Goal: Task Accomplishment & Management: Manage account settings

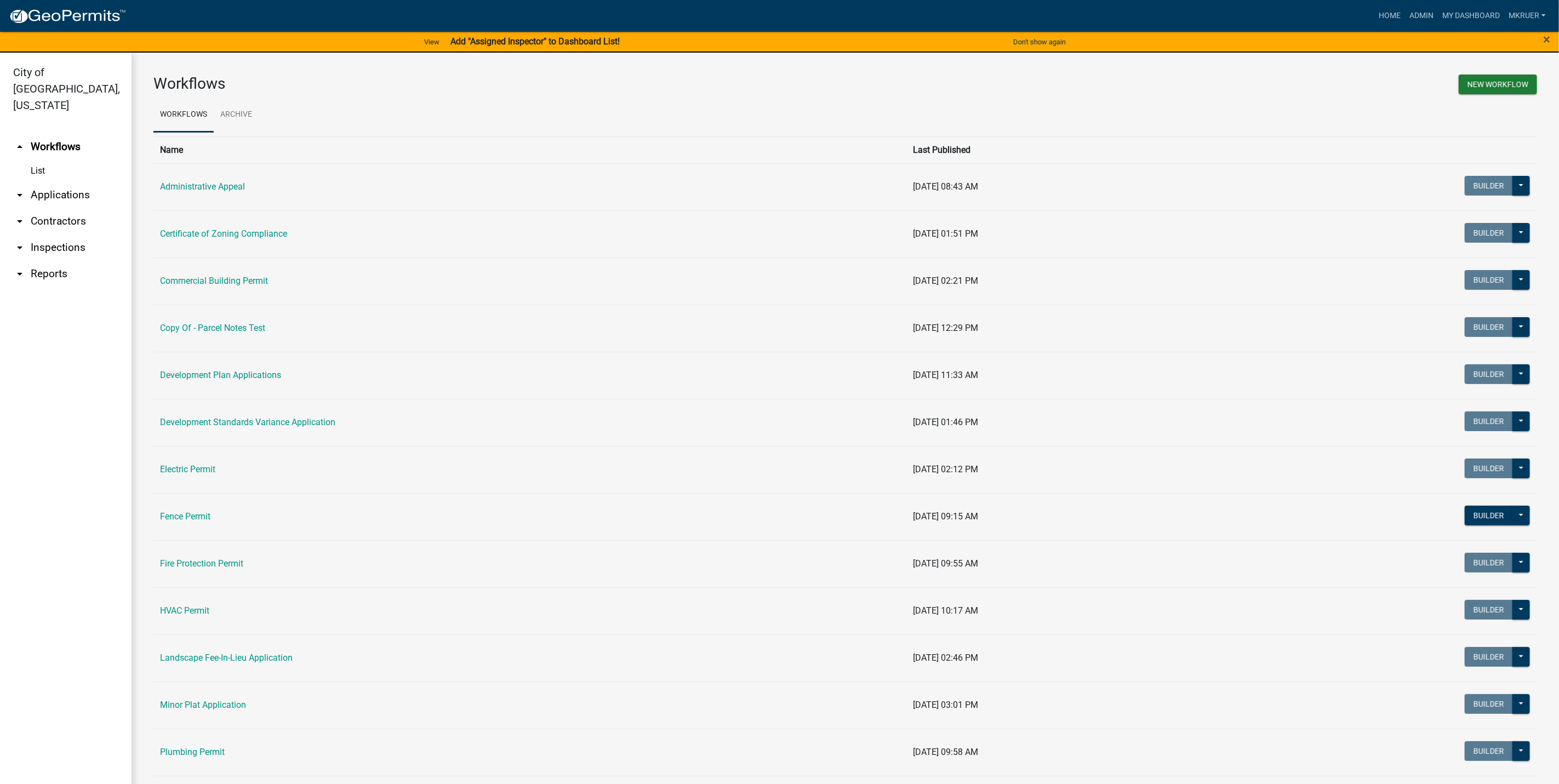
click at [61, 235] on link "arrow_drop_down Inspections" at bounding box center [66, 248] width 131 height 26
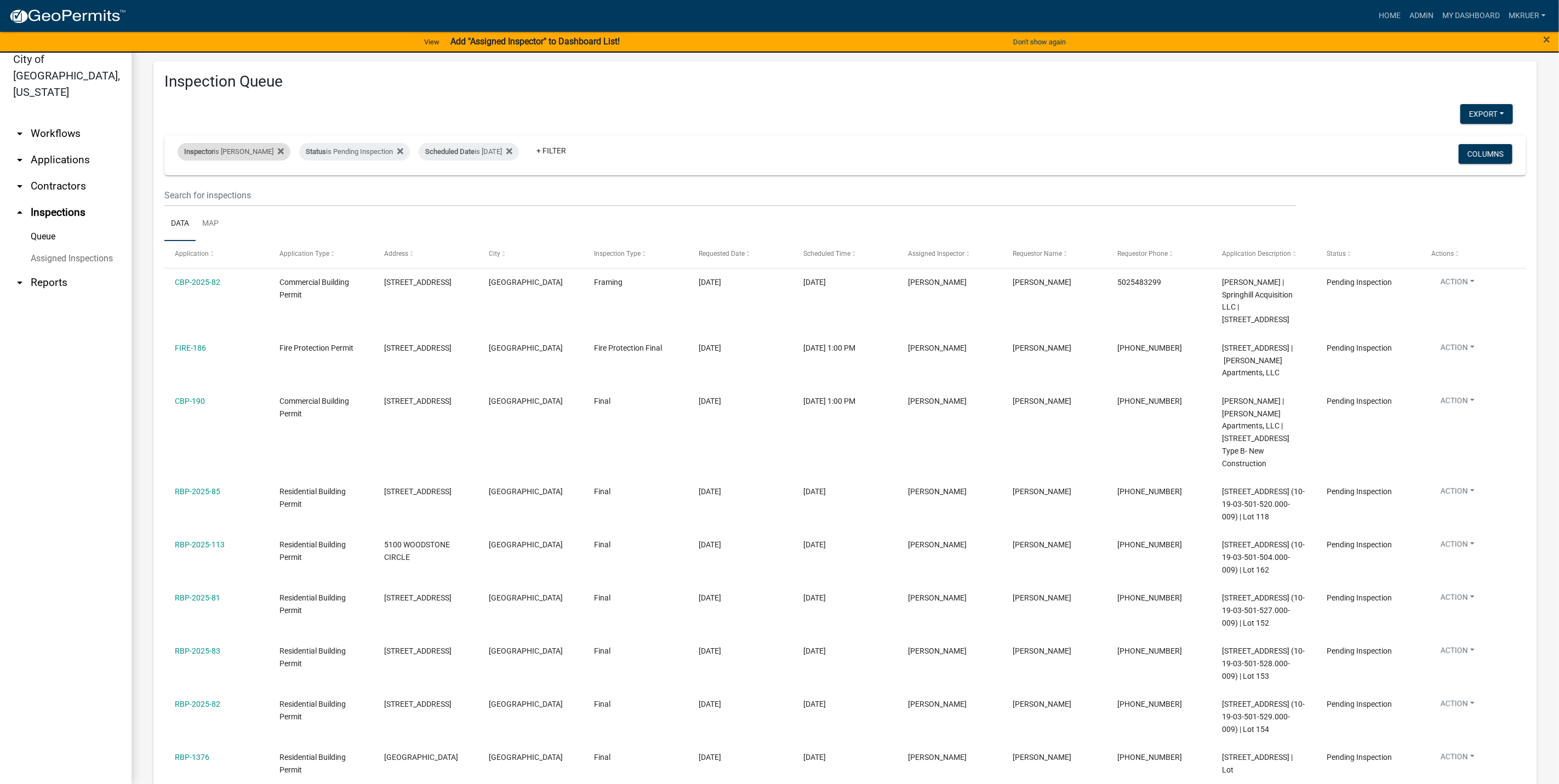
click at [235, 151] on div "Inspector is Mike Kruer" at bounding box center [234, 151] width 113 height 18
click at [196, 202] on select "Select an option None [PERSON_NAME] [PERSON_NAME] [PERSON_NAME] [PERSON_NAME] […" at bounding box center [226, 204] width 110 height 22
select select "13c97fbc-c819-4cee-844a-0db3d3c4db95"
click at [179, 193] on select "Select an option None [PERSON_NAME] [PERSON_NAME] [PERSON_NAME] [PERSON_NAME] […" at bounding box center [226, 204] width 110 height 22
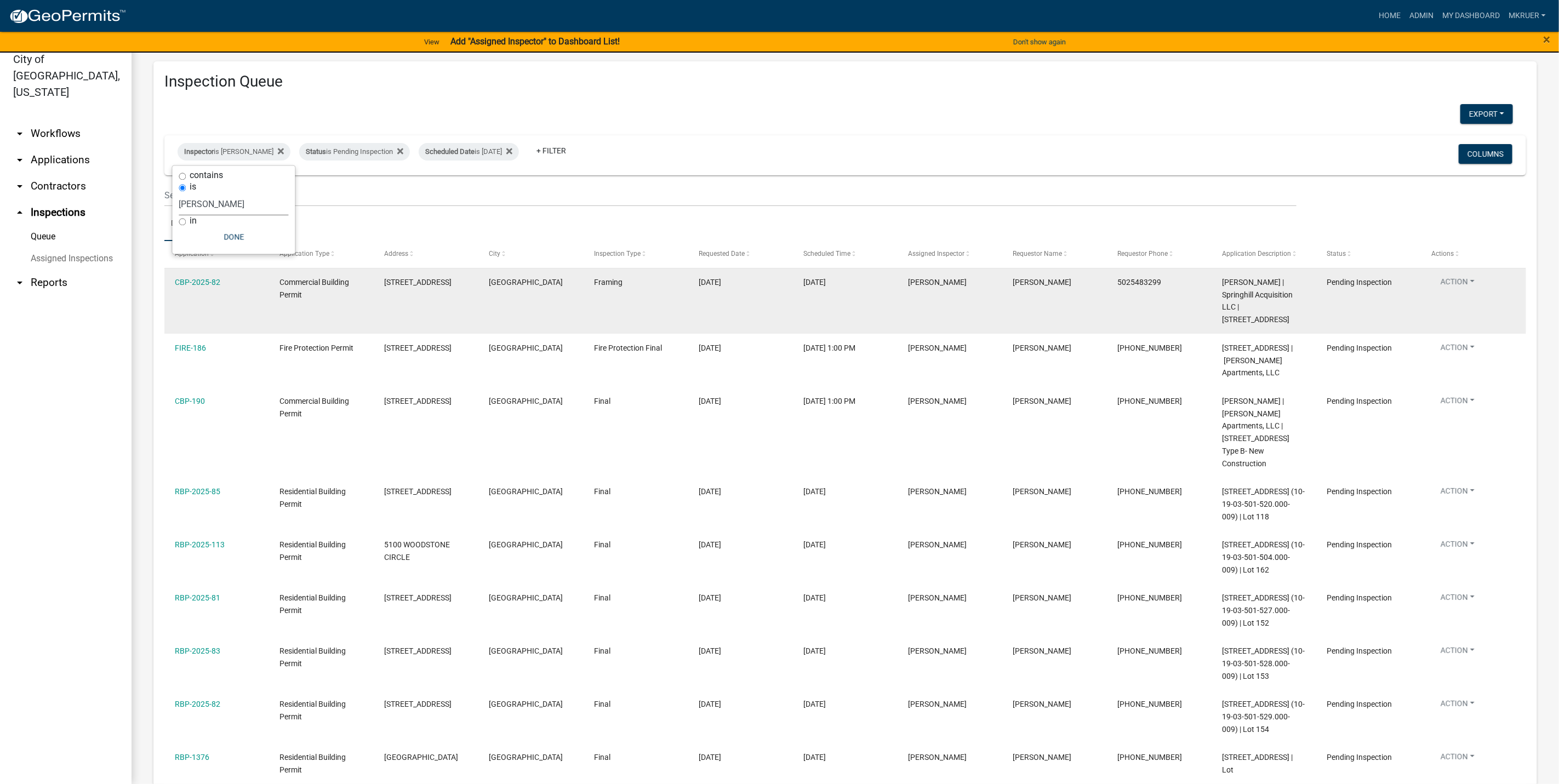
select select "3: 100"
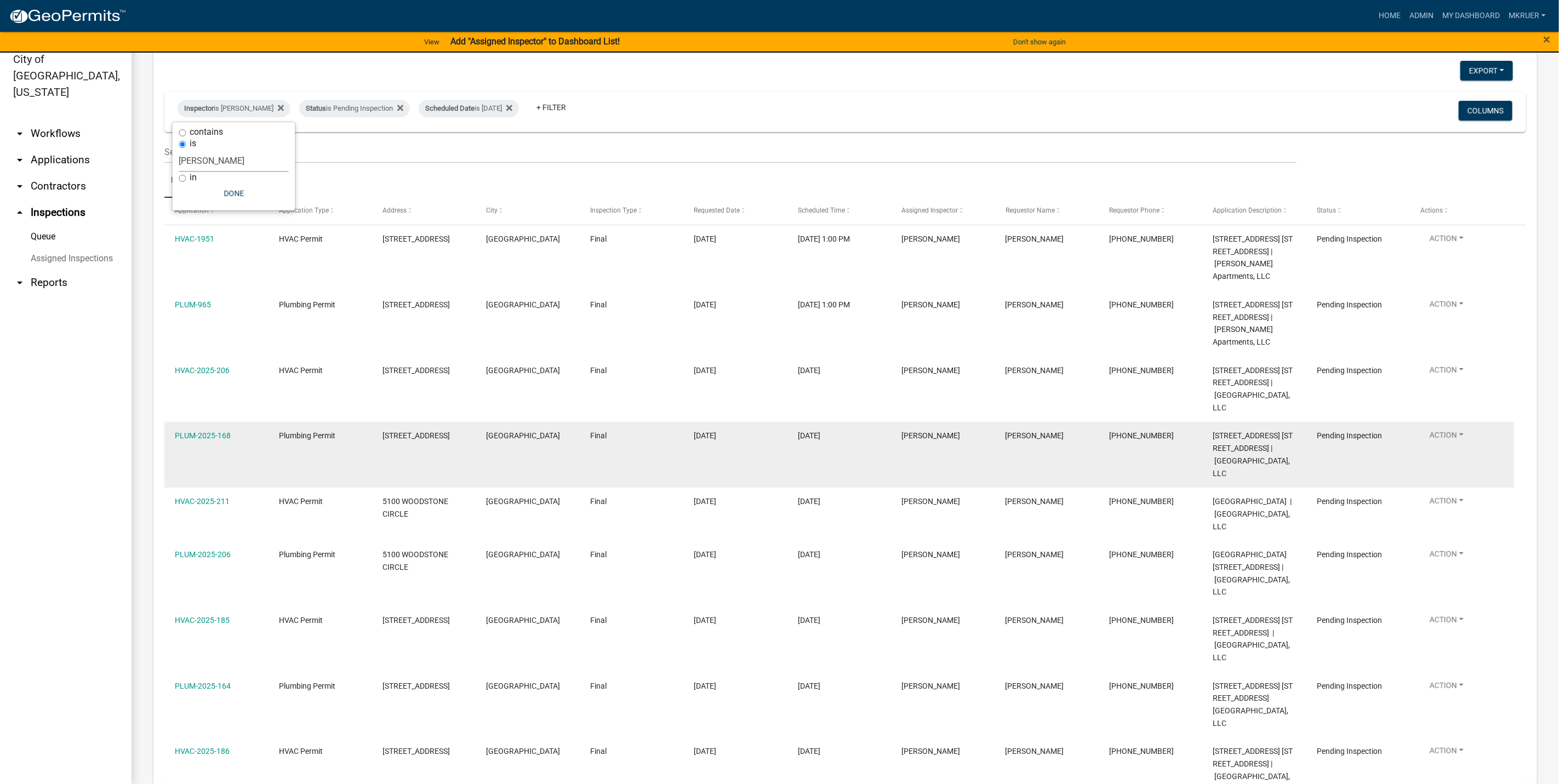
scroll to position [82, 0]
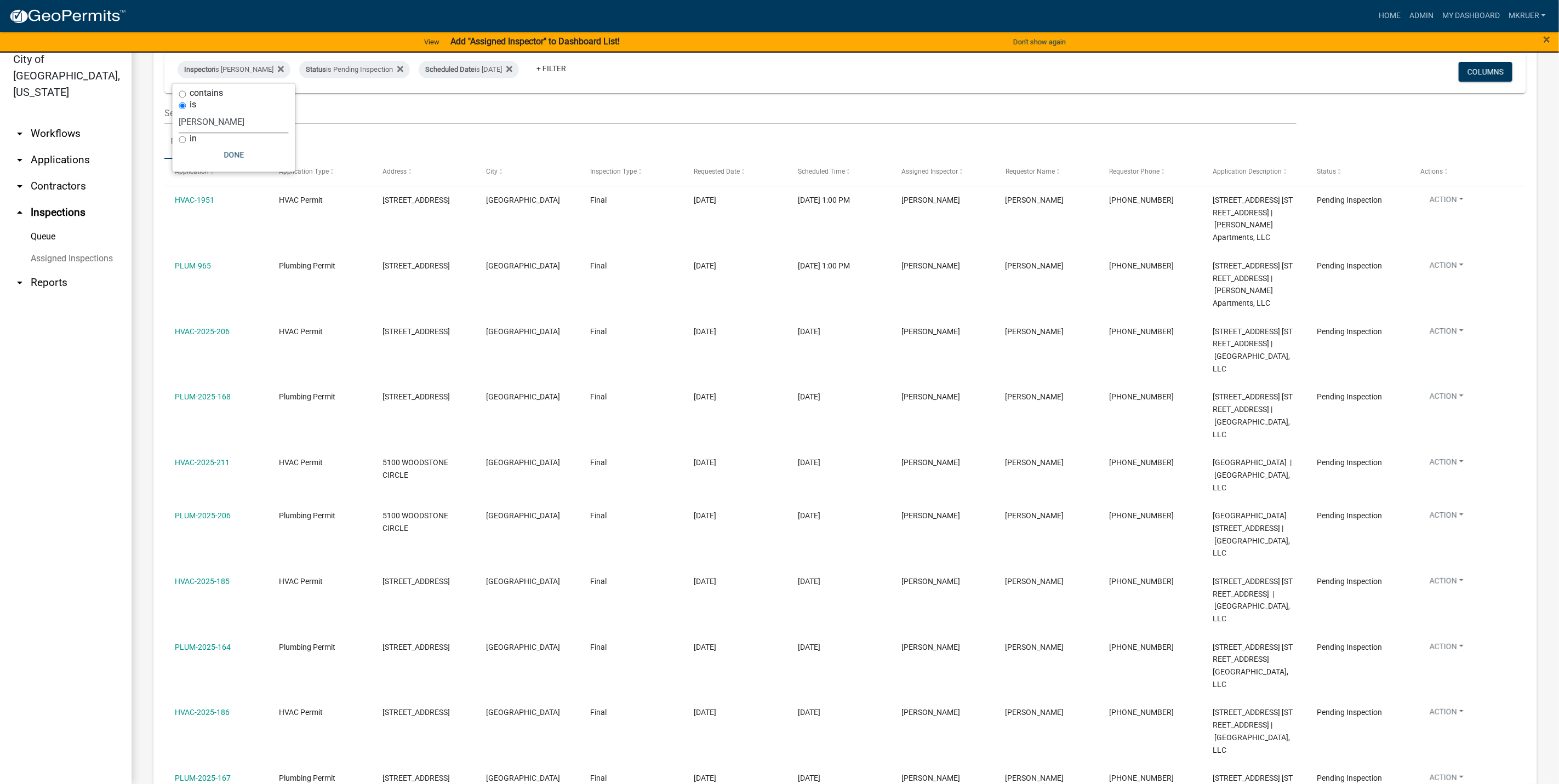
click at [218, 121] on select "Select an option None [PERSON_NAME] [PERSON_NAME] [PERSON_NAME] [PERSON_NAME] […" at bounding box center [234, 122] width 110 height 22
select select "7b0b9f25-f402-4148-9522-9b9b34b3e885"
click at [179, 111] on select "Select an option None [PERSON_NAME] [PERSON_NAME] [PERSON_NAME] [PERSON_NAME] […" at bounding box center [234, 122] width 110 height 22
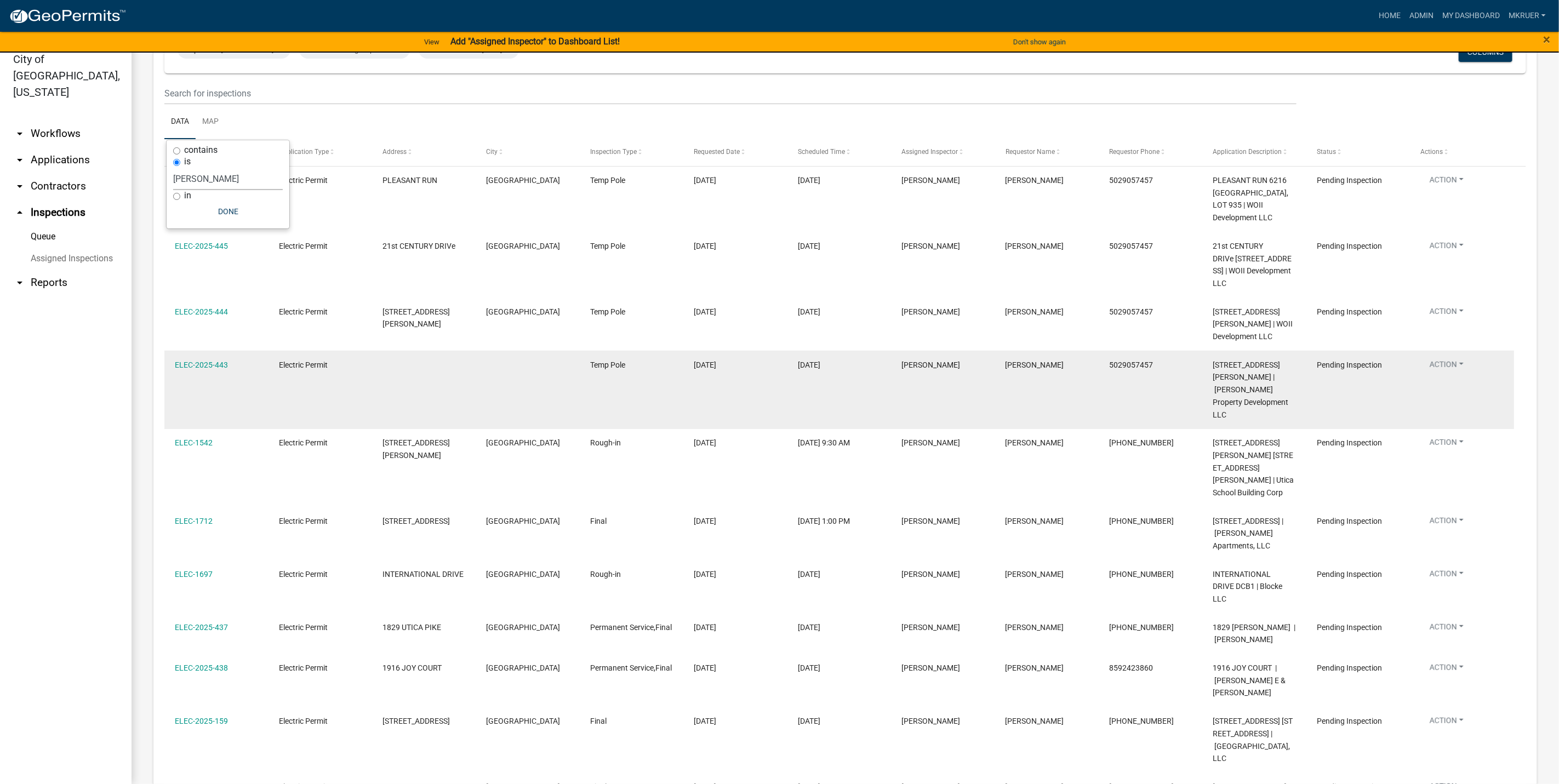
scroll to position [0, 0]
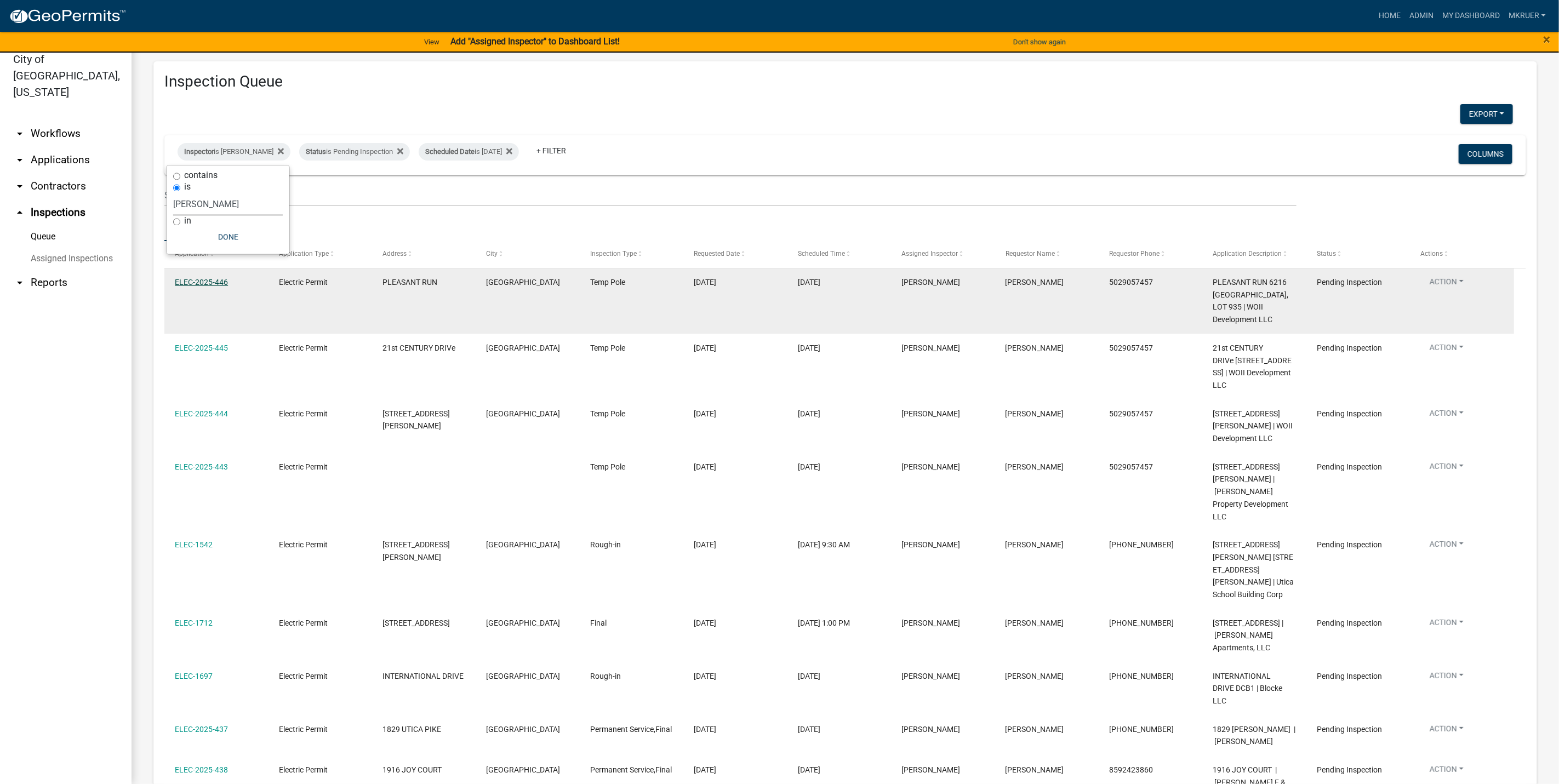
click at [191, 282] on link "ELEC-2025-446" at bounding box center [201, 282] width 53 height 8
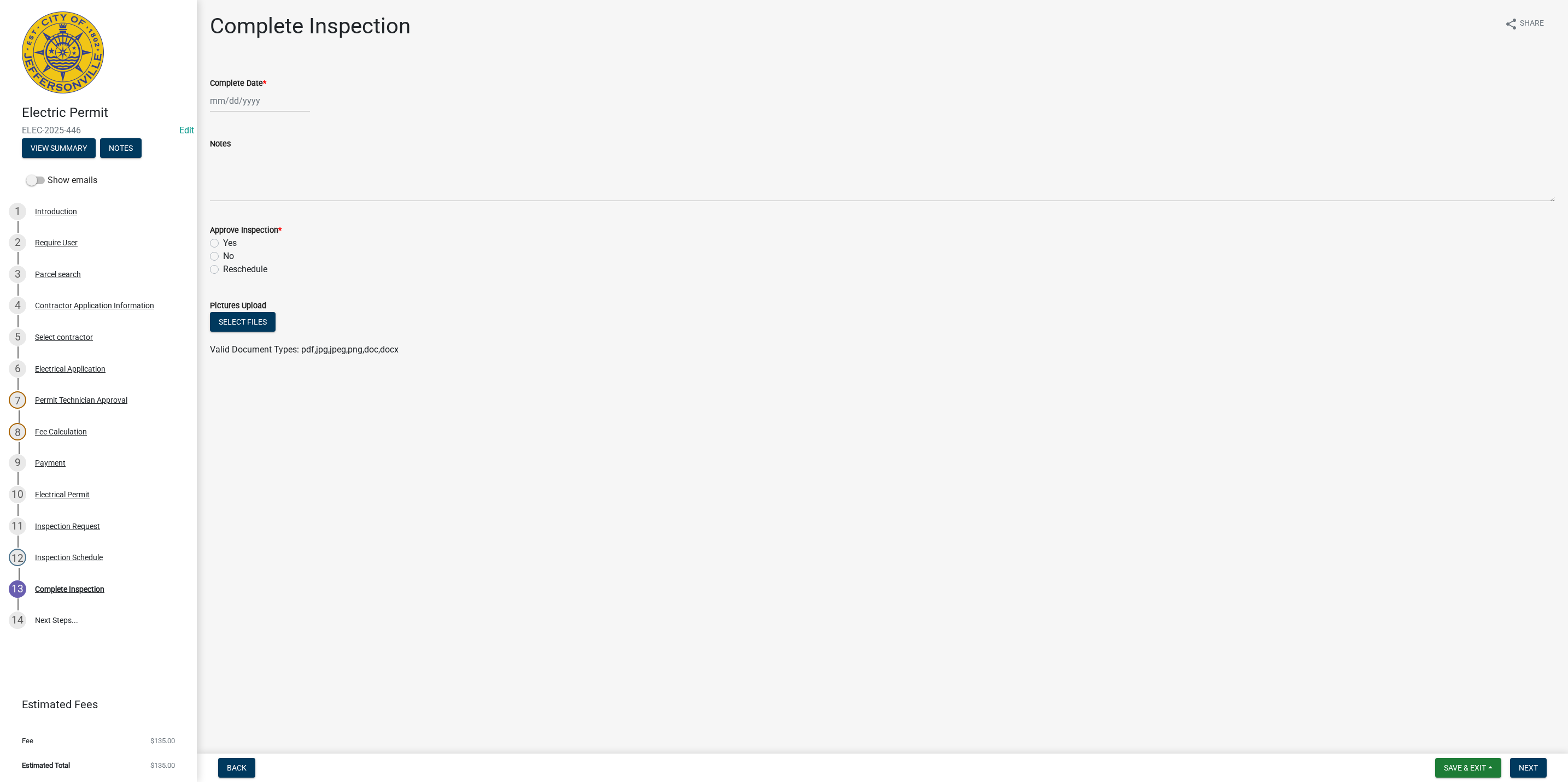
click at [260, 101] on div at bounding box center [260, 100] width 100 height 22
select select "8"
select select "2025"
click at [274, 193] on div "14" at bounding box center [273, 193] width 18 height 18
type input "[DATE]"
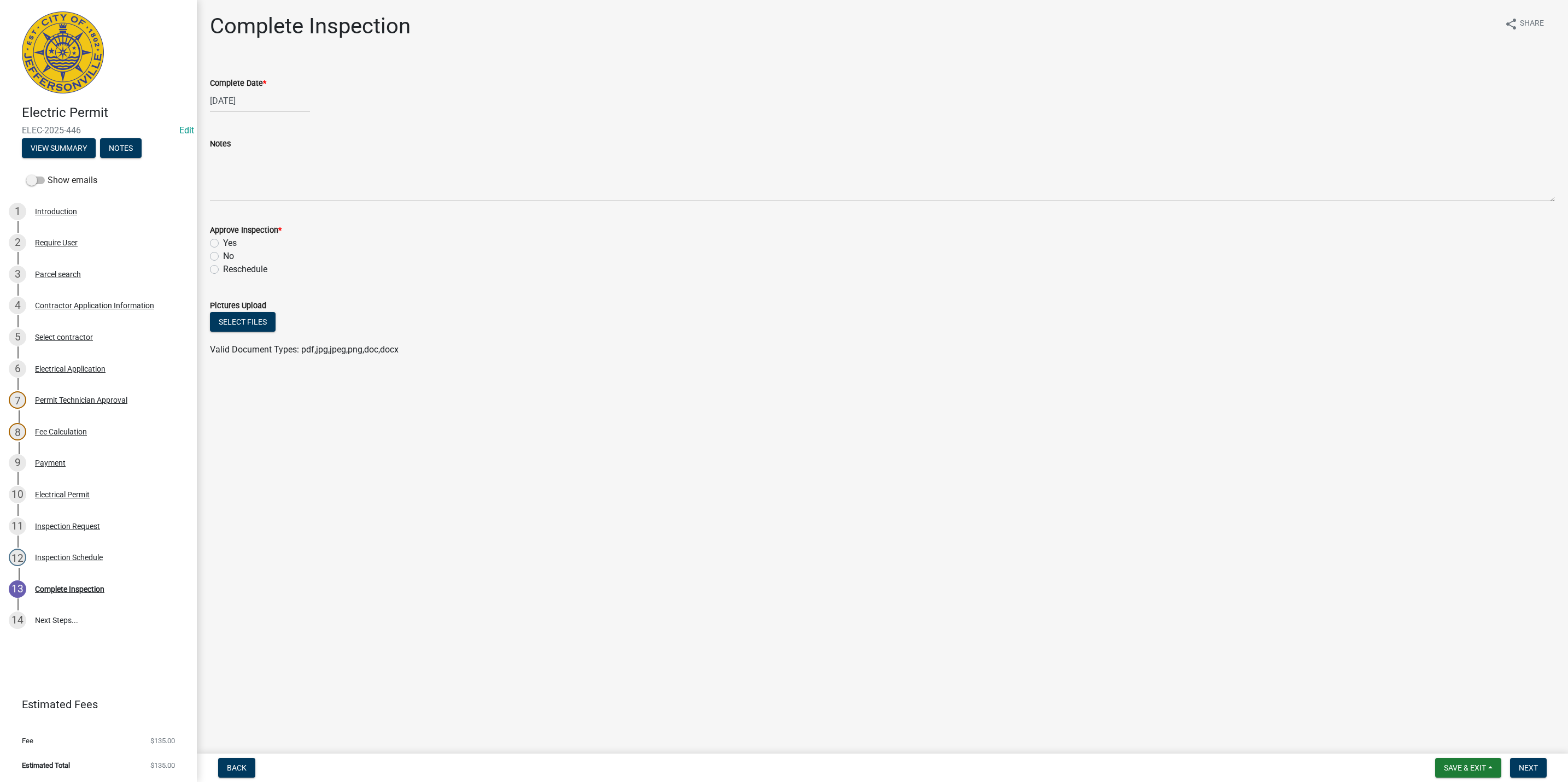
click at [223, 240] on label "Yes" at bounding box center [230, 243] width 14 height 13
click at [223, 240] on input "Yes" at bounding box center [226, 240] width 7 height 7
radio input "true"
click at [1529, 766] on span "Next" at bounding box center [1528, 767] width 19 height 8
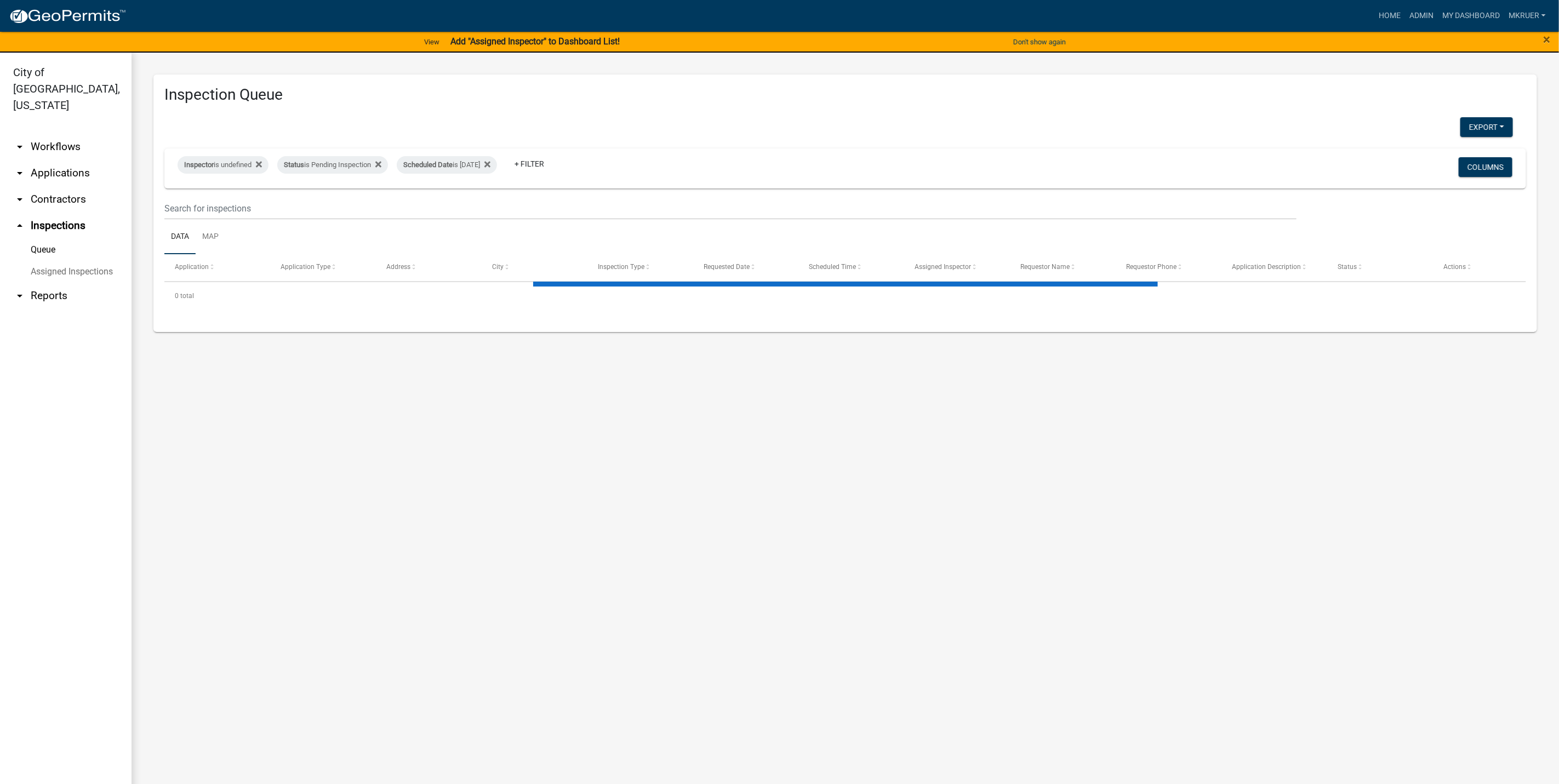
select select "3: 100"
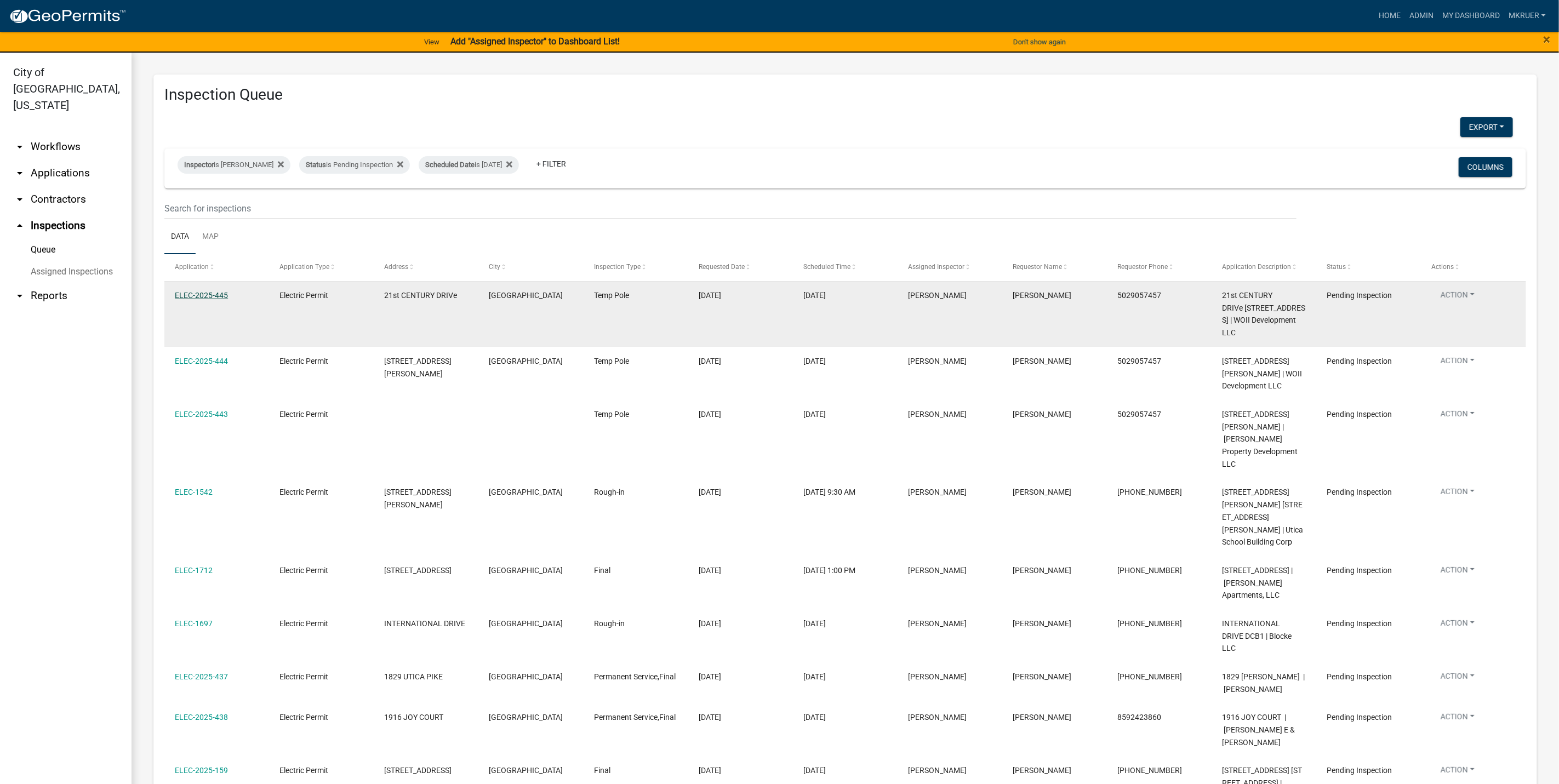
click at [195, 294] on link "ELEC-2025-445" at bounding box center [201, 295] width 53 height 8
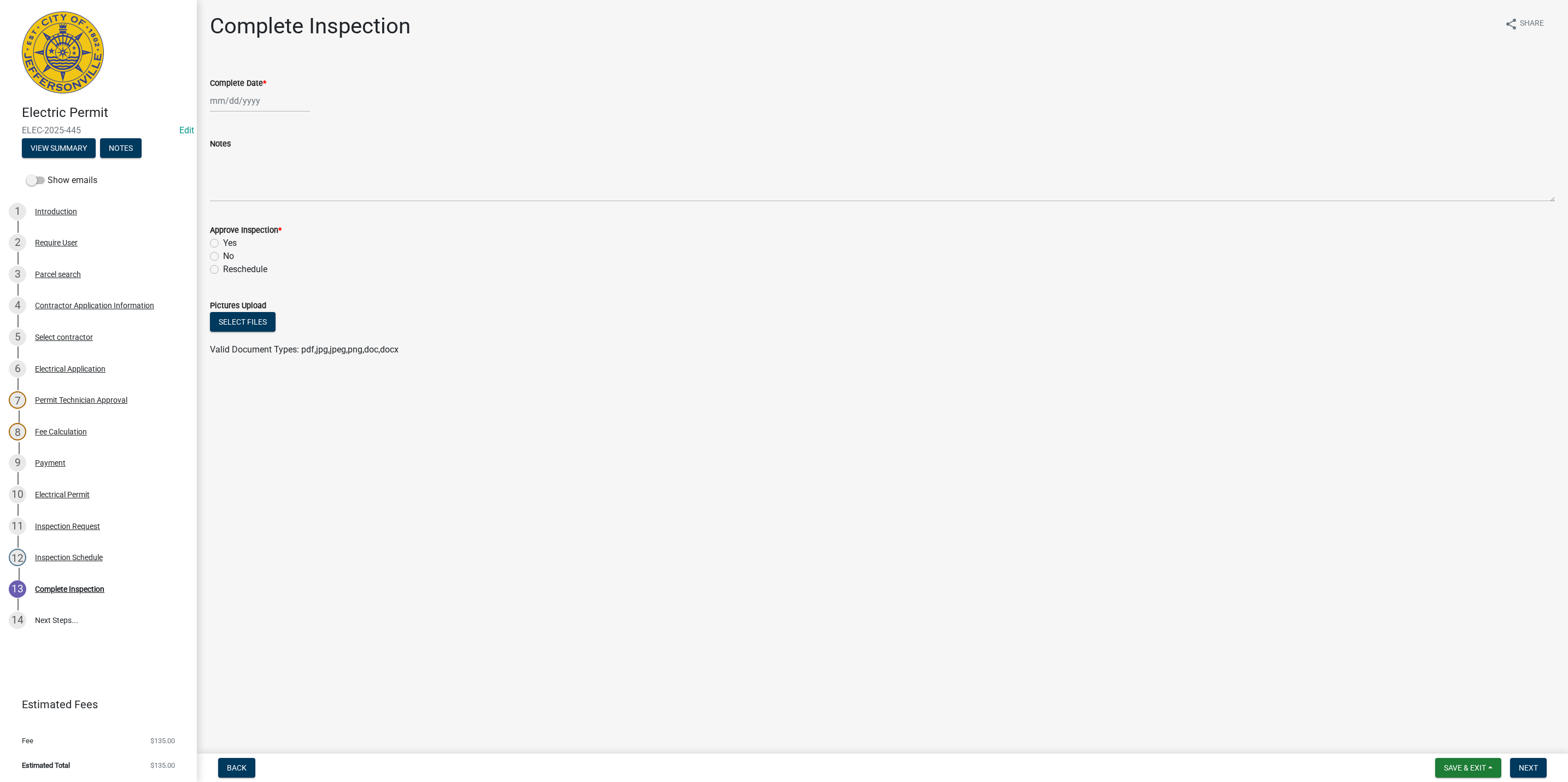
select select "8"
select select "2025"
click at [231, 101] on div "Jan Feb Mar Apr May Jun Jul Aug Sep Oct Nov Dec 1525 1526 1527 1528 1529 1530 1…" at bounding box center [260, 100] width 100 height 22
click at [272, 194] on div "14" at bounding box center [273, 193] width 18 height 18
type input "[DATE]"
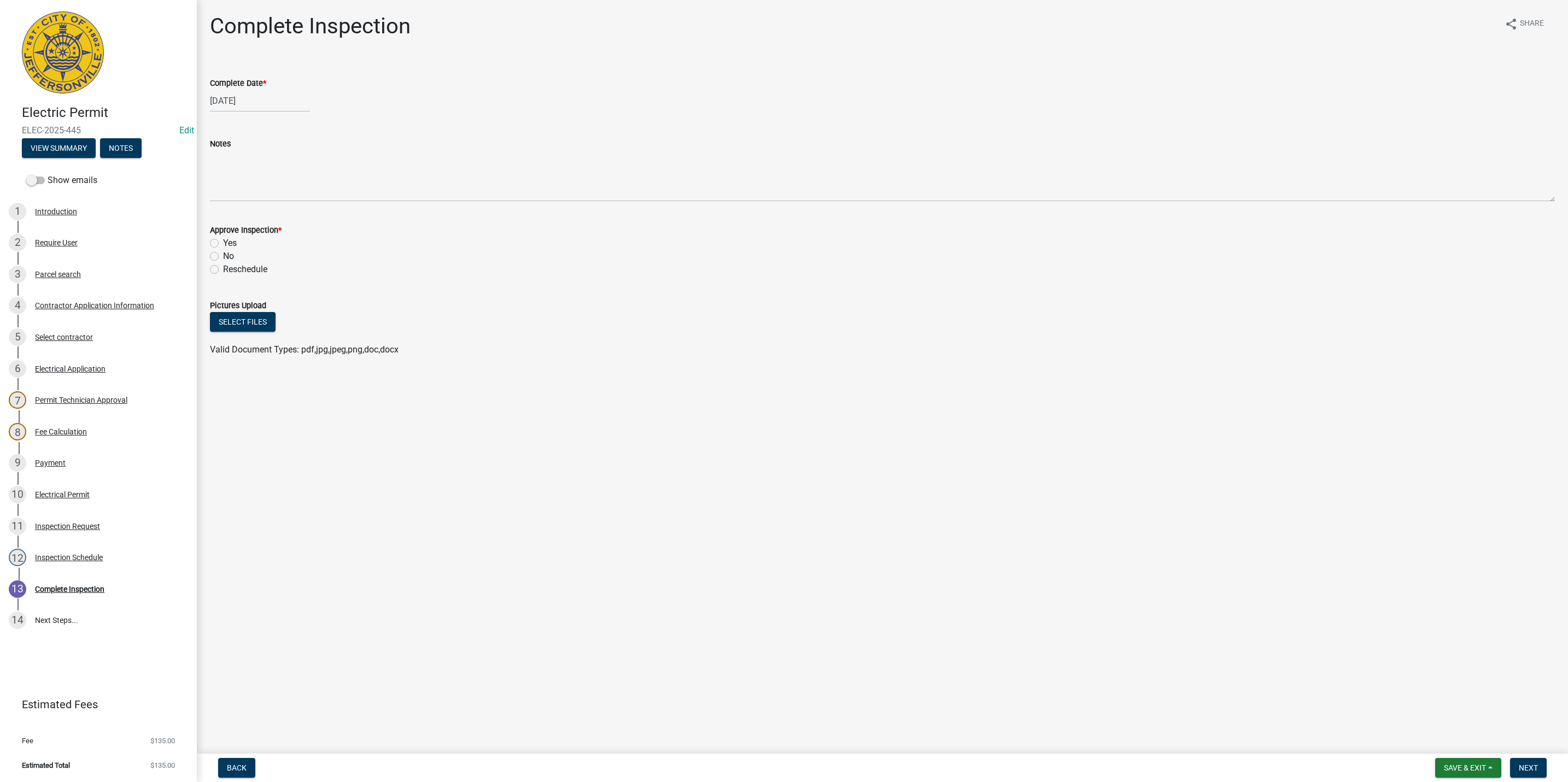
click at [223, 241] on label "Yes" at bounding box center [230, 243] width 14 height 13
click at [223, 241] on input "Yes" at bounding box center [226, 240] width 7 height 7
radio input "true"
click at [1529, 771] on span "Next" at bounding box center [1528, 767] width 19 height 8
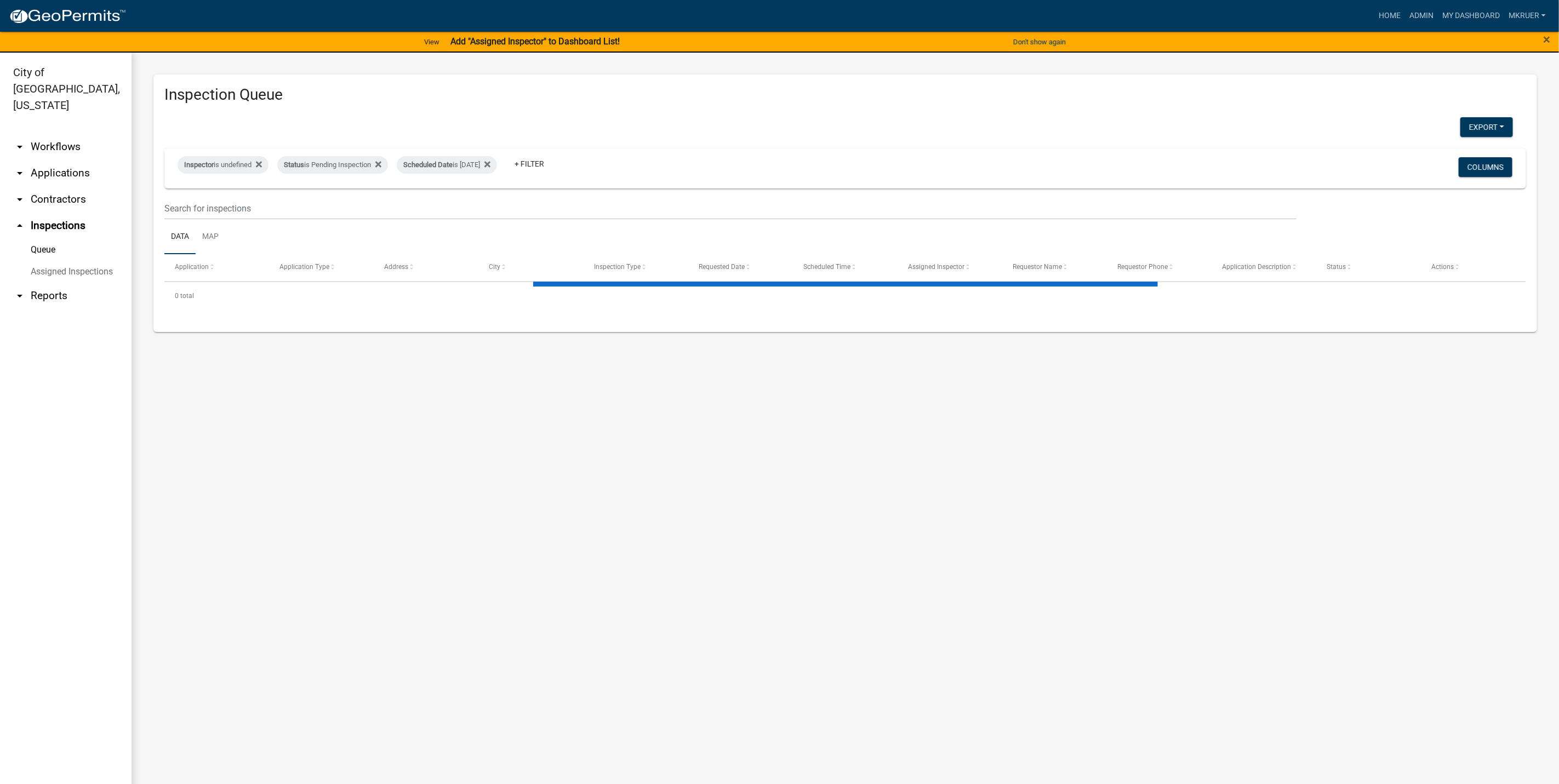
select select "3: 100"
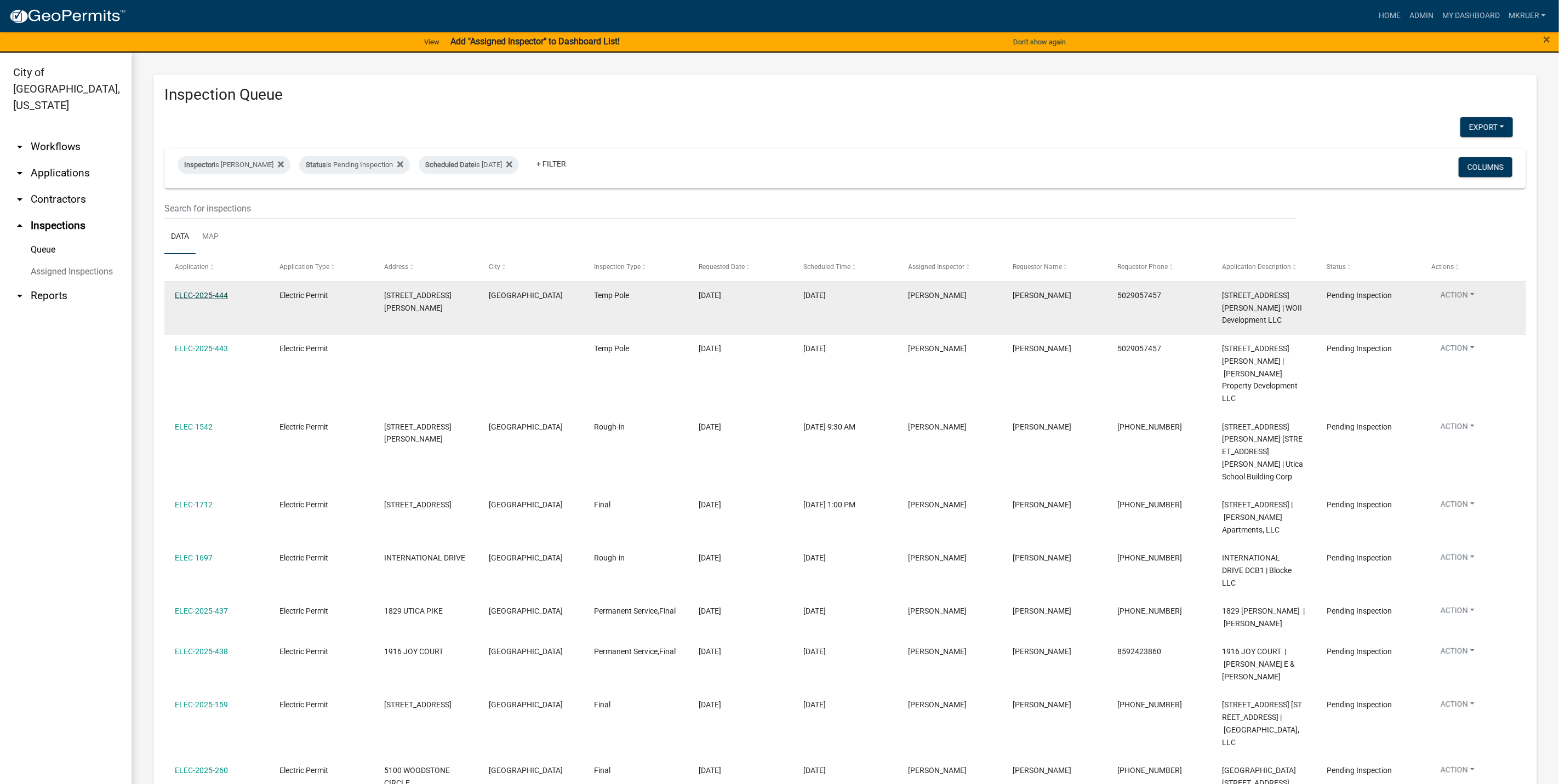
click at [186, 296] on link "ELEC-2025-444" at bounding box center [201, 295] width 53 height 8
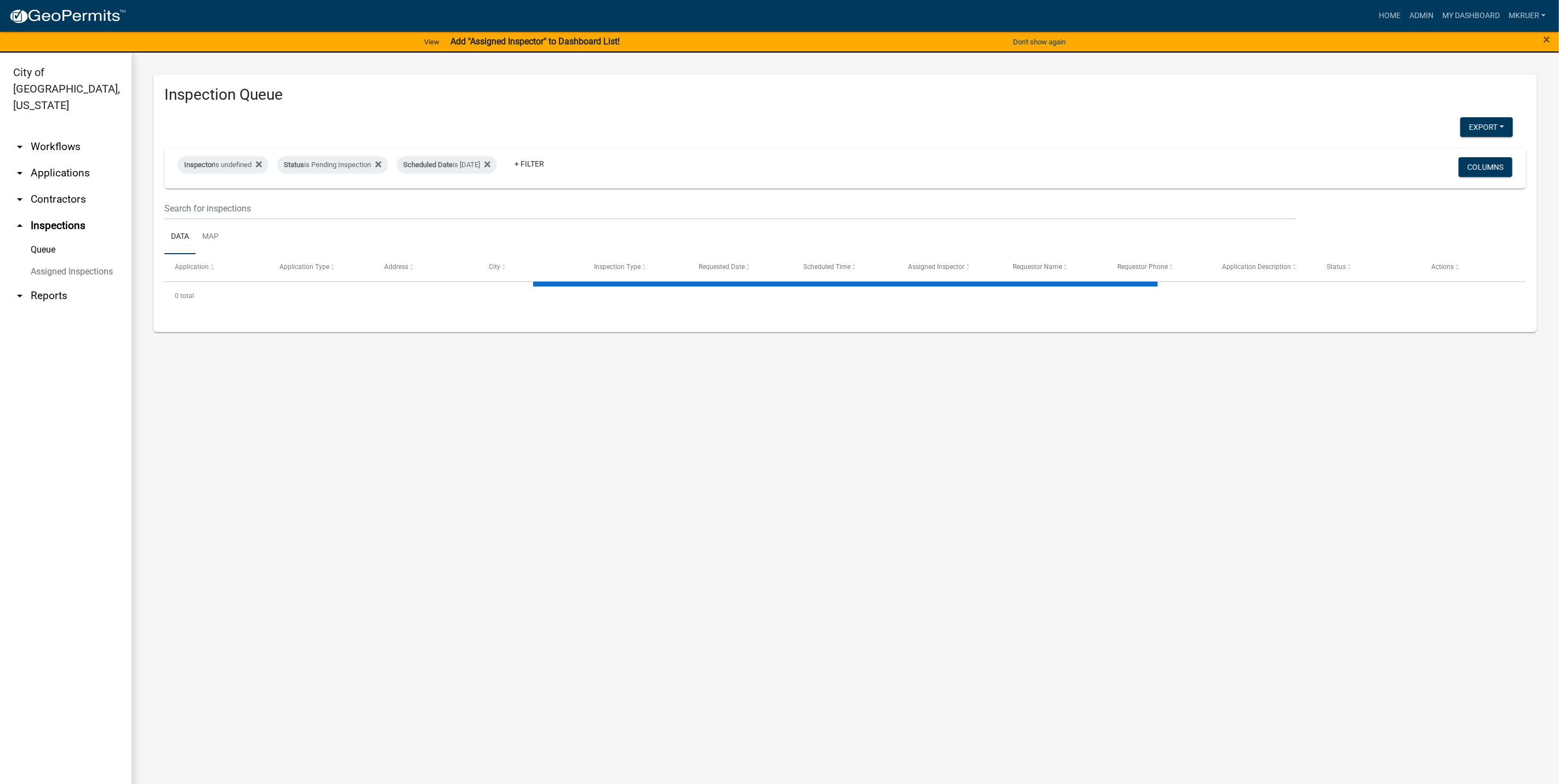
select select "3: 100"
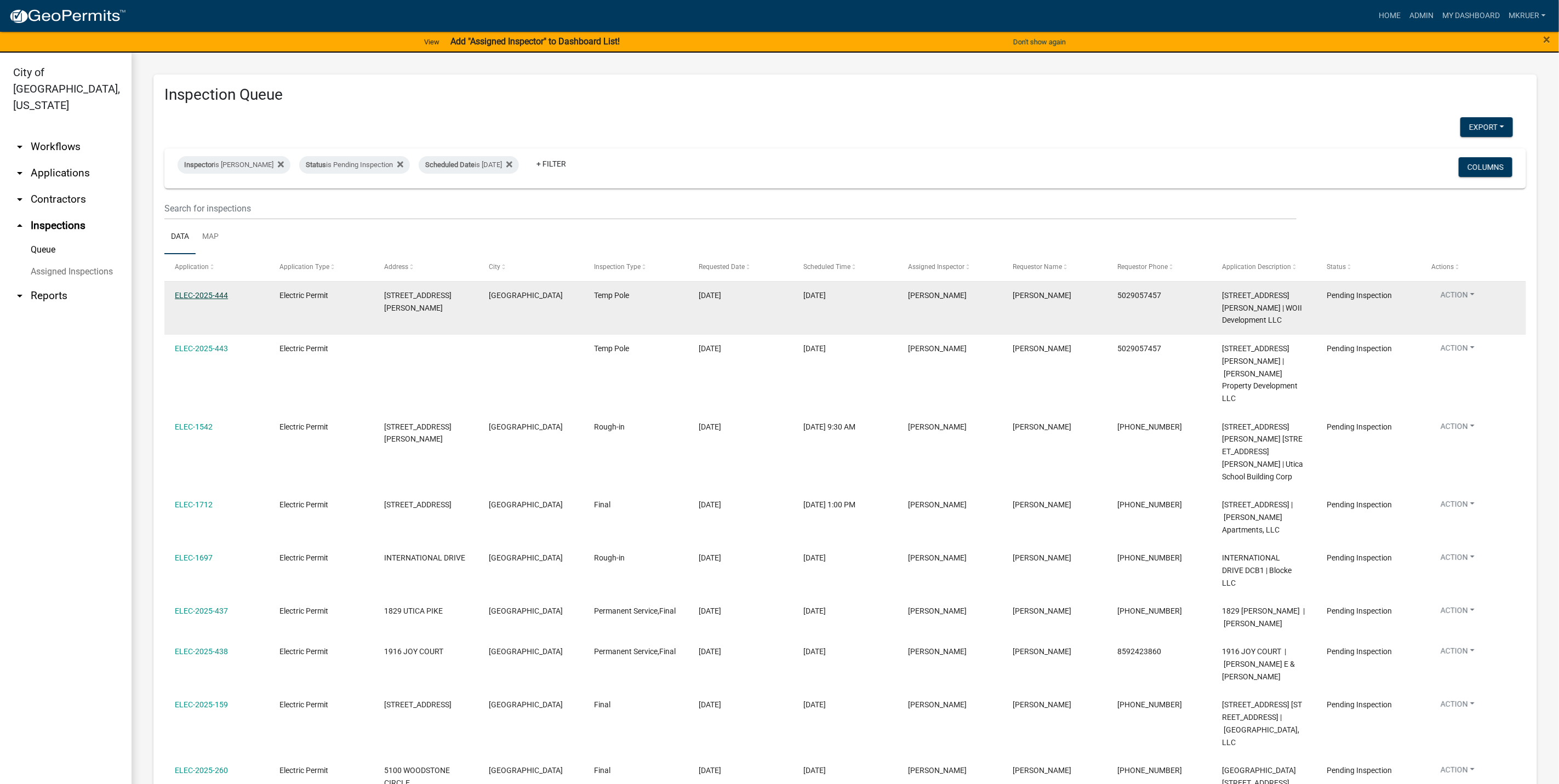
click at [201, 297] on link "ELEC-2025-444" at bounding box center [201, 295] width 53 height 8
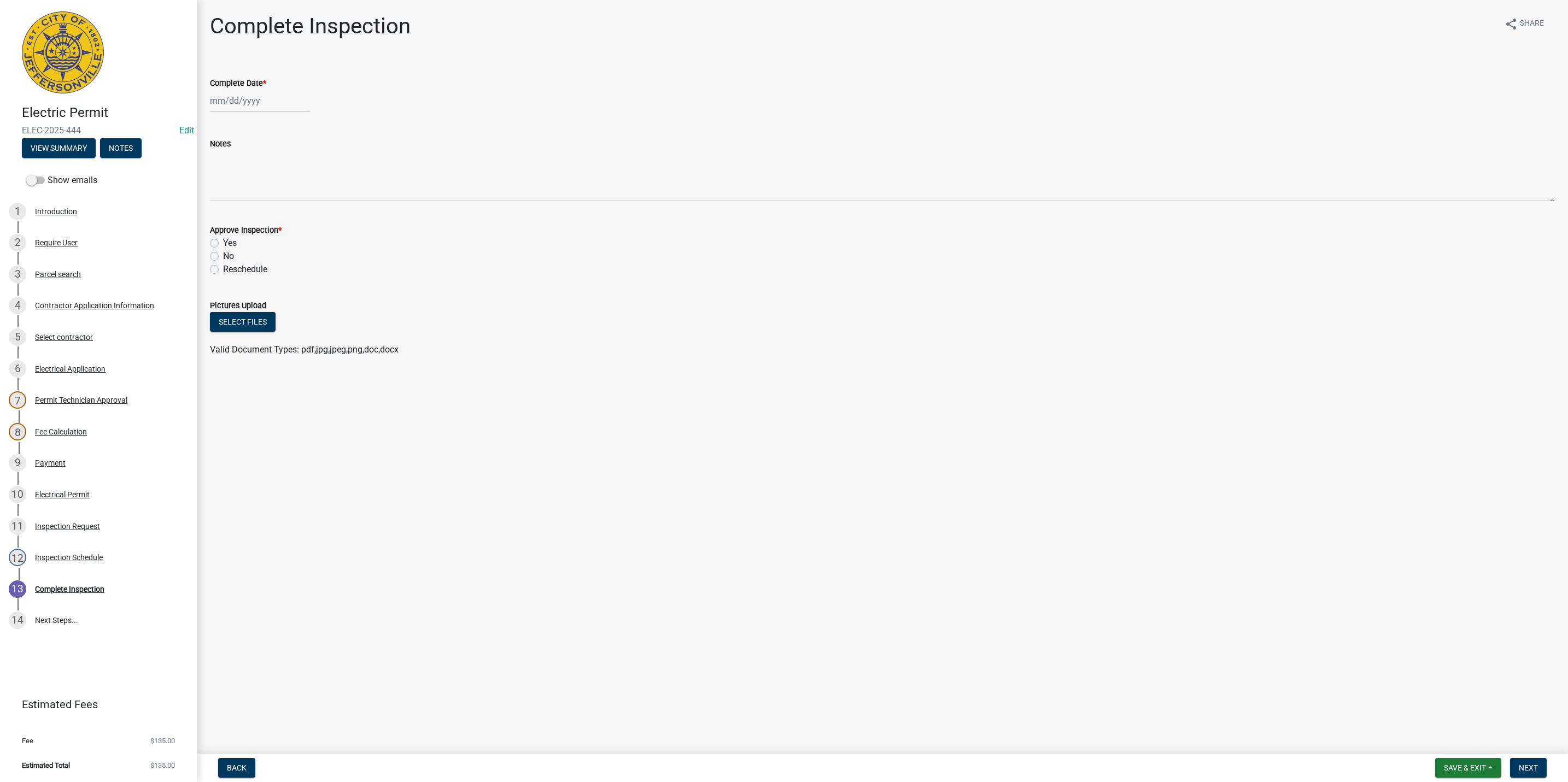
select select "8"
select select "2025"
click at [247, 107] on div "Jan Feb Mar Apr May Jun Jul Aug Sep Oct Nov Dec 1525 1526 1527 1528 1529 1530 1…" at bounding box center [260, 100] width 100 height 22
click at [275, 196] on div "14" at bounding box center [273, 193] width 18 height 18
type input "[DATE]"
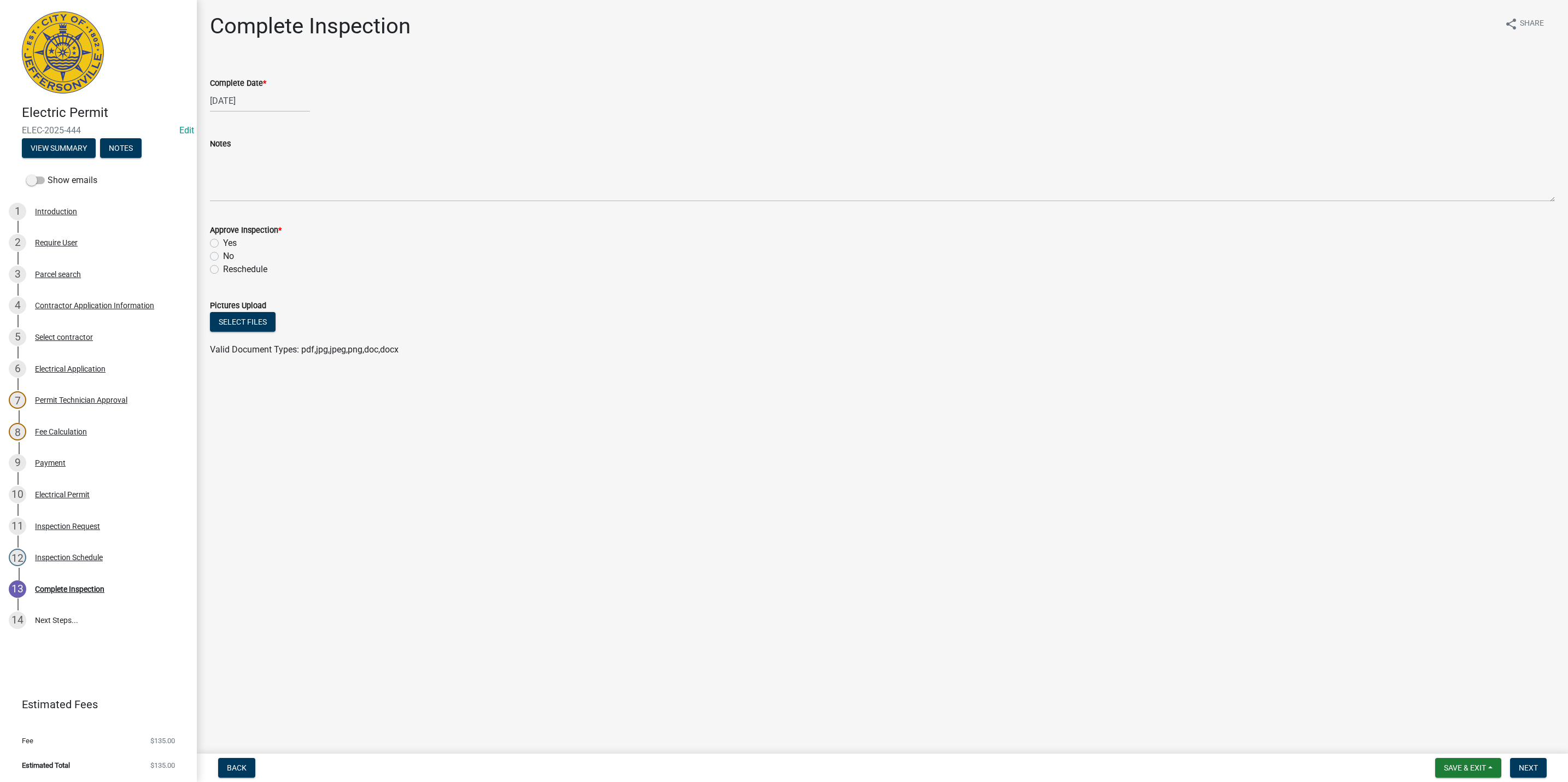
click at [223, 241] on label "Yes" at bounding box center [230, 243] width 14 height 13
click at [223, 241] on input "Yes" at bounding box center [226, 240] width 7 height 7
radio input "true"
click at [1539, 769] on button "Next" at bounding box center [1529, 768] width 37 height 20
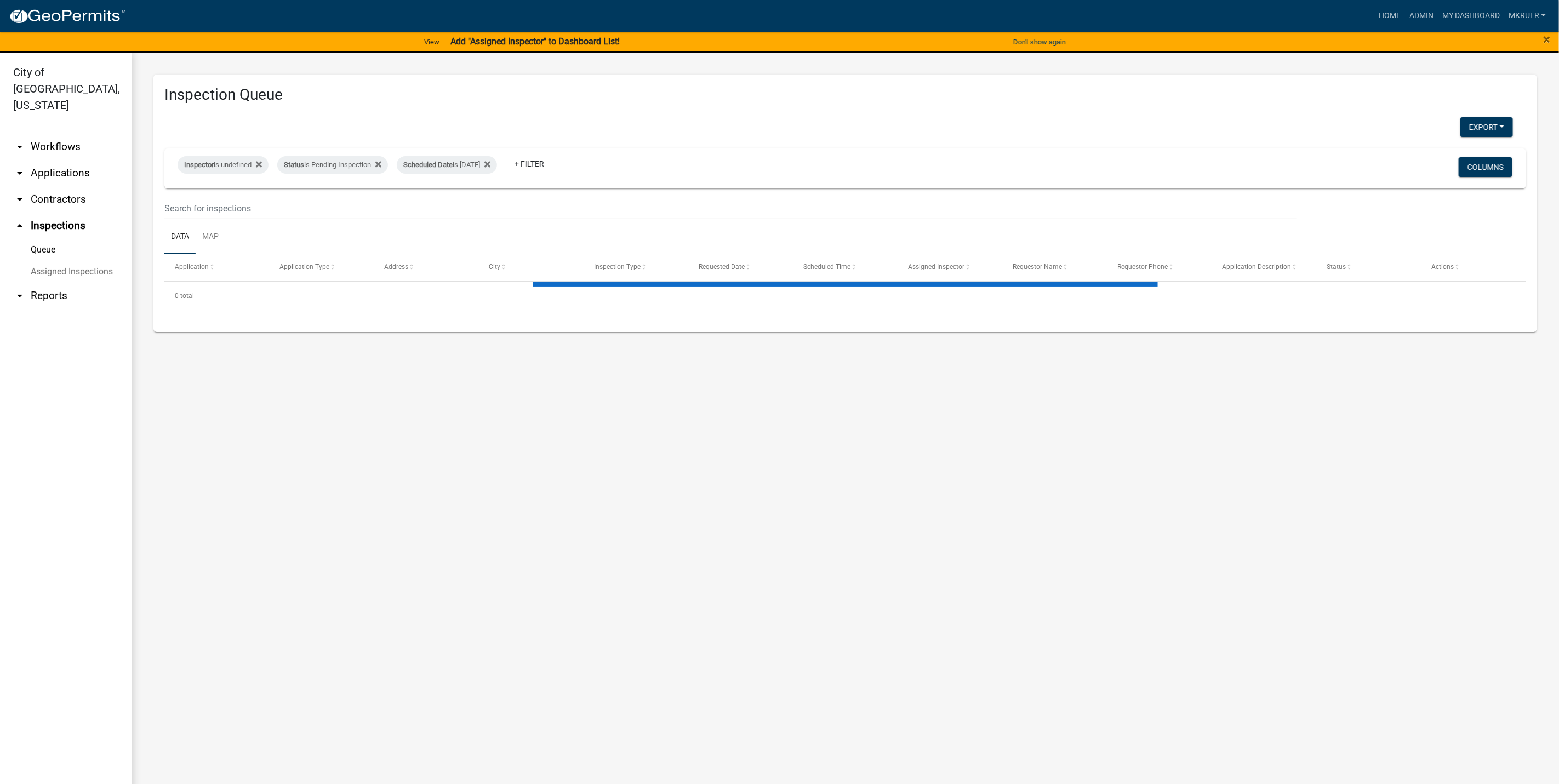
select select "3: 100"
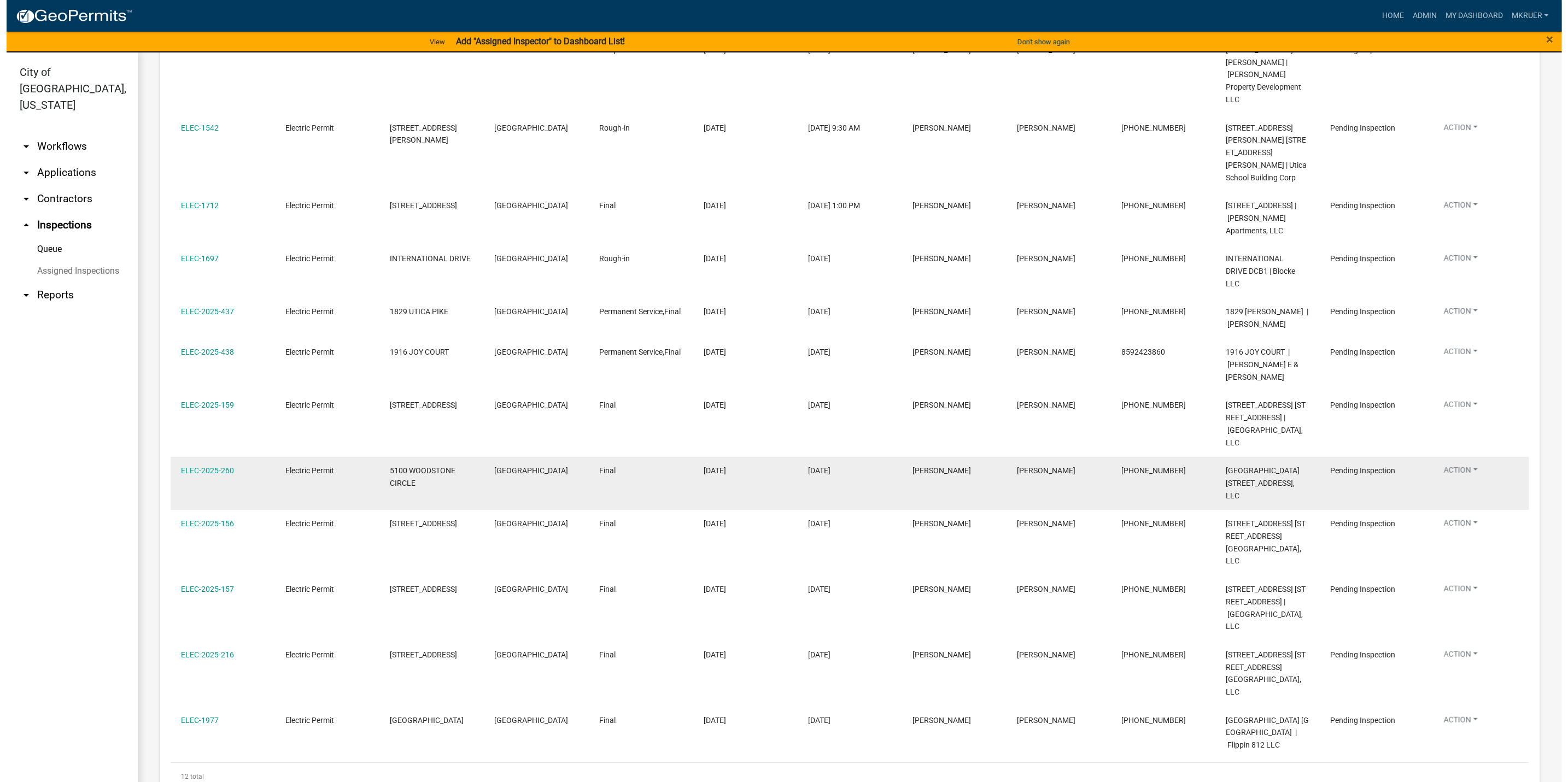
scroll to position [216, 0]
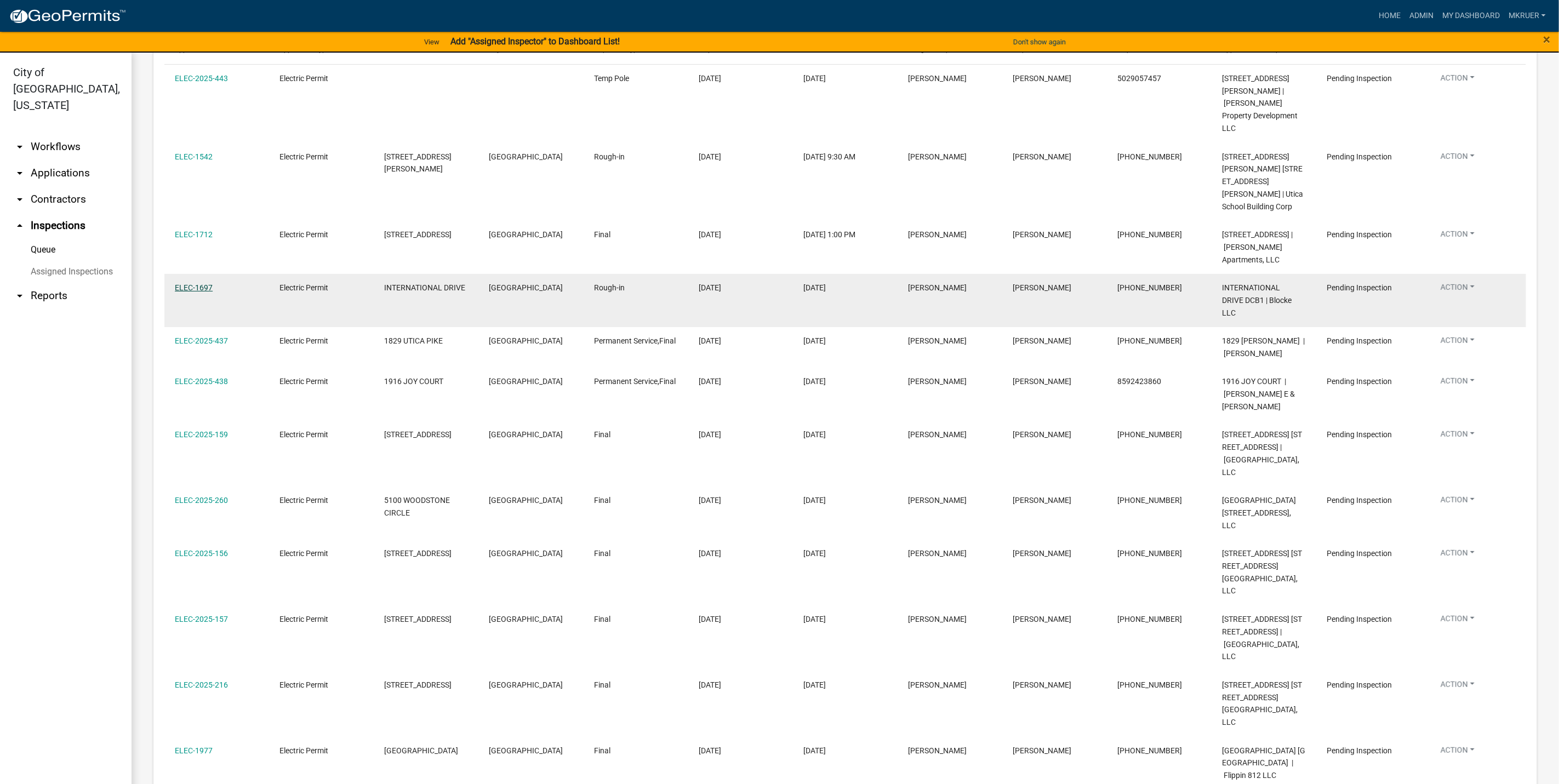
click at [189, 283] on link "ELEC-1697" at bounding box center [193, 287] width 38 height 8
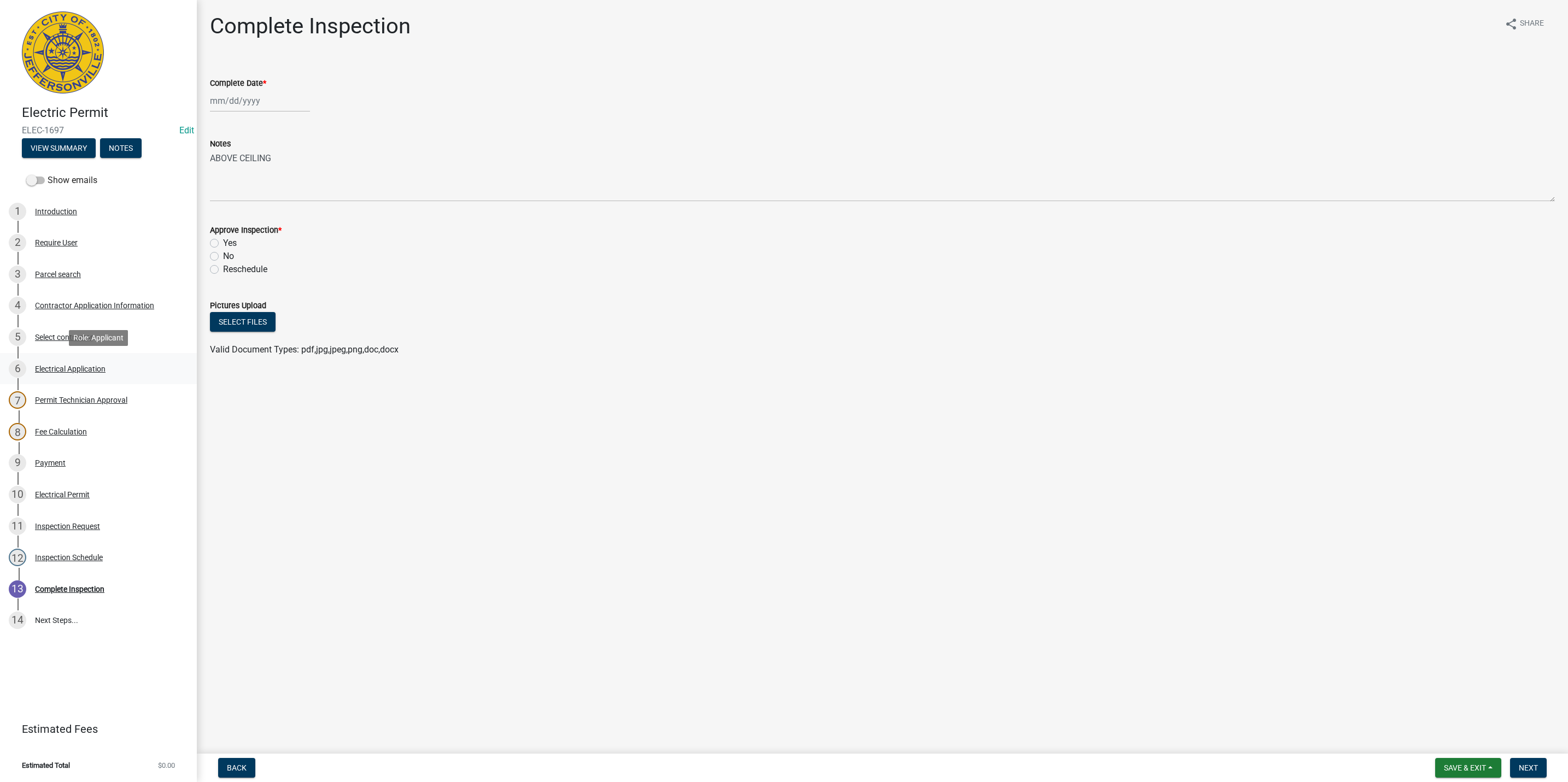
click at [62, 369] on div "Electrical Application" at bounding box center [69, 369] width 70 height 8
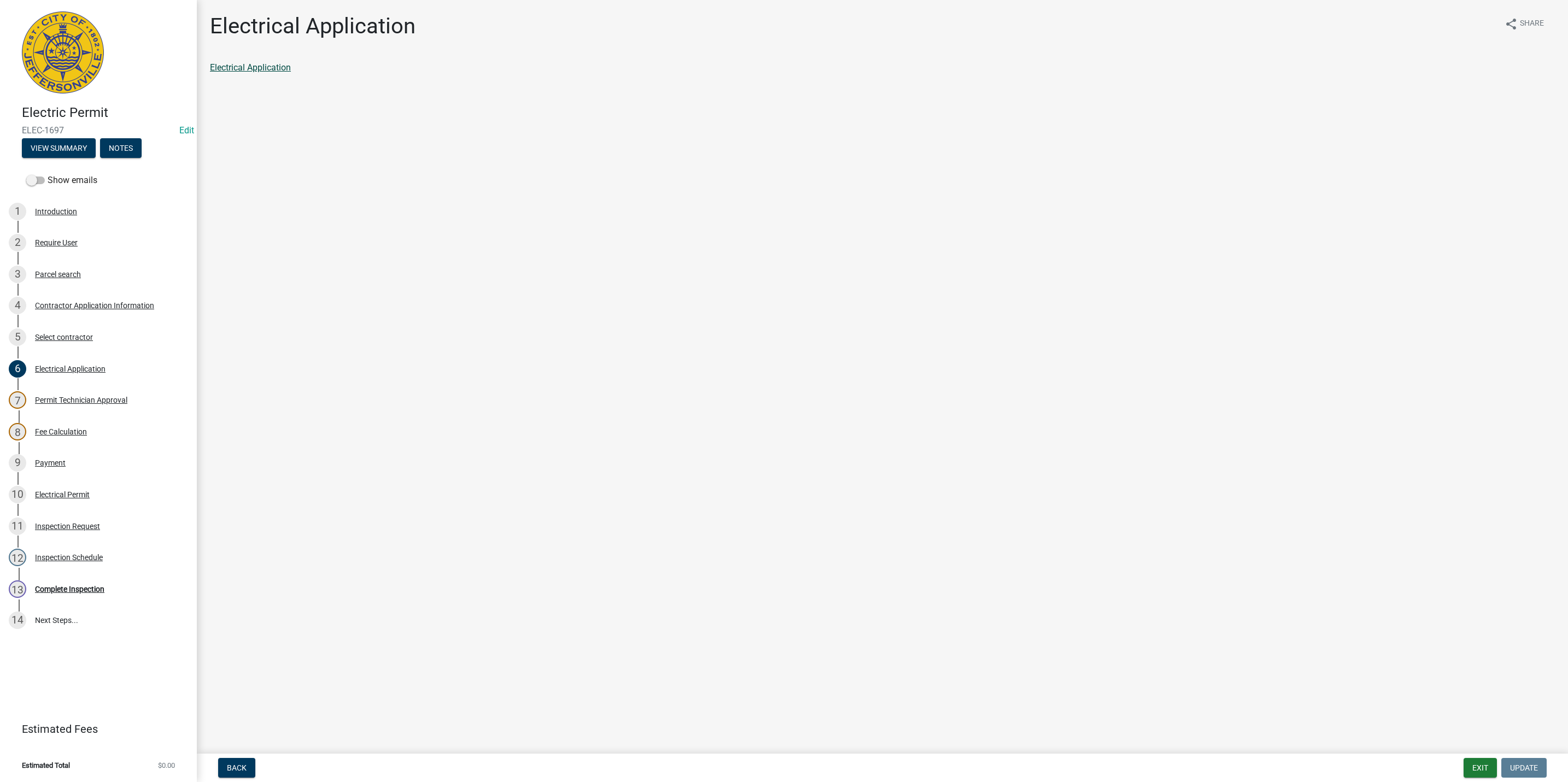
click at [236, 69] on link "Electrical Application" at bounding box center [250, 67] width 81 height 10
click at [76, 304] on div "Contractor Application Information" at bounding box center [94, 306] width 119 height 8
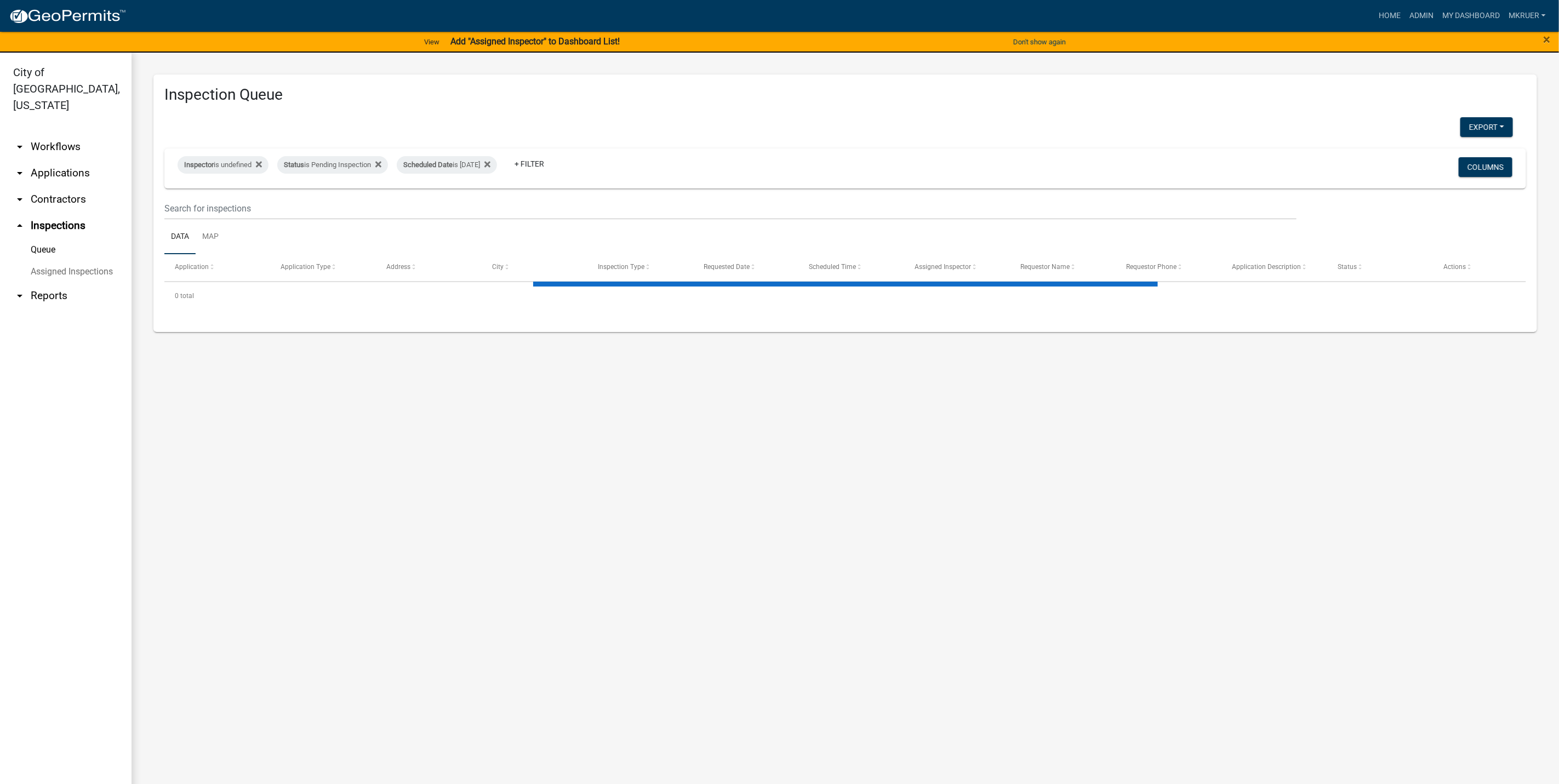
select select "3: 100"
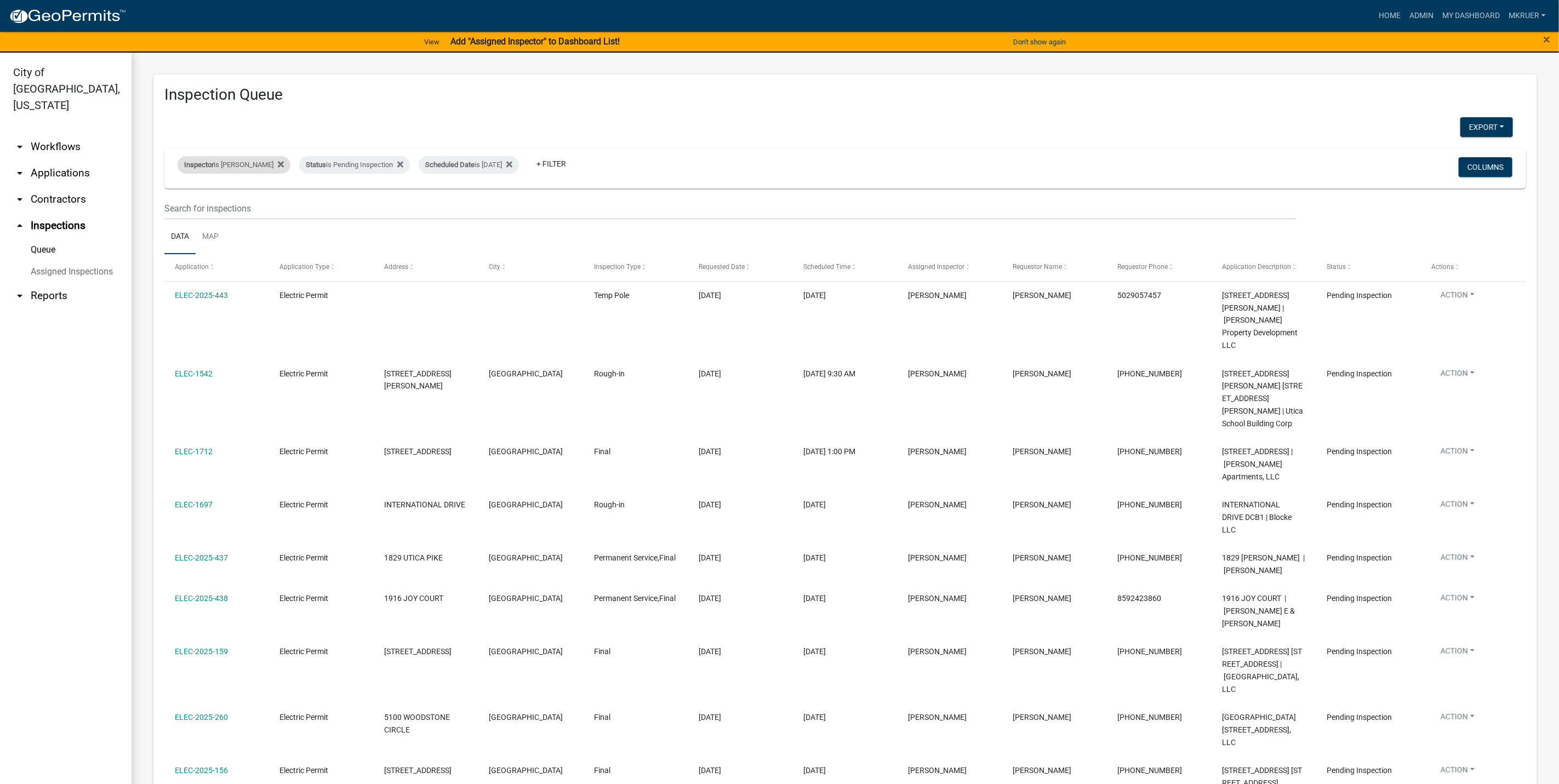
click at [246, 166] on div "Inspector is [PERSON_NAME]" at bounding box center [234, 165] width 113 height 18
click at [219, 219] on select "Select an option None [PERSON_NAME] [PERSON_NAME] [PERSON_NAME] [PERSON_NAME] […" at bounding box center [228, 217] width 110 height 22
click at [179, 206] on select "Select an option None [PERSON_NAME] [PERSON_NAME] [PERSON_NAME] [PERSON_NAME] […" at bounding box center [228, 217] width 110 height 22
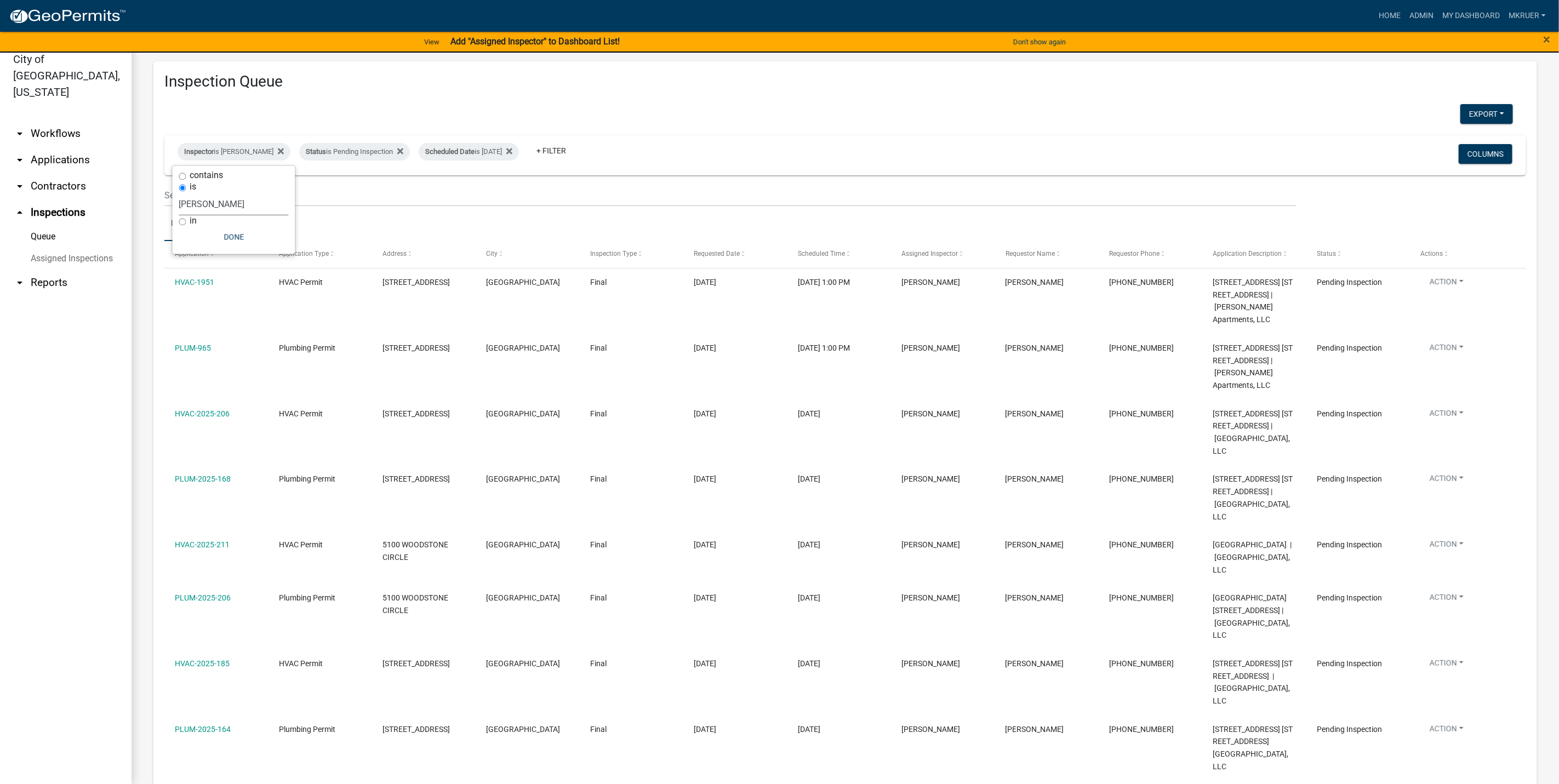
click at [211, 202] on select "Select an option None [PERSON_NAME] [PERSON_NAME] [PERSON_NAME] [PERSON_NAME] […" at bounding box center [234, 204] width 110 height 22
select select "fdb3bcc6-ce93-4663-8a18-5c08884dd177"
click at [179, 193] on select "Select an option None [PERSON_NAME] [PERSON_NAME] [PERSON_NAME] [PERSON_NAME] […" at bounding box center [234, 204] width 110 height 22
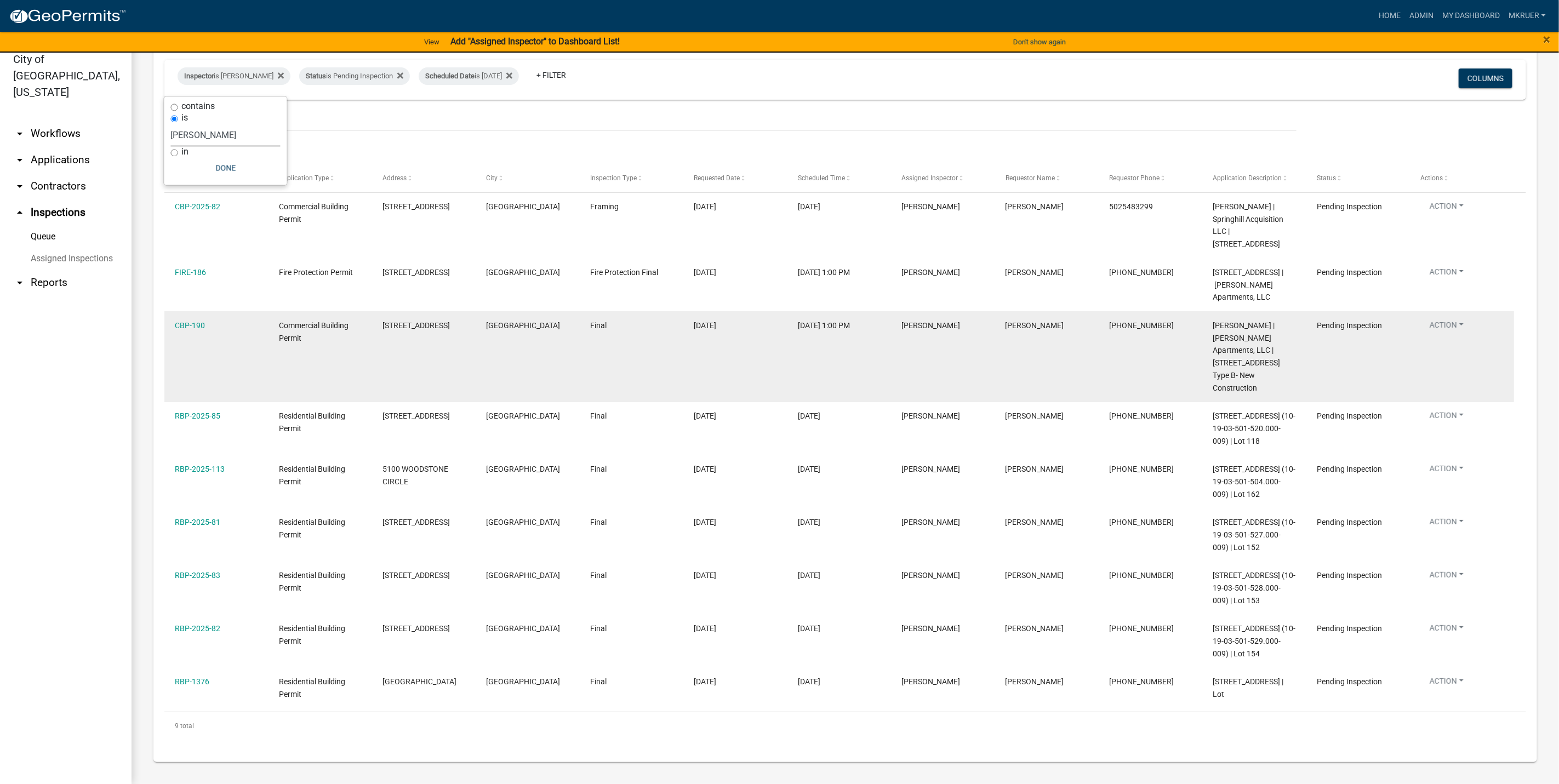
scroll to position [87, 0]
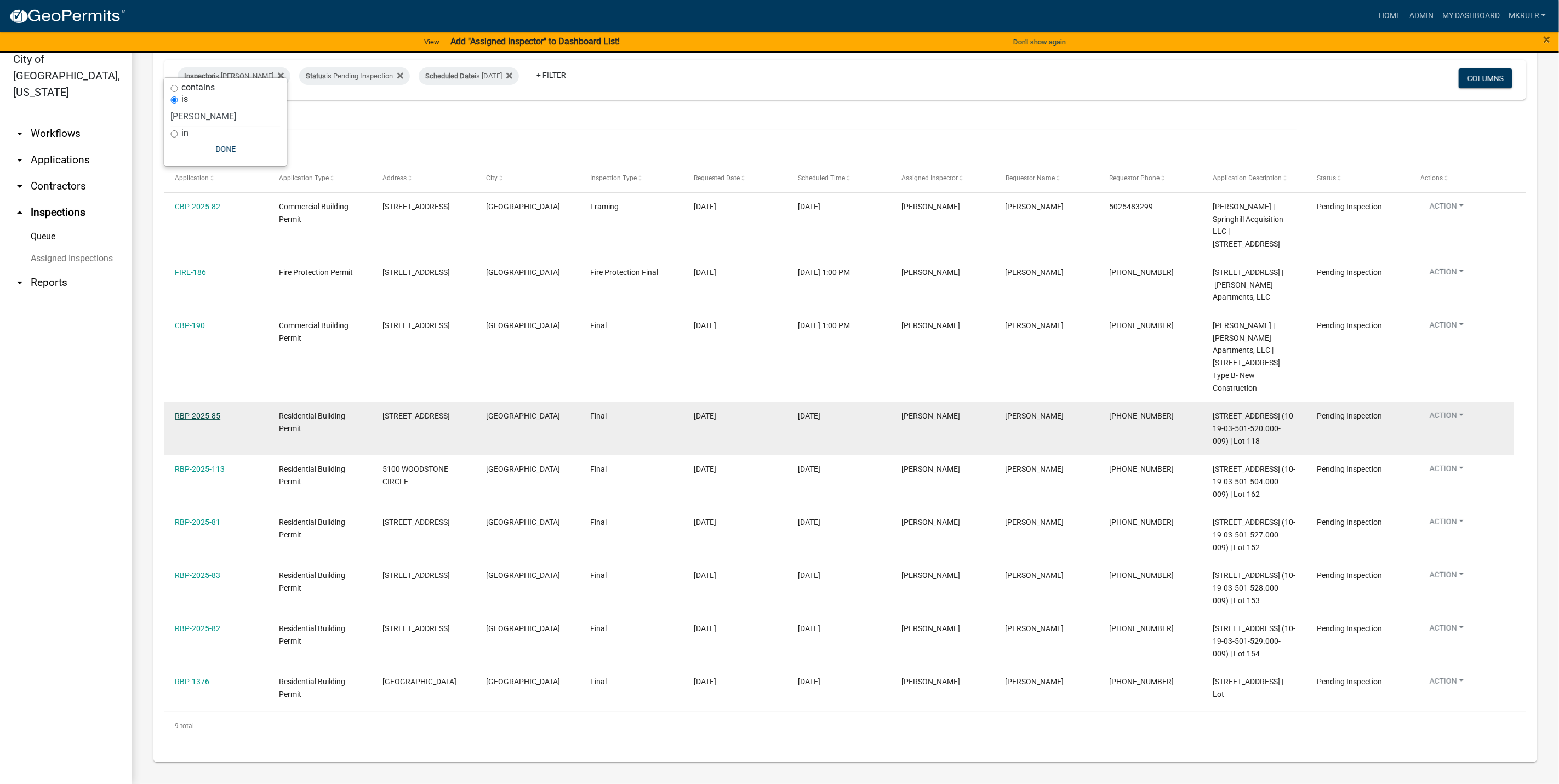
click at [195, 412] on link "RBP-2025-85" at bounding box center [197, 416] width 46 height 8
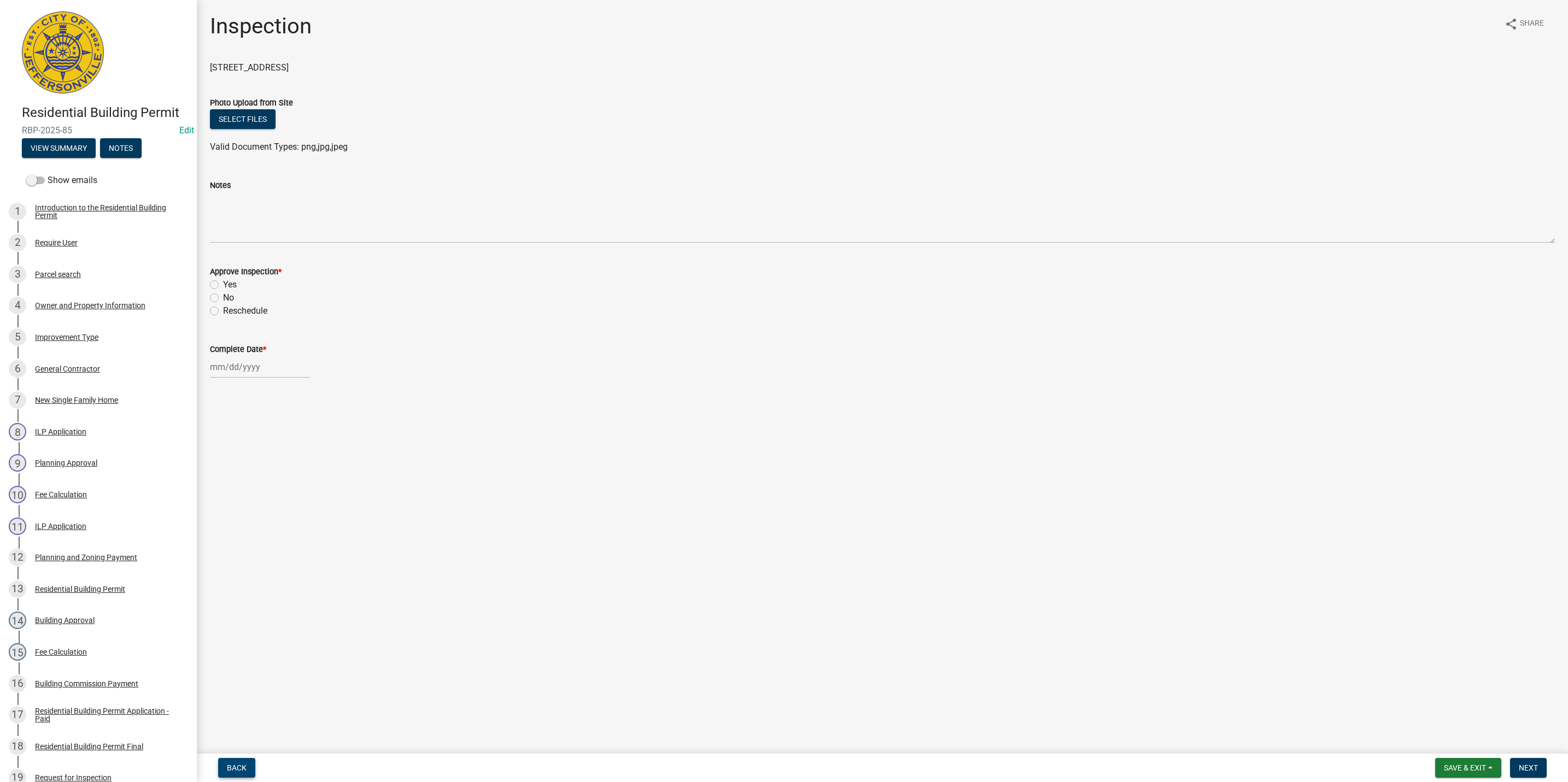
click at [233, 773] on button "Back" at bounding box center [237, 768] width 37 height 20
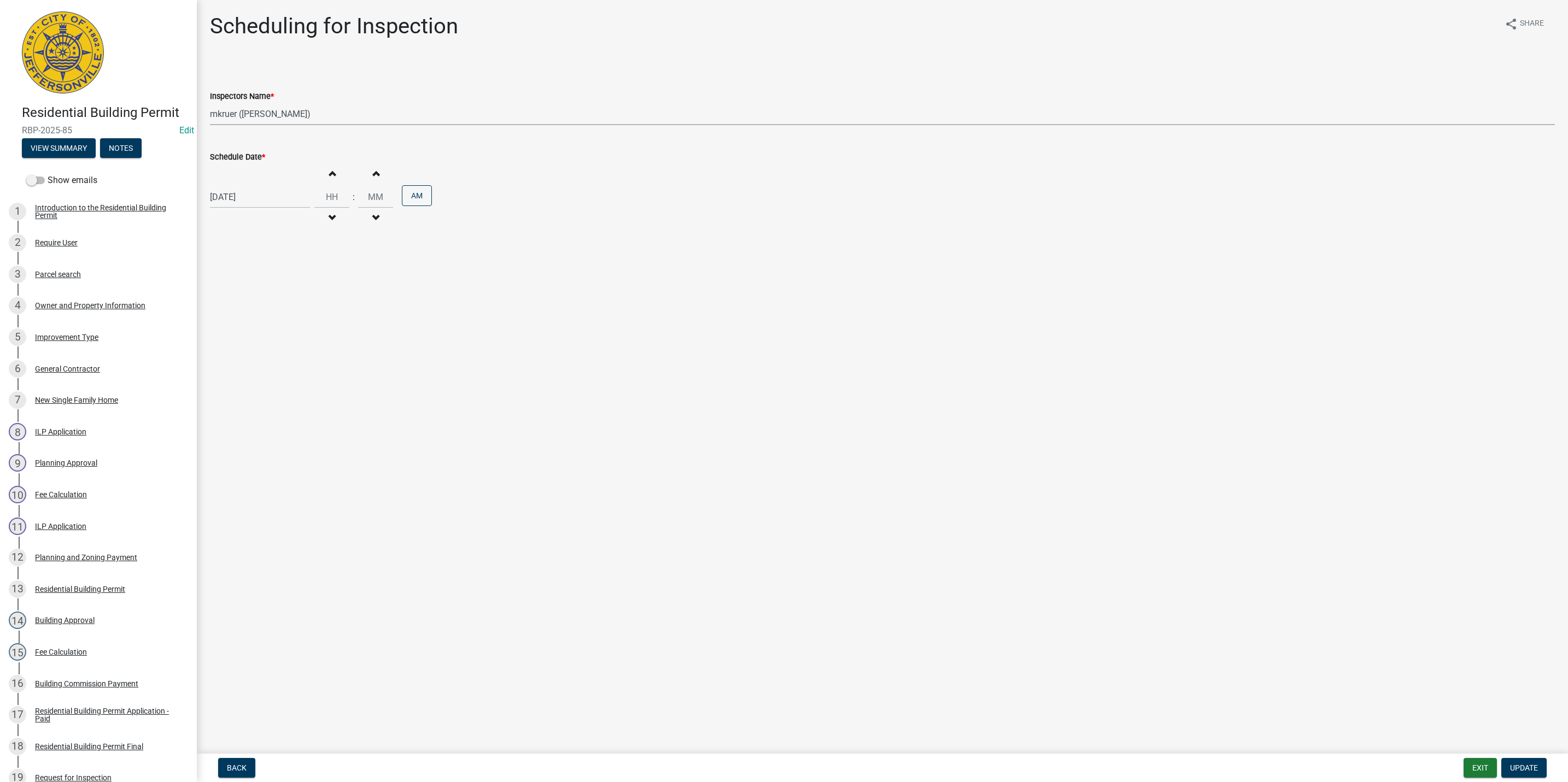
click at [236, 112] on select "Select Item... [PERSON_NAME] ([PERSON_NAME]) [PERSON_NAME] ([PERSON_NAME]) mkru…" at bounding box center [882, 113] width 1345 height 22
select select "13c97fbc-c819-4cee-844a-0db3d3c4db95"
click at [210, 102] on select "Select Item... [PERSON_NAME] ([PERSON_NAME]) [PERSON_NAME] ([PERSON_NAME]) mkru…" at bounding box center [882, 113] width 1345 height 22
click at [1524, 766] on span "Update" at bounding box center [1524, 767] width 28 height 8
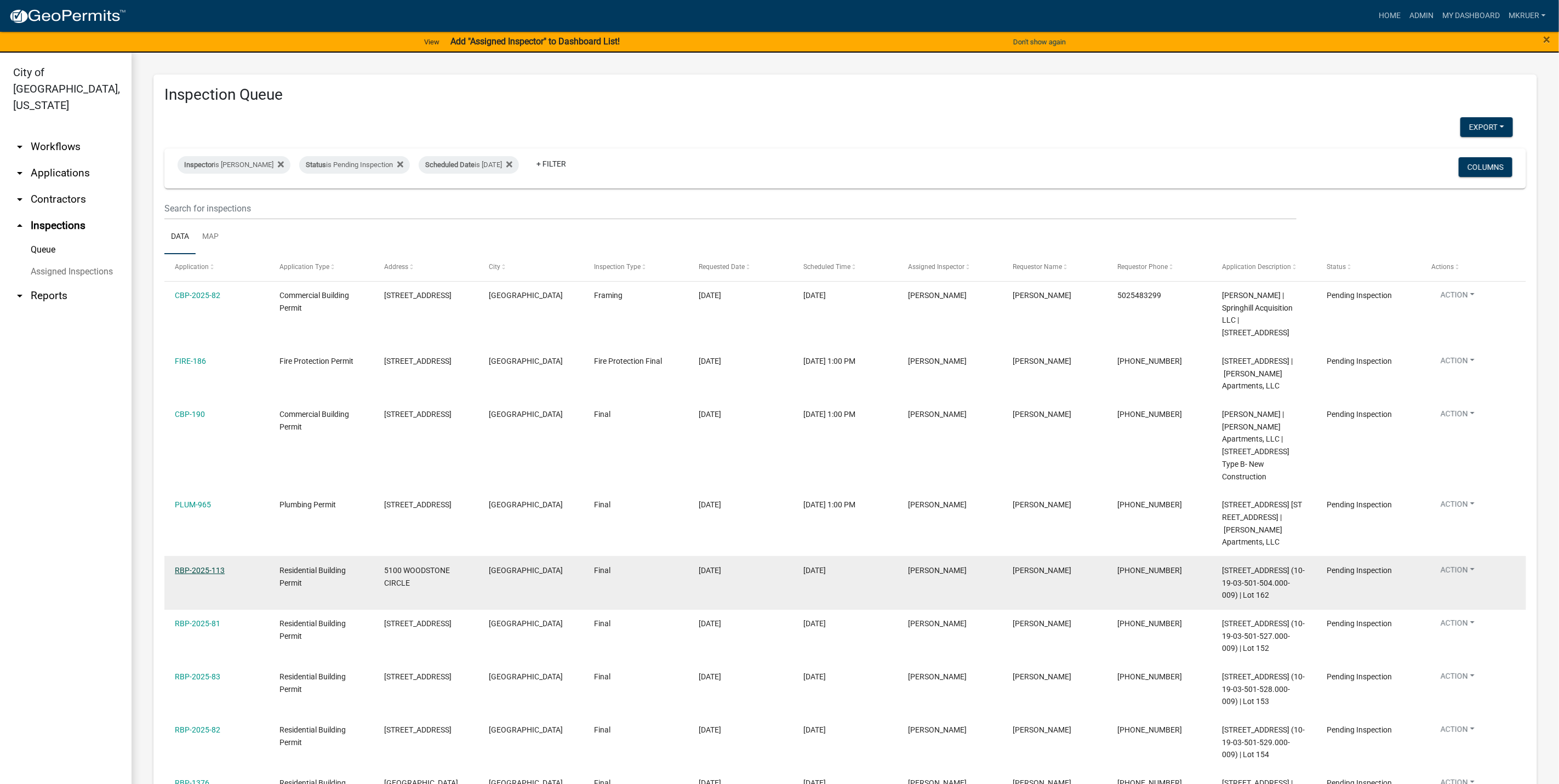
click at [199, 575] on link "RBP-2025-113" at bounding box center [199, 570] width 50 height 8
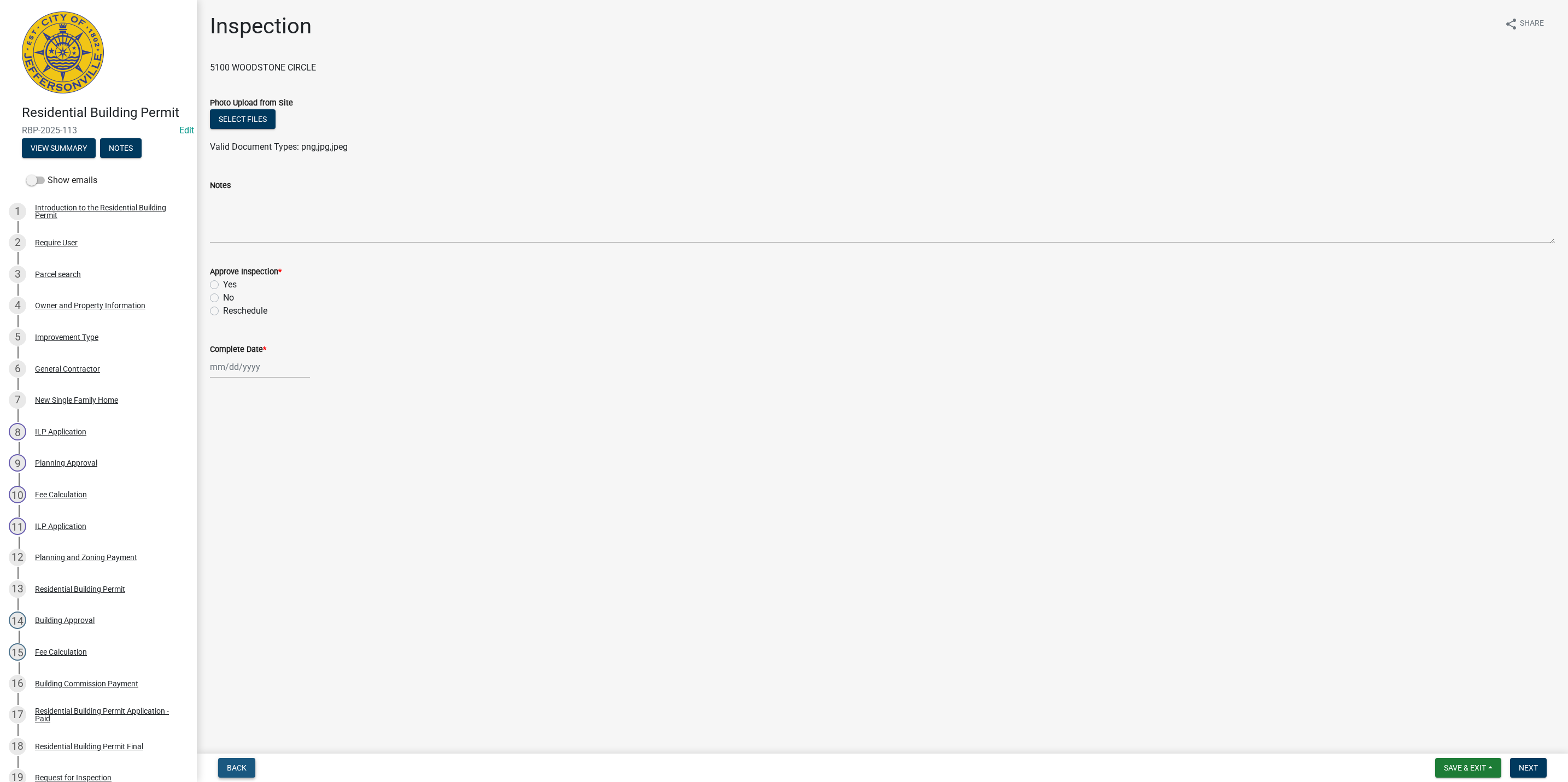
click at [238, 761] on button "Back" at bounding box center [237, 768] width 37 height 20
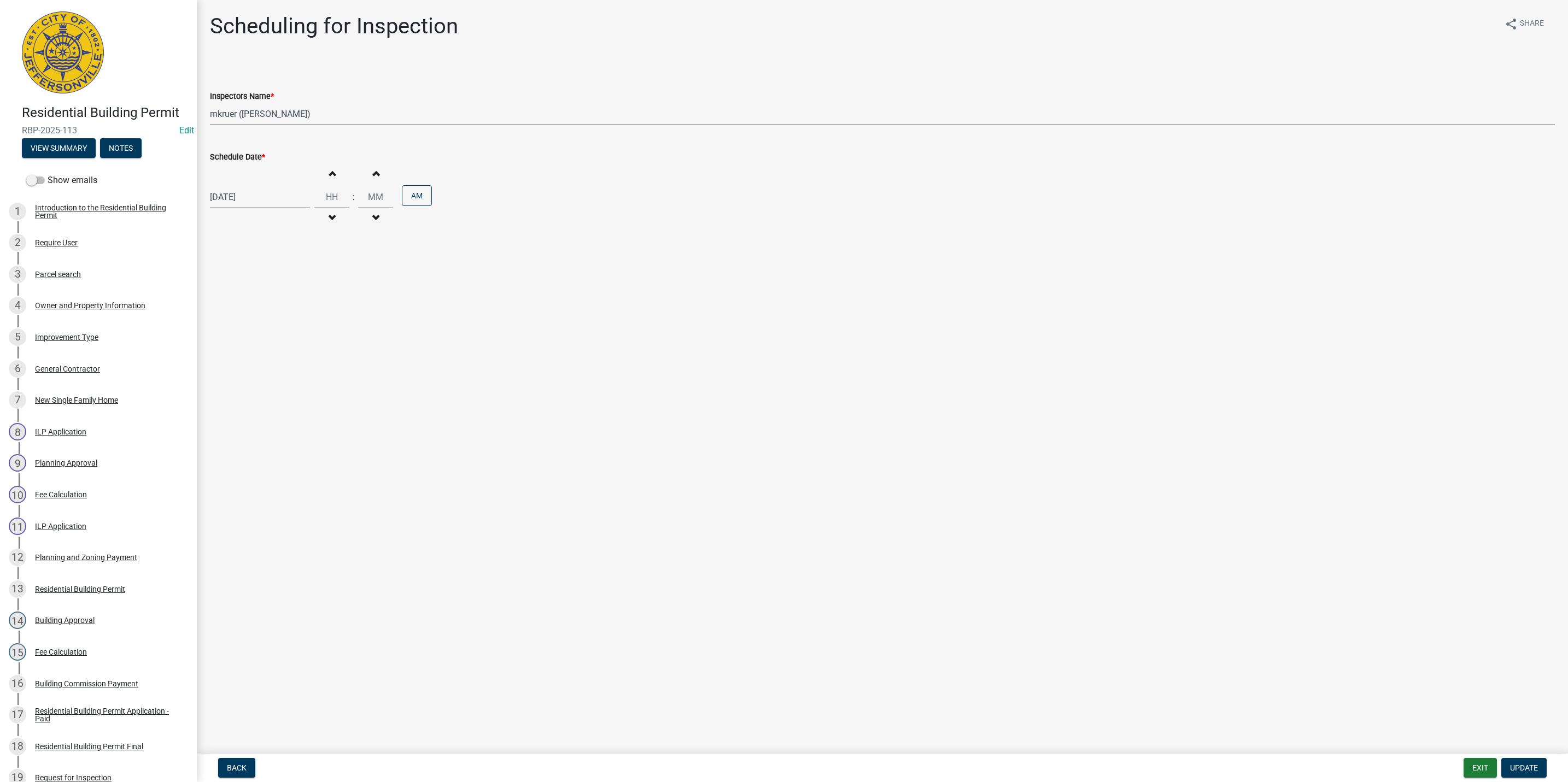
click at [246, 114] on select "Select Item... [PERSON_NAME] ([PERSON_NAME]) [PERSON_NAME] ([PERSON_NAME]) mkru…" at bounding box center [882, 113] width 1345 height 22
select select "13c97fbc-c819-4cee-844a-0db3d3c4db95"
click at [210, 102] on select "Select Item... [PERSON_NAME] ([PERSON_NAME]) [PERSON_NAME] ([PERSON_NAME]) mkru…" at bounding box center [882, 113] width 1345 height 22
click at [1529, 764] on span "Update" at bounding box center [1524, 767] width 28 height 8
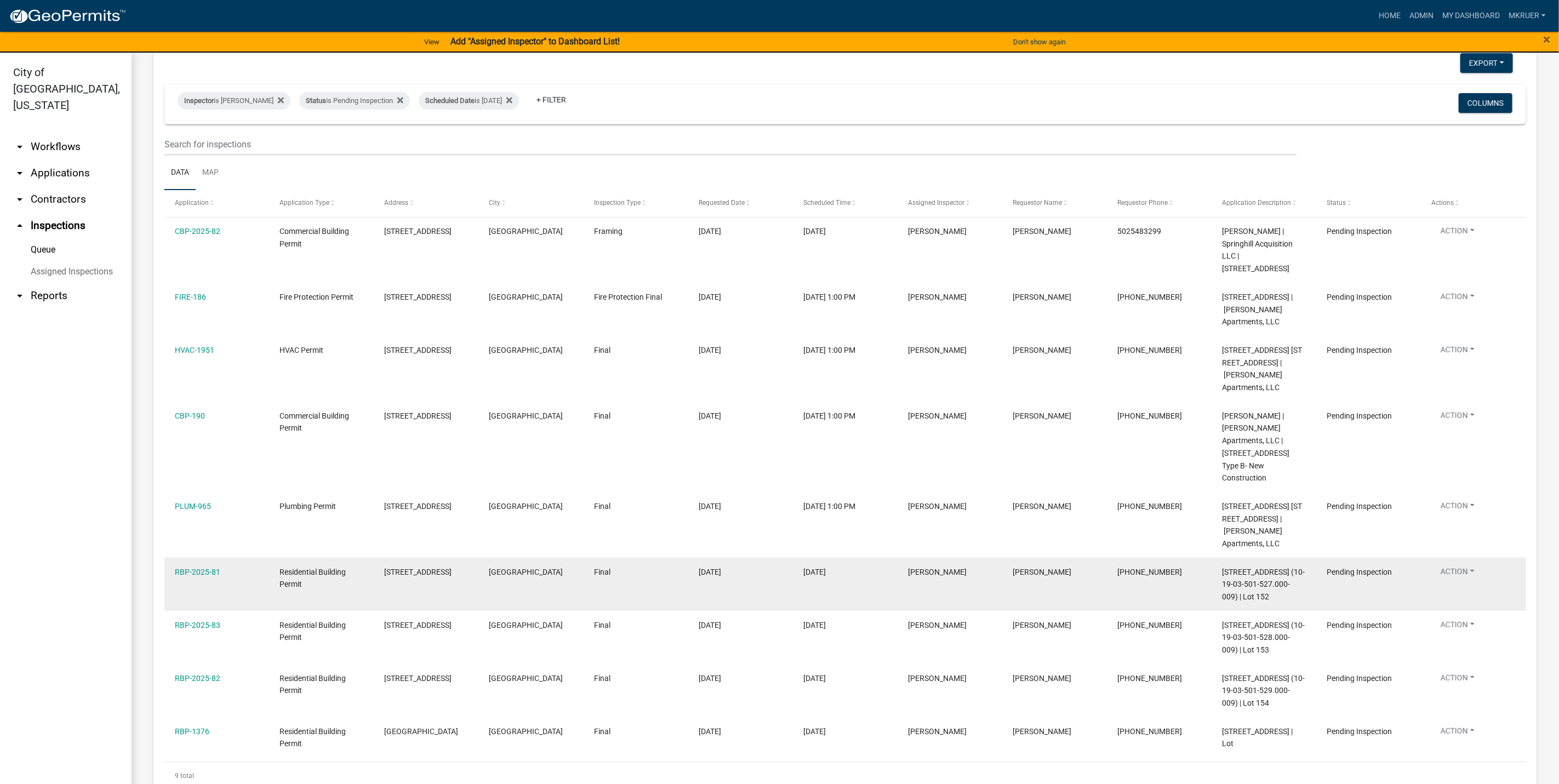
scroll to position [138, 0]
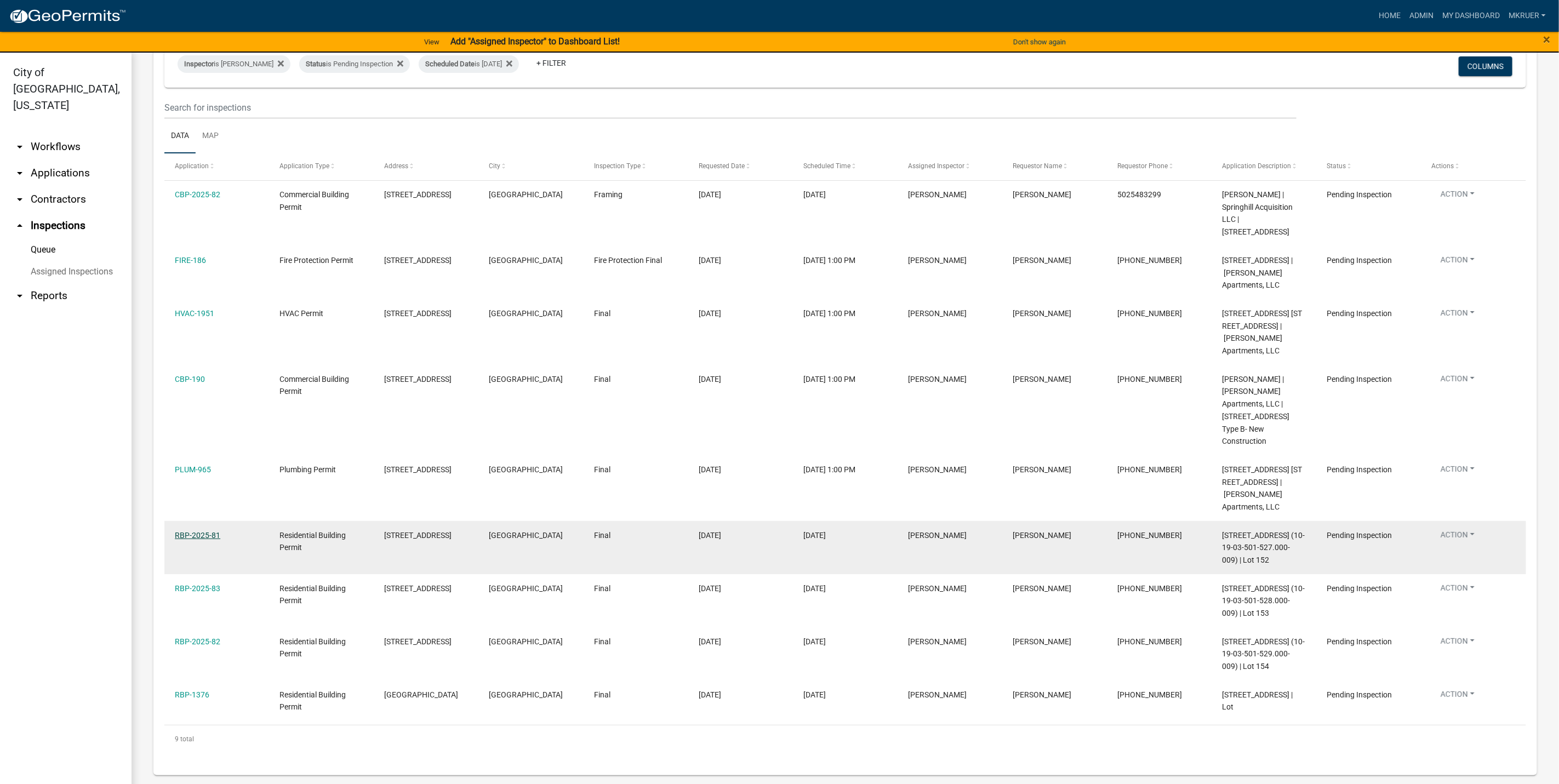
click at [194, 531] on link "RBP-2025-81" at bounding box center [197, 535] width 46 height 8
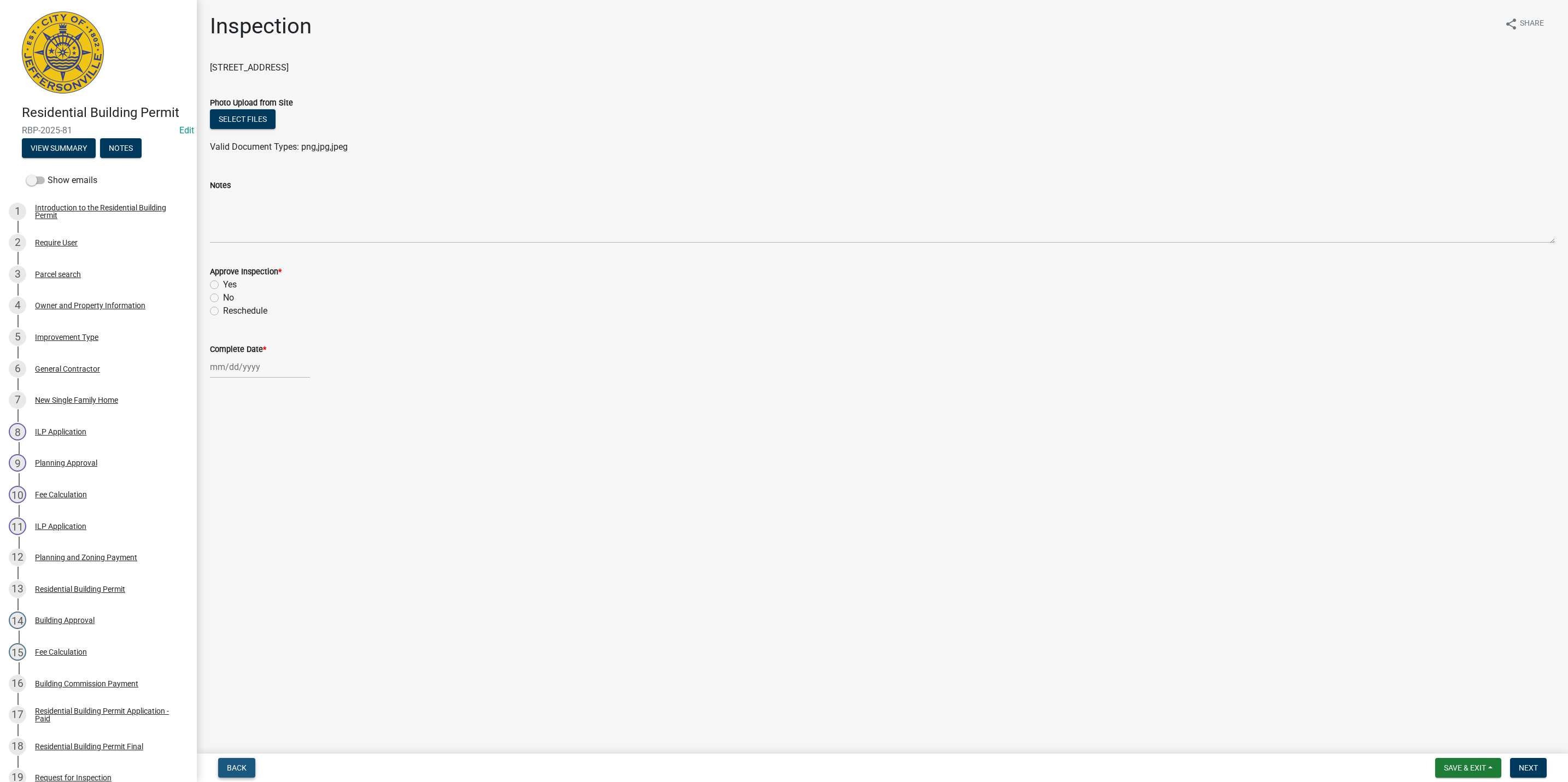
click at [238, 770] on span "Back" at bounding box center [237, 767] width 20 height 8
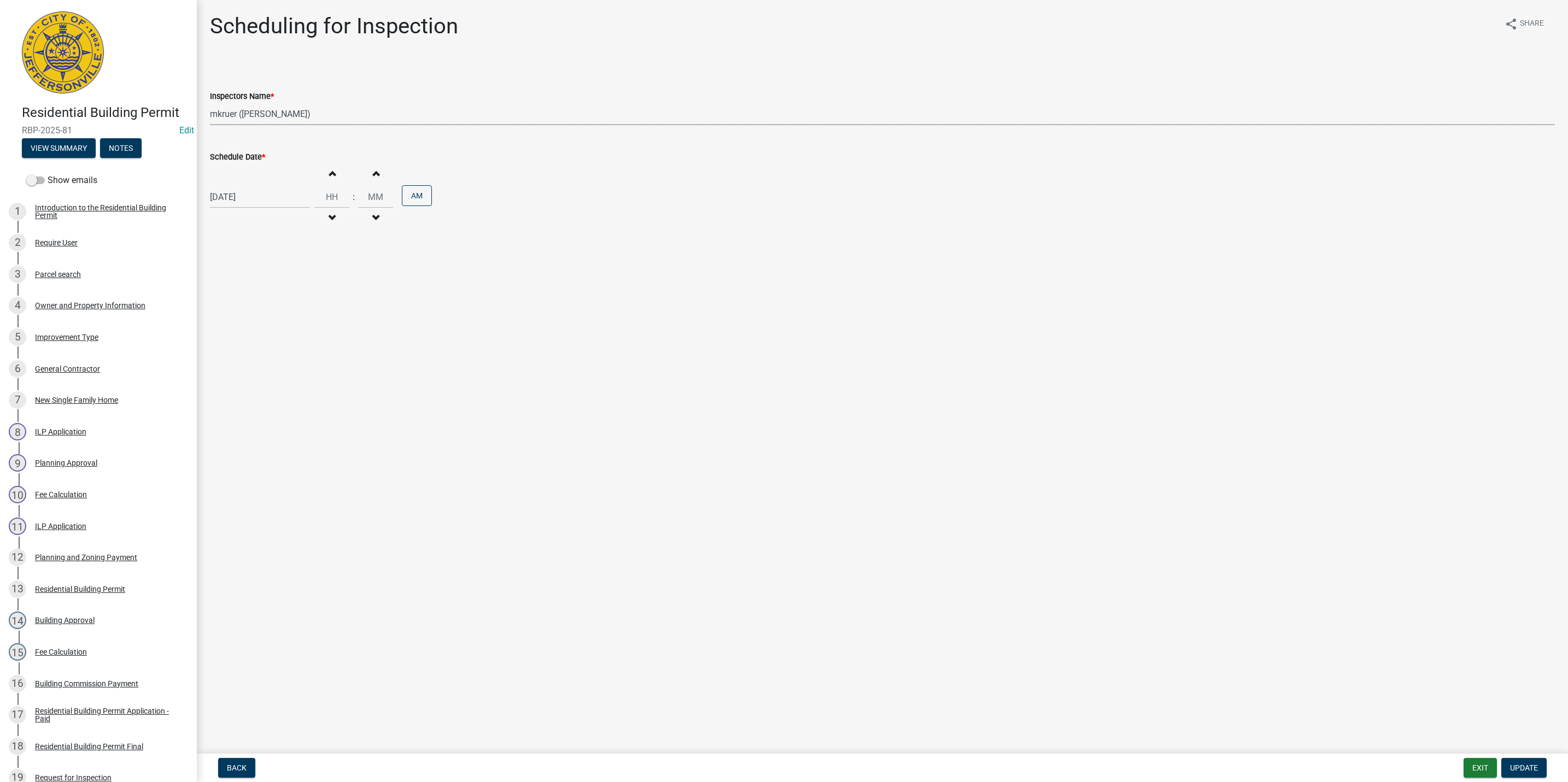
click at [238, 110] on select "Select Item... [PERSON_NAME] ([PERSON_NAME]) [PERSON_NAME] ([PERSON_NAME]) mkru…" at bounding box center [882, 113] width 1345 height 22
select select "13c97fbc-c819-4cee-844a-0db3d3c4db95"
click at [210, 102] on select "Select Item... [PERSON_NAME] ([PERSON_NAME]) [PERSON_NAME] ([PERSON_NAME]) mkru…" at bounding box center [882, 113] width 1345 height 22
click at [1516, 770] on span "Update" at bounding box center [1524, 767] width 28 height 8
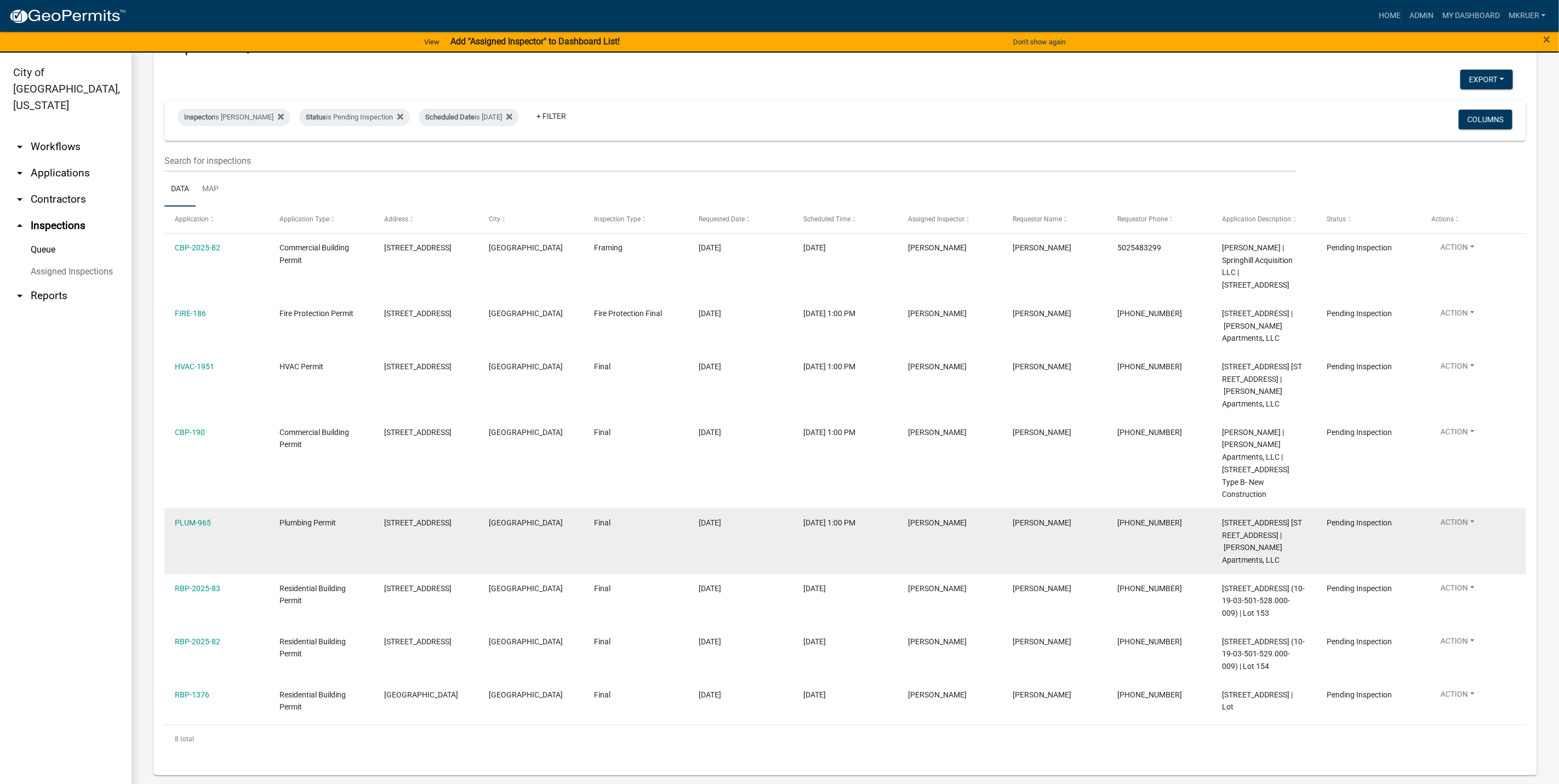
scroll to position [84, 0]
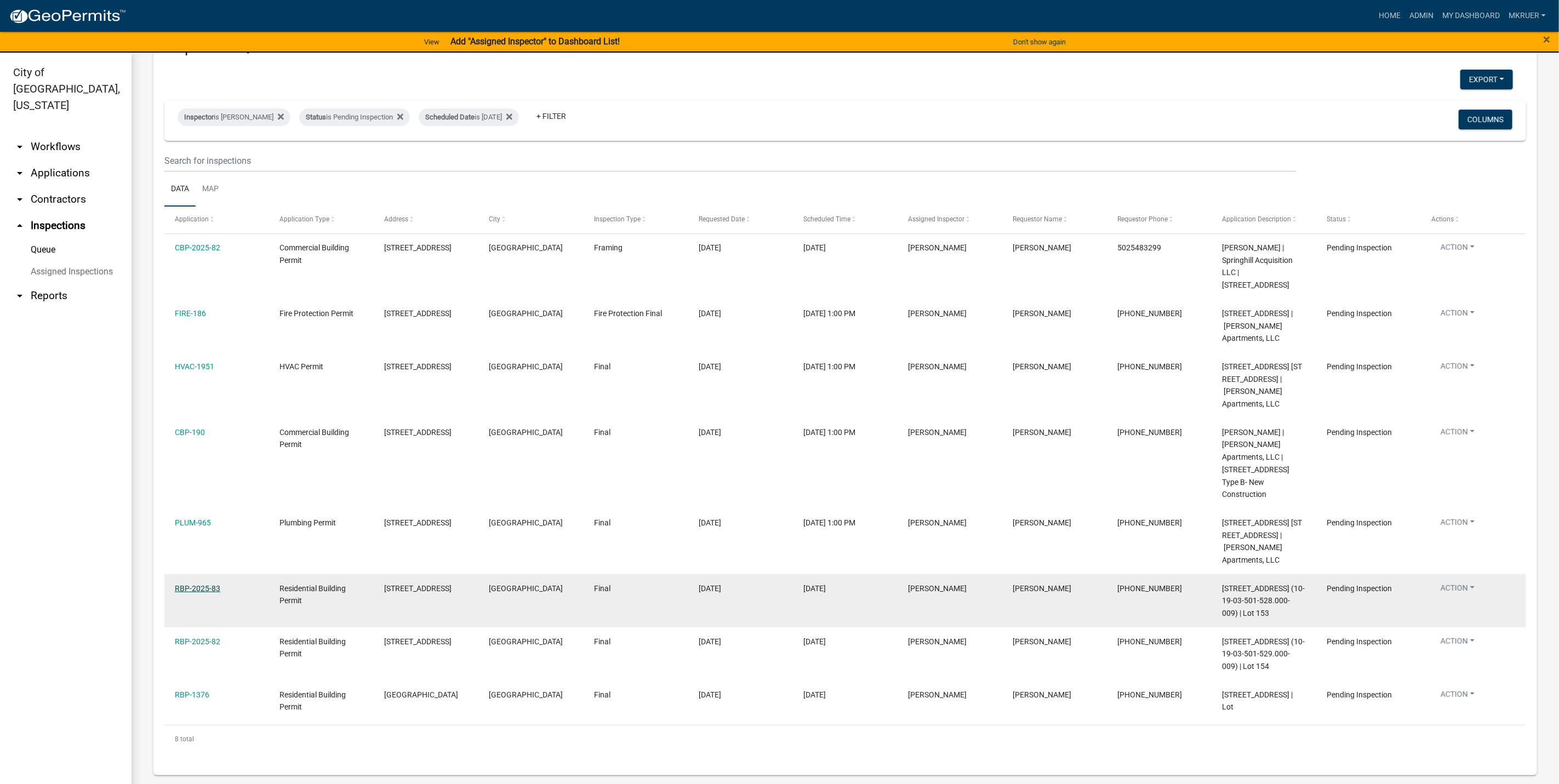
click at [211, 584] on link "RBP-2025-83" at bounding box center [197, 588] width 46 height 8
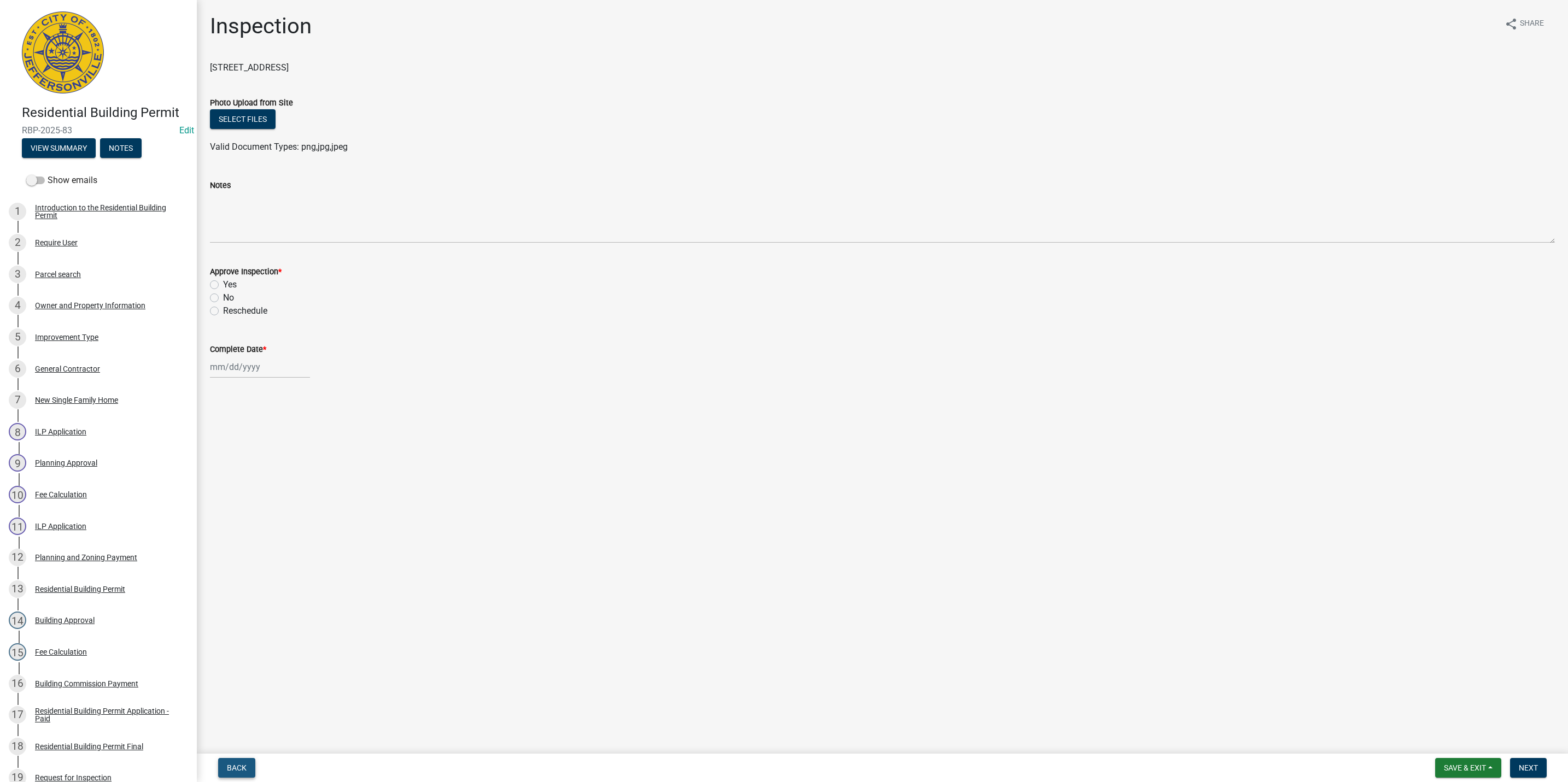
click at [241, 766] on span "Back" at bounding box center [237, 767] width 20 height 8
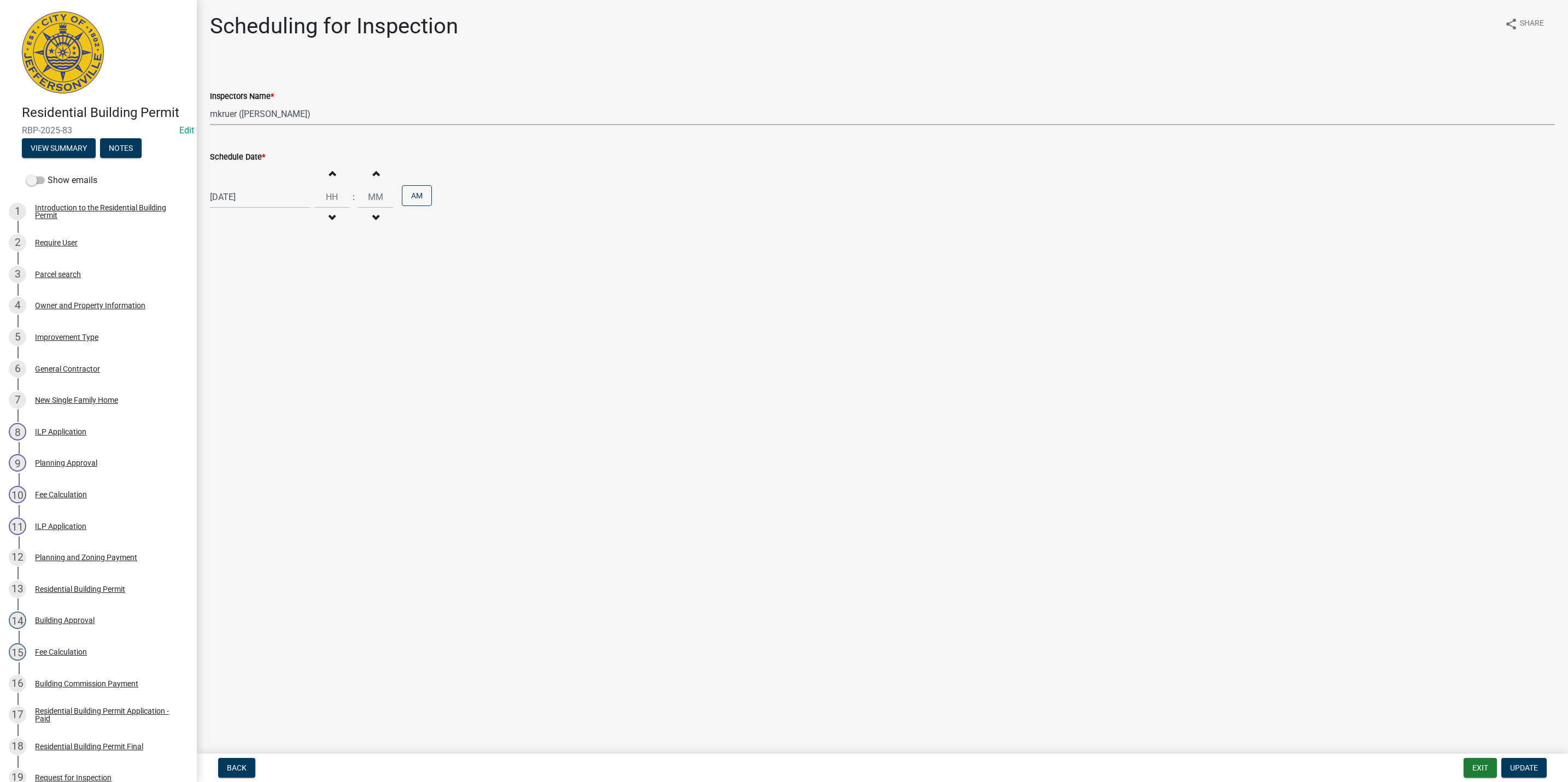
click at [249, 112] on select "Select Item... [PERSON_NAME] ([PERSON_NAME]) [PERSON_NAME] ([PERSON_NAME]) mkru…" at bounding box center [882, 113] width 1345 height 22
select select "13c97fbc-c819-4cee-844a-0db3d3c4db95"
click at [210, 102] on select "Select Item... [PERSON_NAME] ([PERSON_NAME]) [PERSON_NAME] ([PERSON_NAME]) mkru…" at bounding box center [882, 113] width 1345 height 22
click at [1530, 769] on span "Update" at bounding box center [1524, 767] width 28 height 8
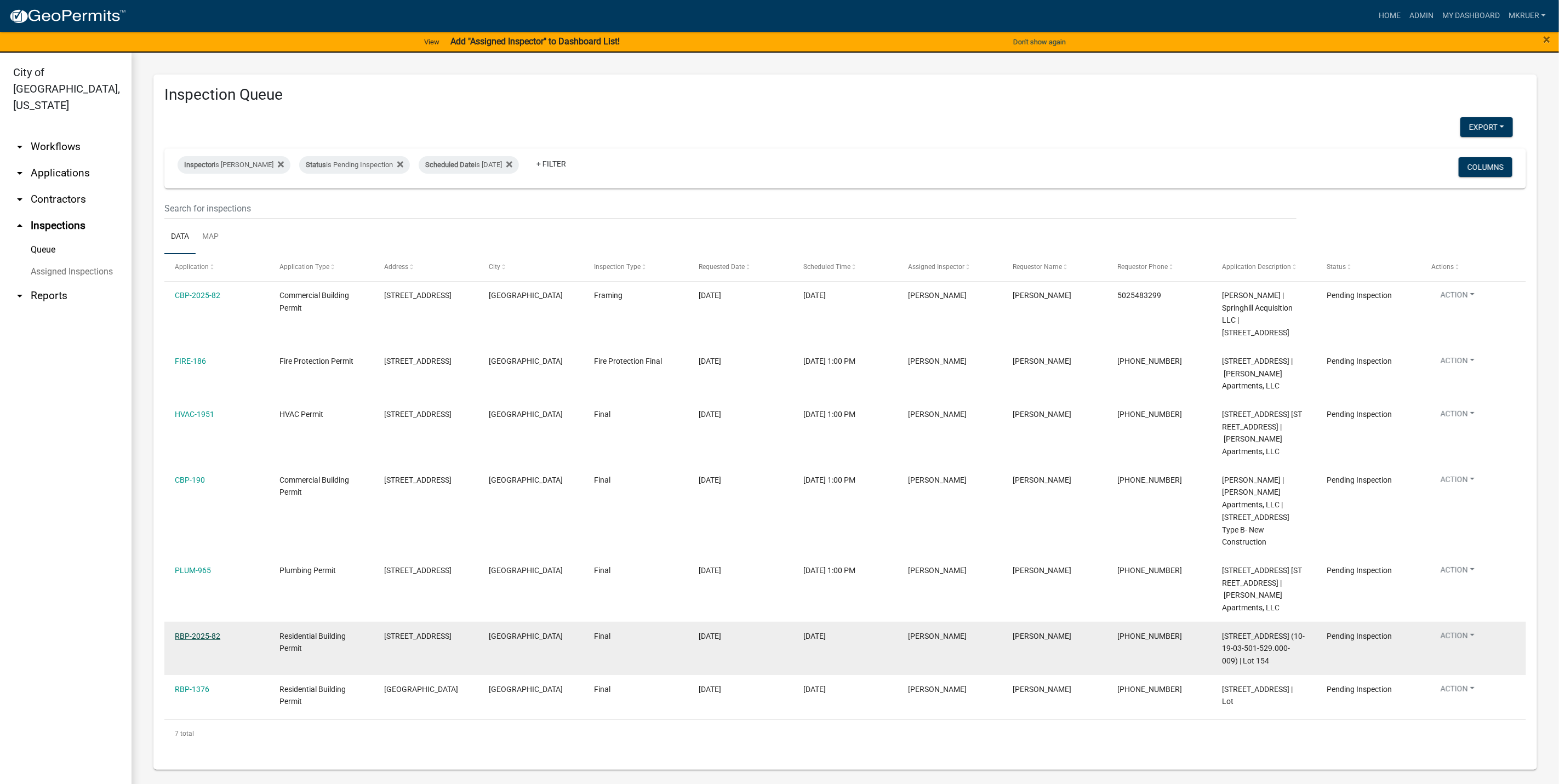
click at [193, 640] on link "RBP-2025-82" at bounding box center [197, 636] width 46 height 8
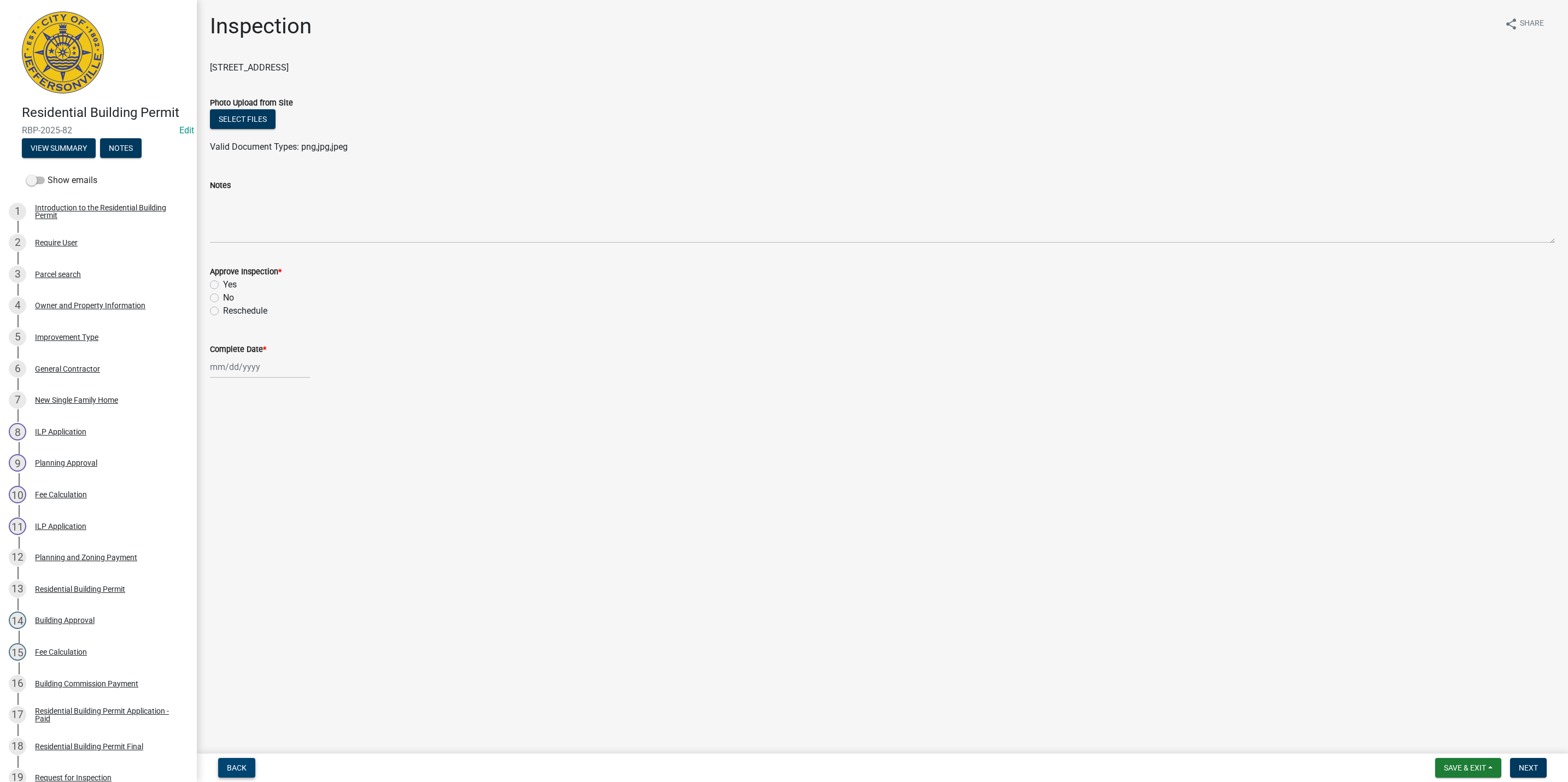
click at [241, 766] on span "Back" at bounding box center [237, 767] width 20 height 8
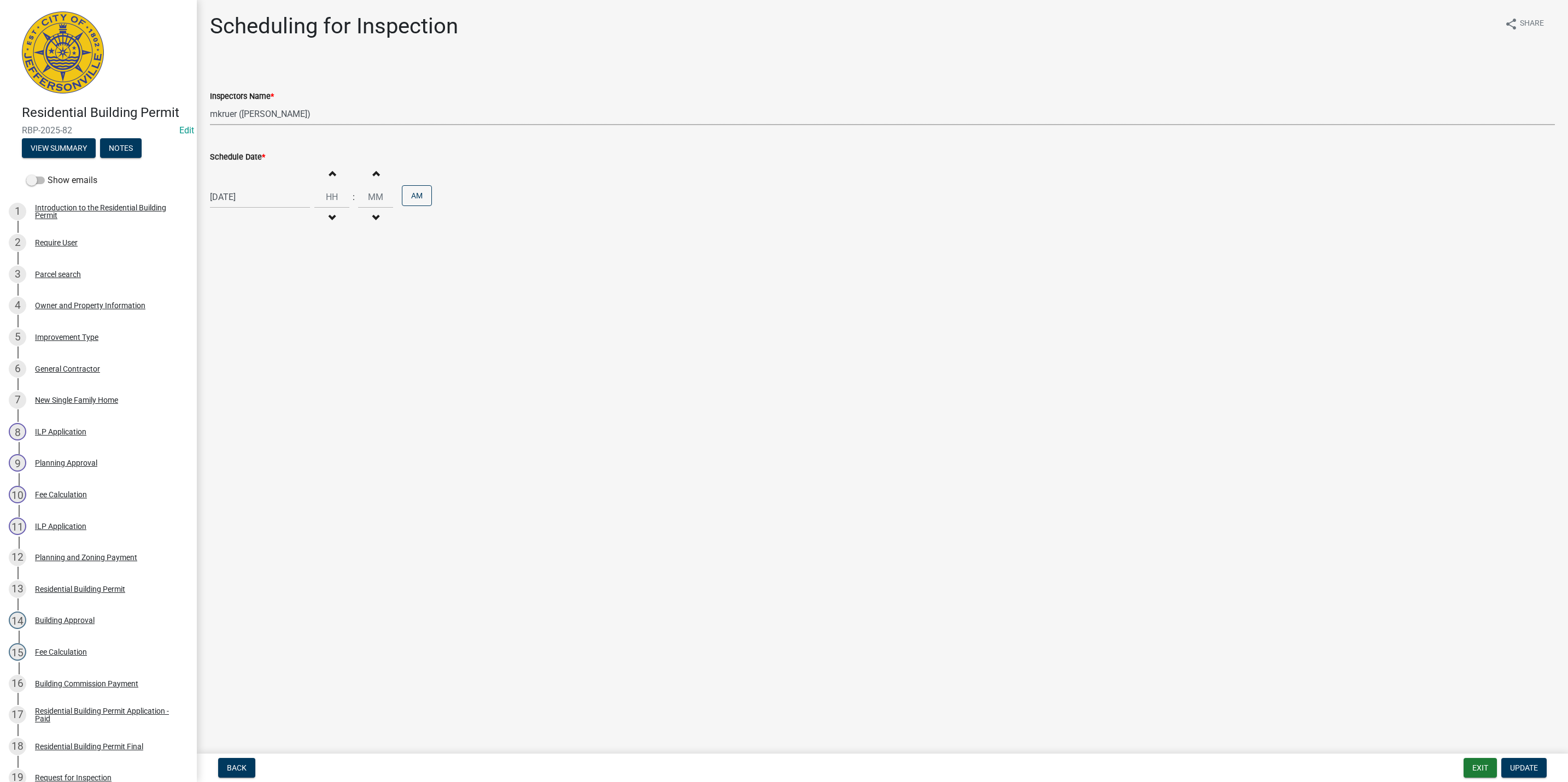
click at [231, 109] on select "Select Item... [PERSON_NAME] ([PERSON_NAME]) [PERSON_NAME] ([PERSON_NAME]) mkru…" at bounding box center [882, 113] width 1345 height 22
select select "13c97fbc-c819-4cee-844a-0db3d3c4db95"
click at [210, 102] on select "Select Item... [PERSON_NAME] ([PERSON_NAME]) [PERSON_NAME] ([PERSON_NAME]) mkru…" at bounding box center [882, 113] width 1345 height 22
click at [1515, 764] on span "Update" at bounding box center [1524, 767] width 28 height 8
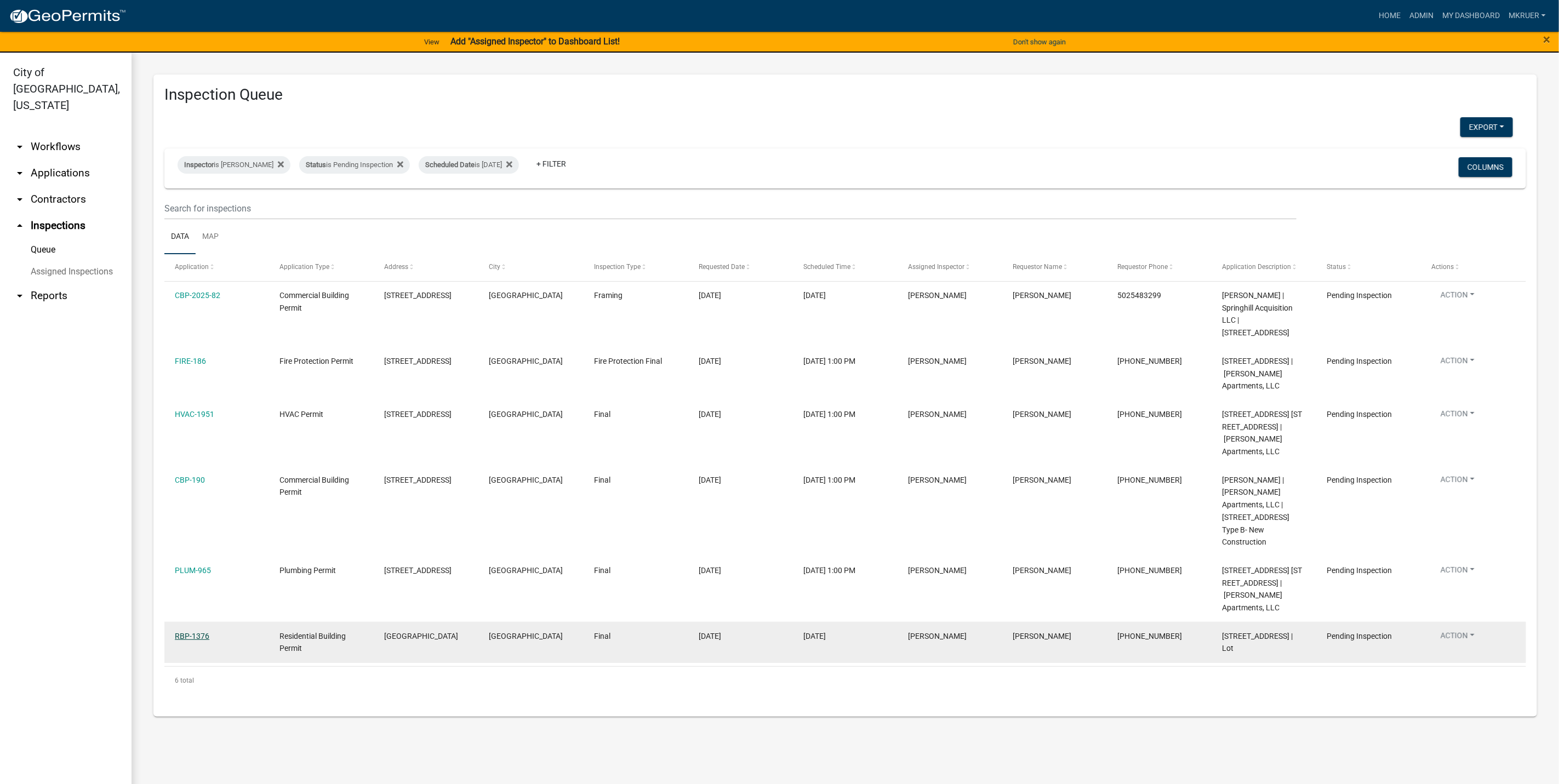
click at [189, 640] on link "RBP-1376" at bounding box center [192, 636] width 35 height 8
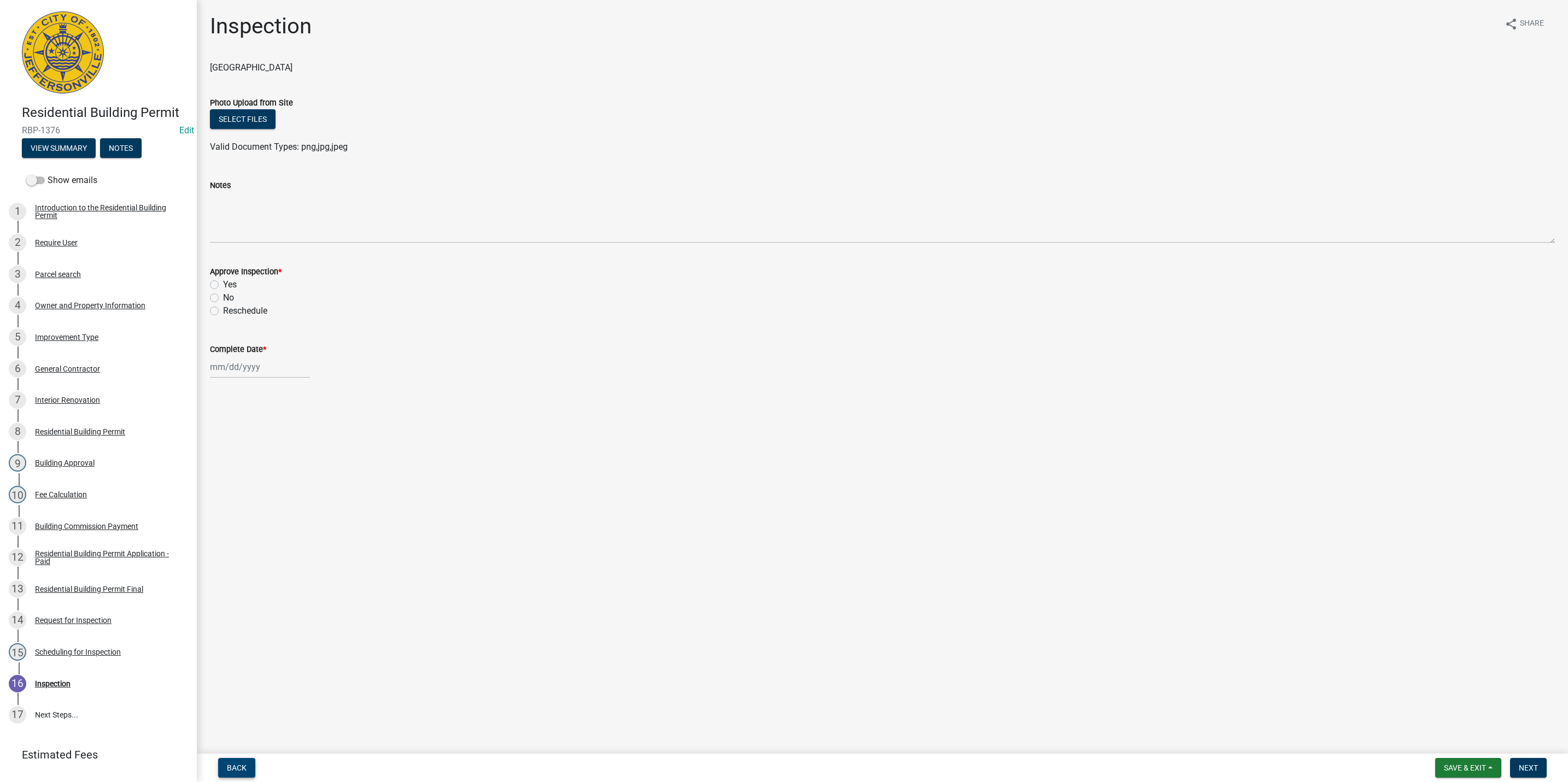
click at [241, 766] on span "Back" at bounding box center [237, 767] width 20 height 8
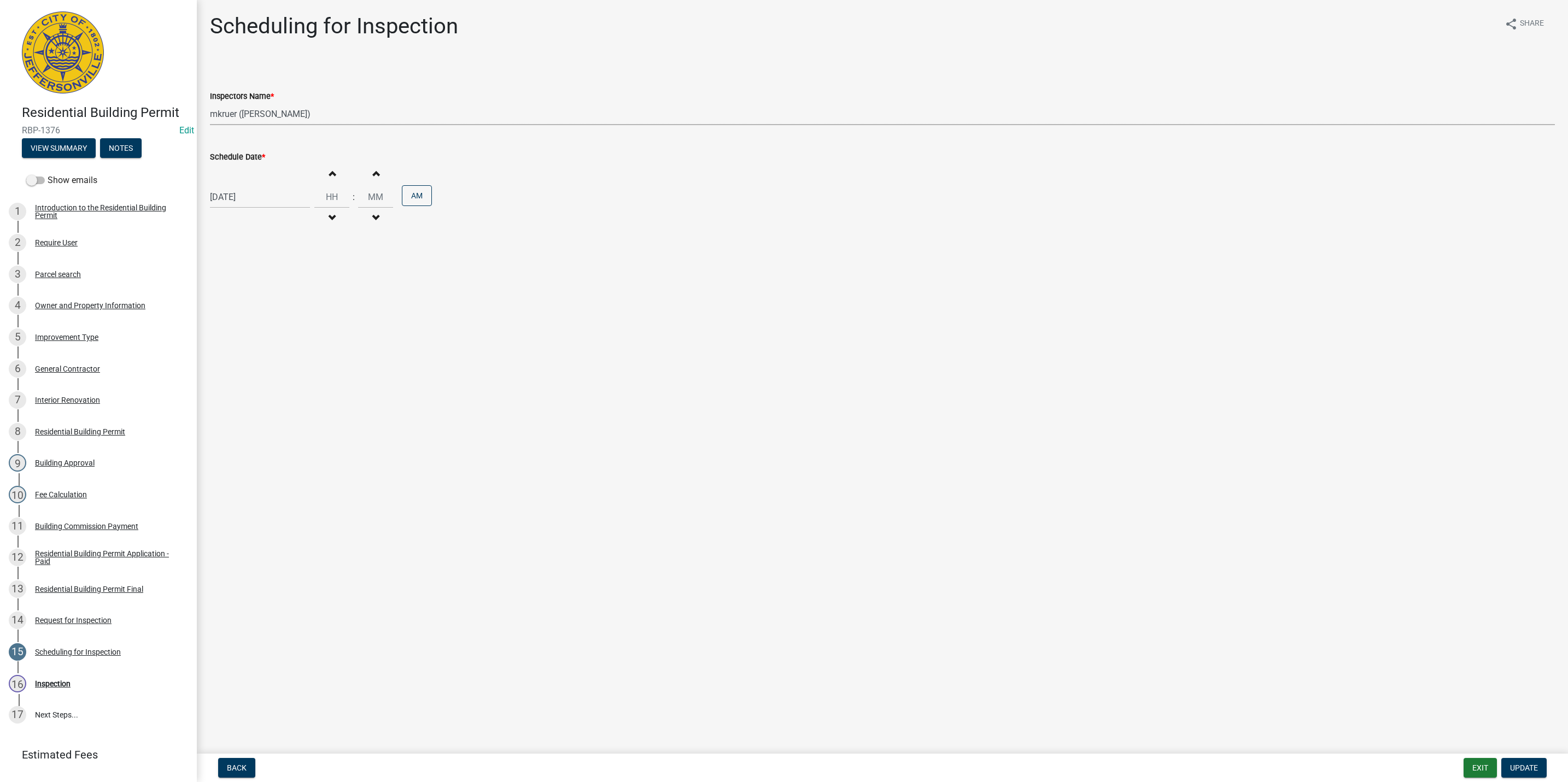
click at [262, 114] on select "Select Item... [PERSON_NAME] ([PERSON_NAME]) [PERSON_NAME] ([PERSON_NAME]) mkru…" at bounding box center [882, 113] width 1345 height 22
select select "13c97fbc-c819-4cee-844a-0db3d3c4db95"
click at [210, 102] on select "Select Item... [PERSON_NAME] ([PERSON_NAME]) [PERSON_NAME] ([PERSON_NAME]) mkru…" at bounding box center [882, 113] width 1345 height 22
click at [1519, 766] on span "Update" at bounding box center [1524, 767] width 28 height 8
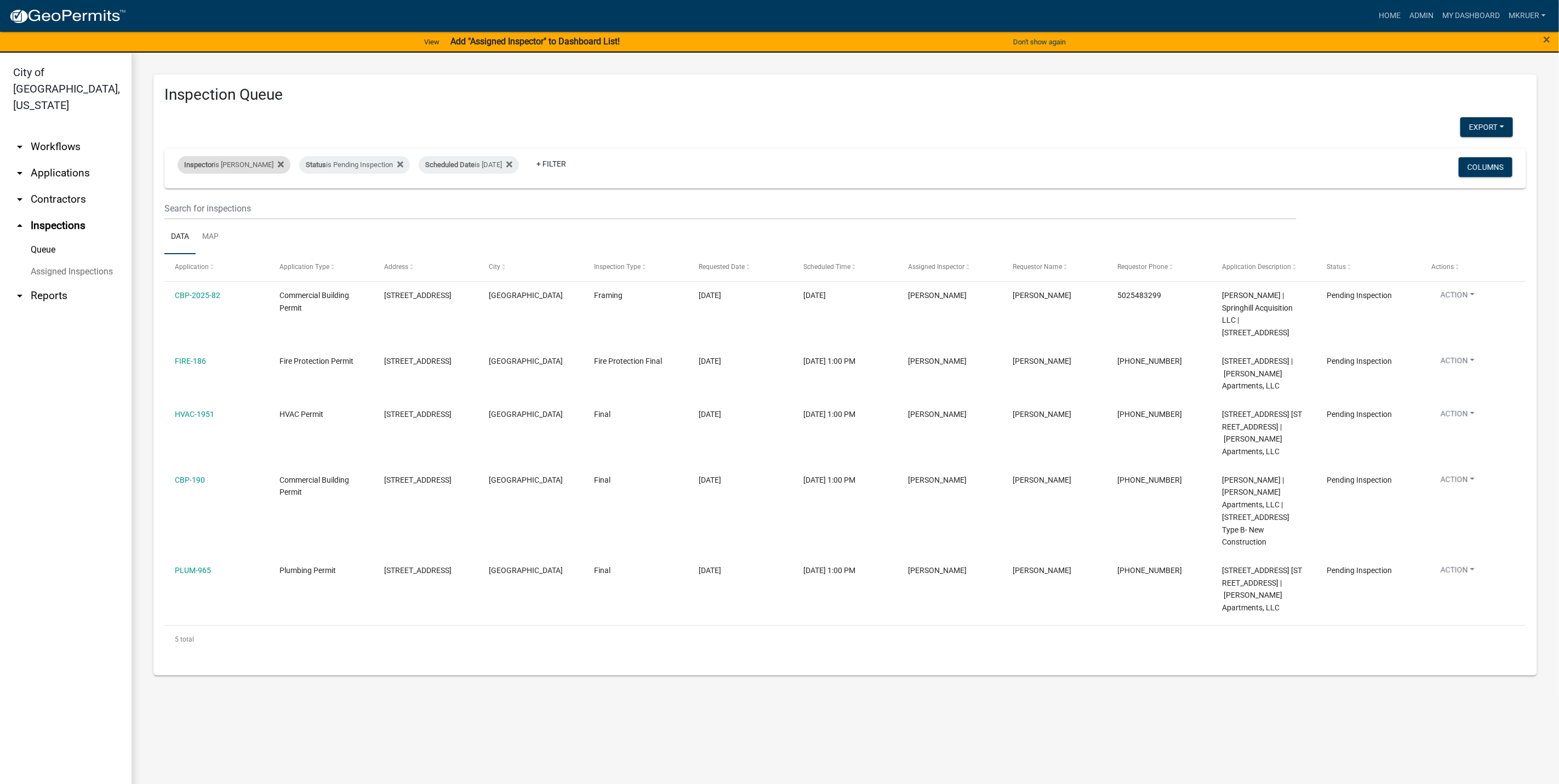
click at [229, 165] on div "Inspector is Mike Kruer" at bounding box center [234, 165] width 113 height 18
click at [193, 216] on select "Select an option None [PERSON_NAME] [PERSON_NAME] [PERSON_NAME] [PERSON_NAME] […" at bounding box center [226, 217] width 110 height 22
select select "13c97fbc-c819-4cee-844a-0db3d3c4db95"
click at [179, 206] on select "Select an option None [PERSON_NAME] [PERSON_NAME] [PERSON_NAME] [PERSON_NAME] […" at bounding box center [226, 217] width 110 height 22
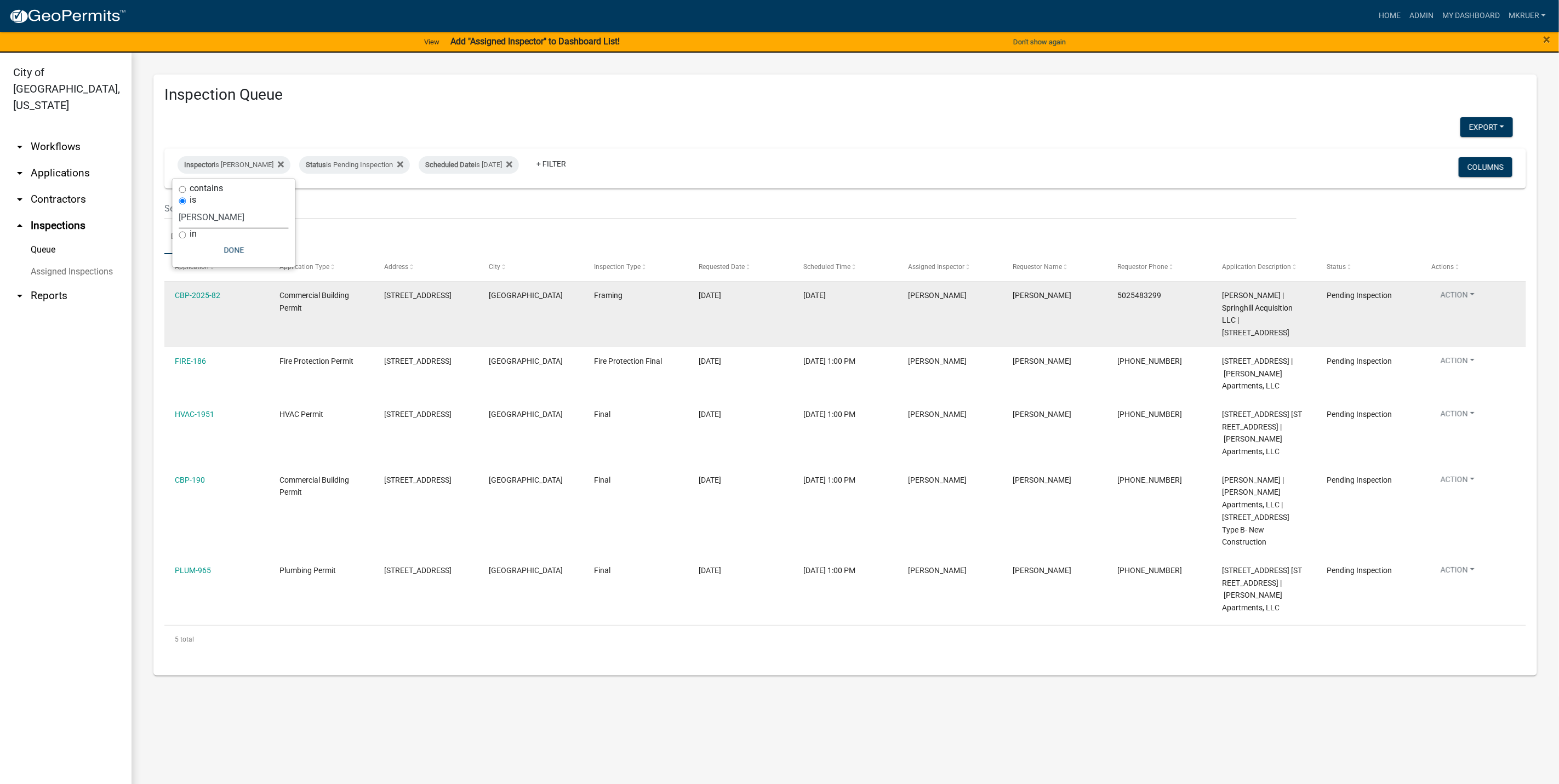
select select "3: 100"
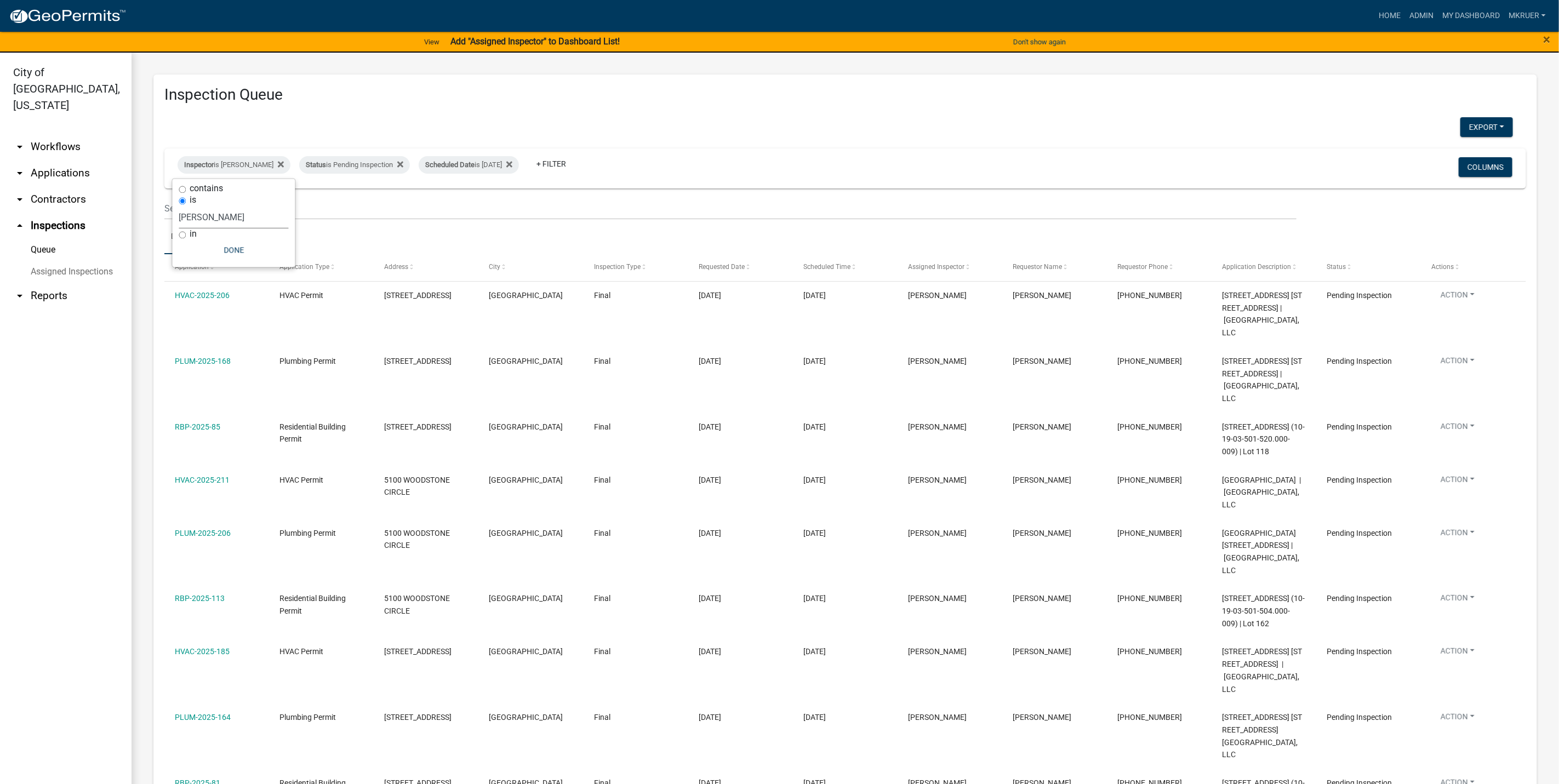
click at [229, 214] on select "Select an option None [PERSON_NAME] [PERSON_NAME] [PERSON_NAME] [PERSON_NAME] […" at bounding box center [234, 217] width 110 height 22
select select "7b0b9f25-f402-4148-9522-9b9b34b3e885"
click at [179, 206] on select "Select an option None [PERSON_NAME] [PERSON_NAME] [PERSON_NAME] [PERSON_NAME] […" at bounding box center [234, 217] width 110 height 22
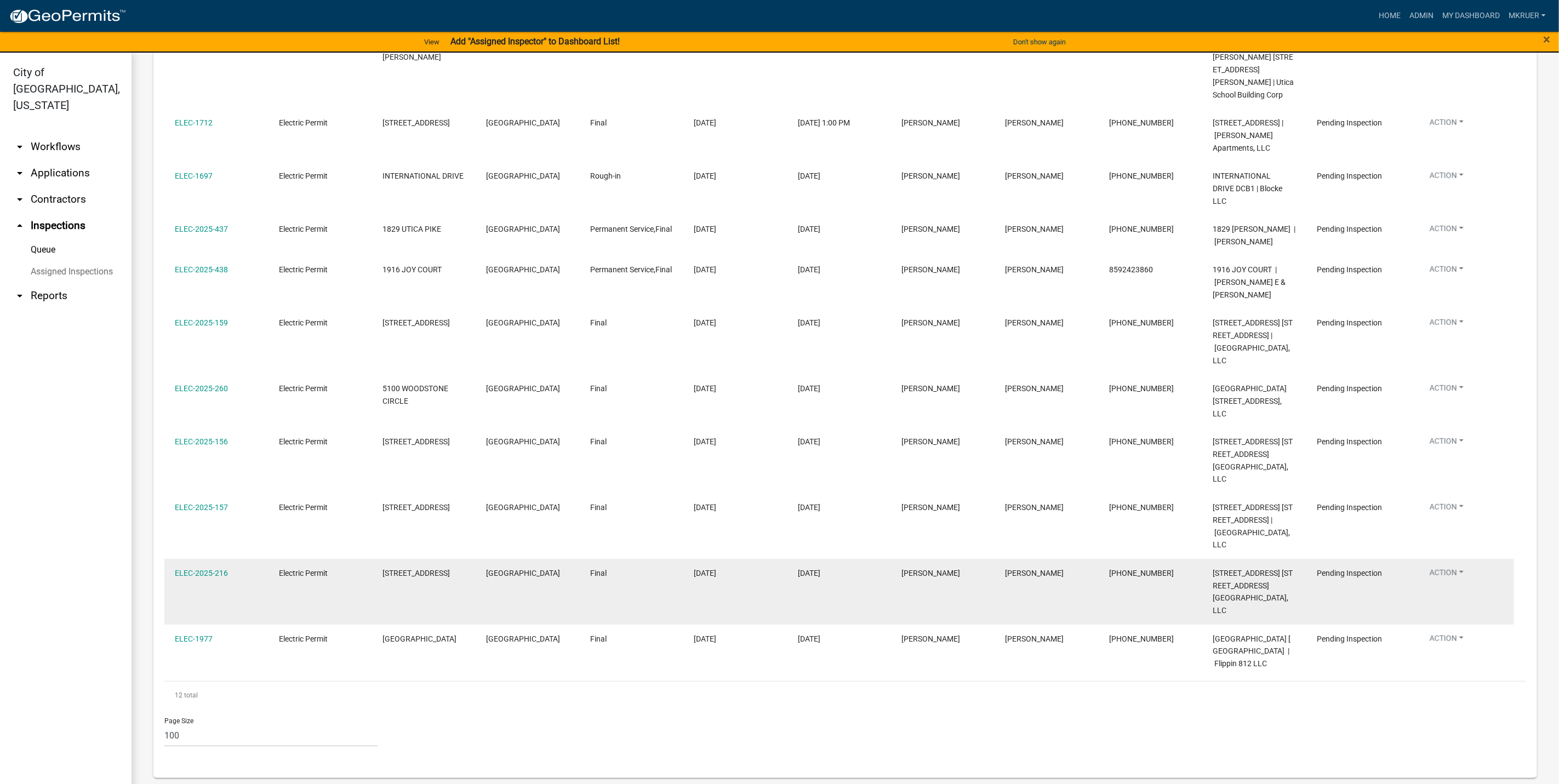
scroll to position [382, 0]
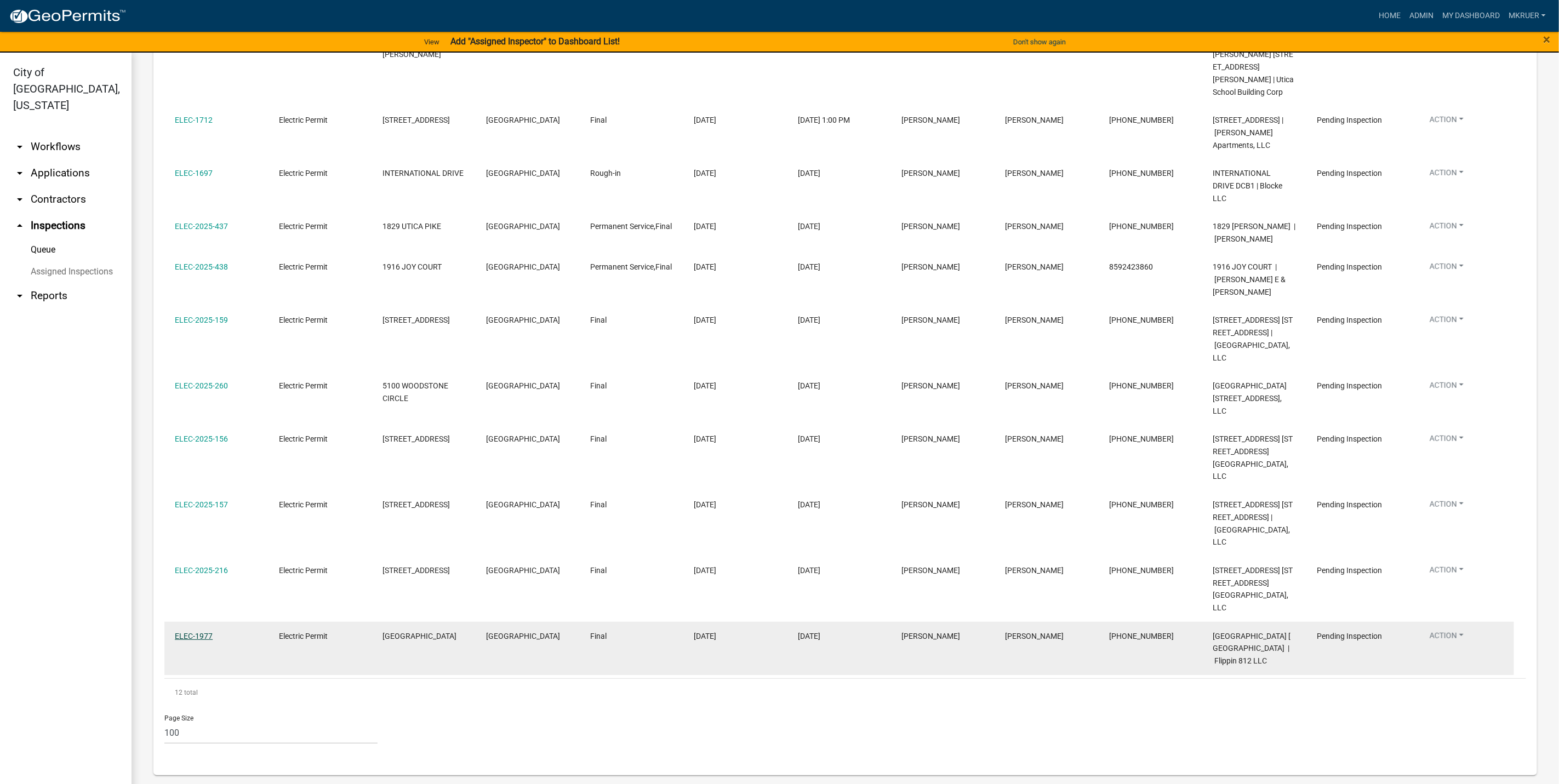
click at [194, 635] on link "ELEC-1977" at bounding box center [193, 636] width 38 height 8
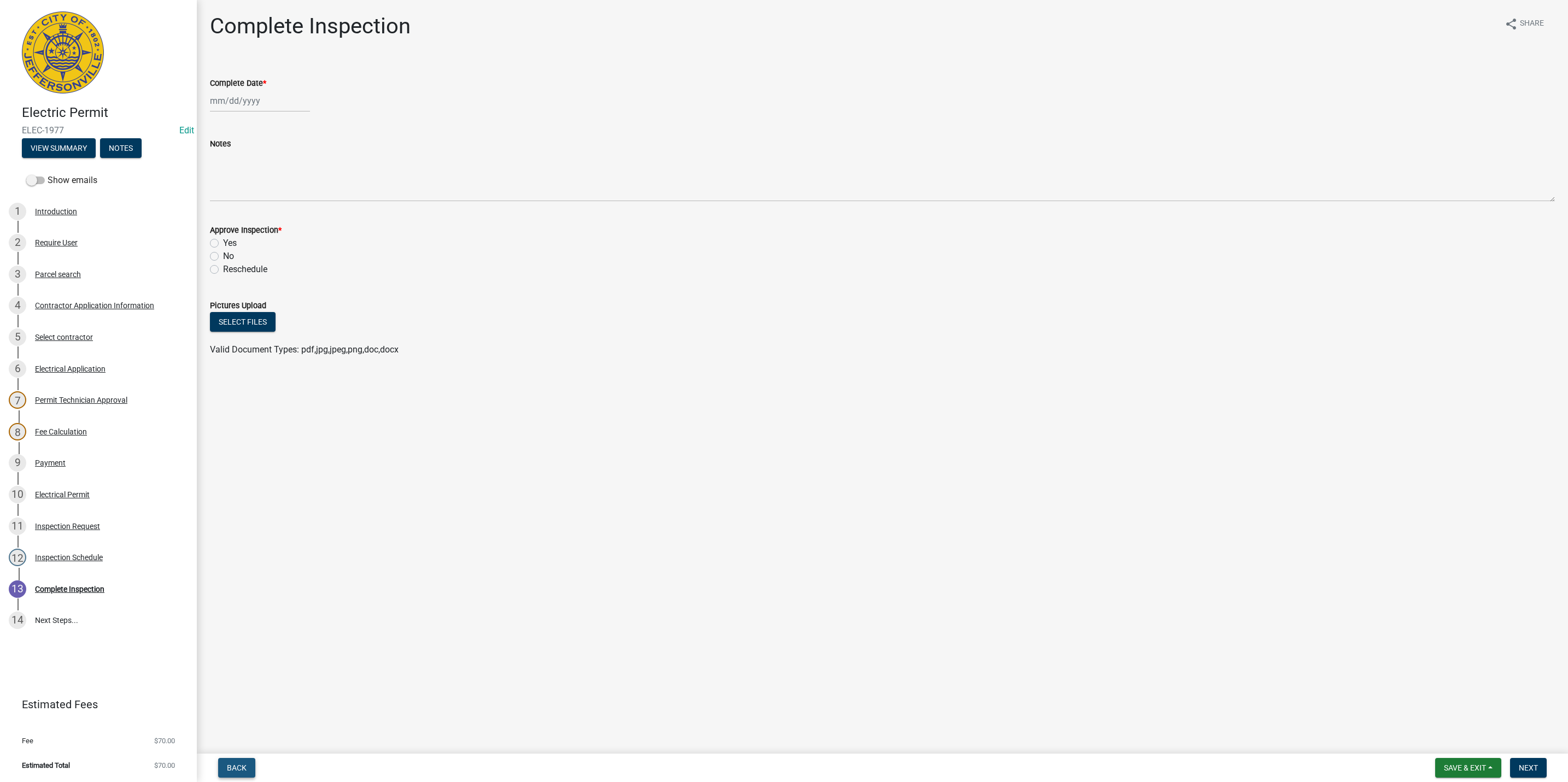
click at [238, 764] on span "Back" at bounding box center [237, 767] width 20 height 8
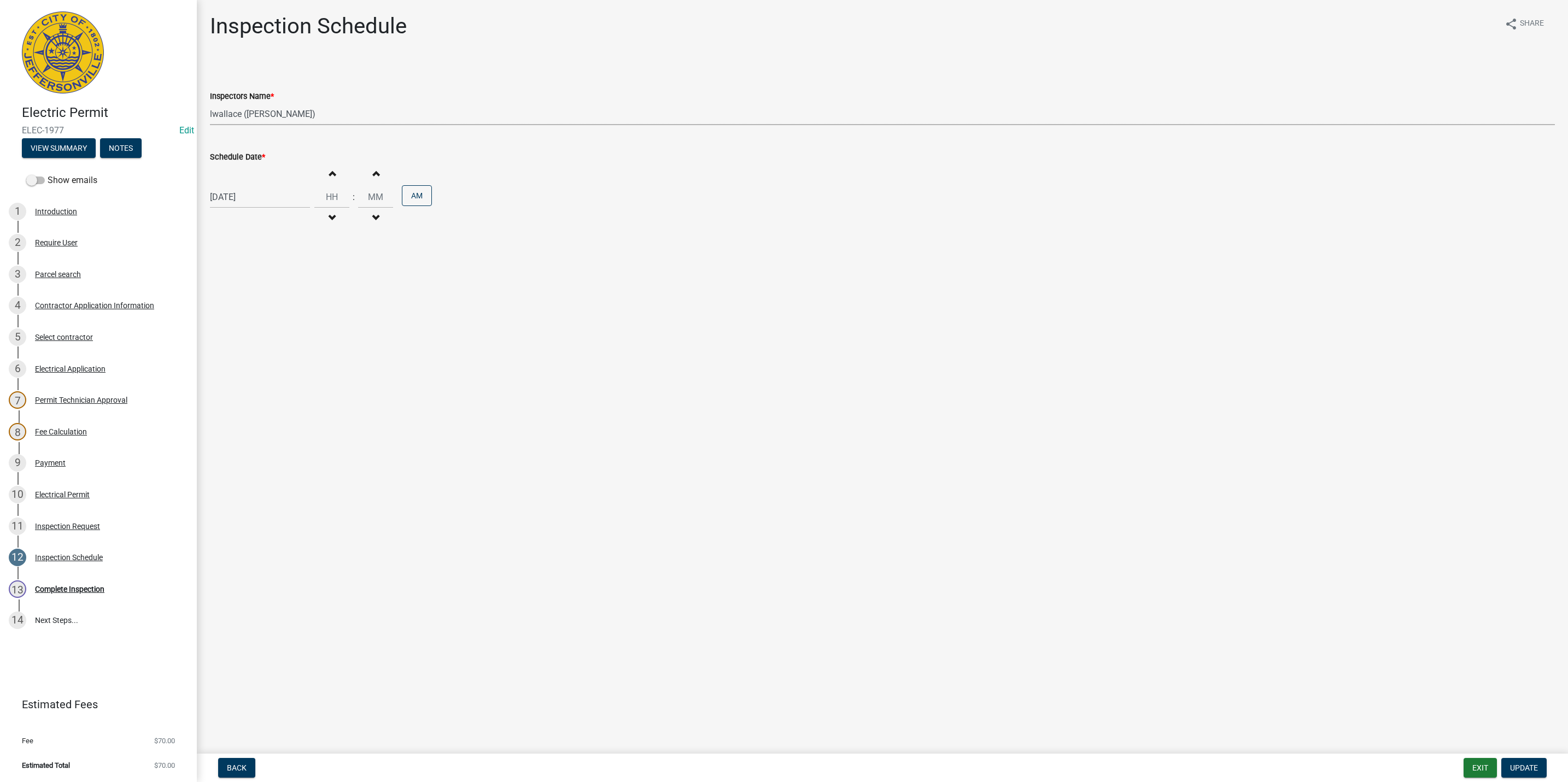
click at [247, 115] on select "Select Item... [PERSON_NAME] ([PERSON_NAME]) [PERSON_NAME] ([PERSON_NAME]) mkru…" at bounding box center [882, 113] width 1345 height 22
select select "13c97fbc-c819-4cee-844a-0db3d3c4db95"
click at [210, 102] on select "Select Item... [PERSON_NAME] ([PERSON_NAME]) [PERSON_NAME] ([PERSON_NAME]) mkru…" at bounding box center [882, 113] width 1345 height 22
click at [1511, 766] on span "Update" at bounding box center [1524, 767] width 28 height 8
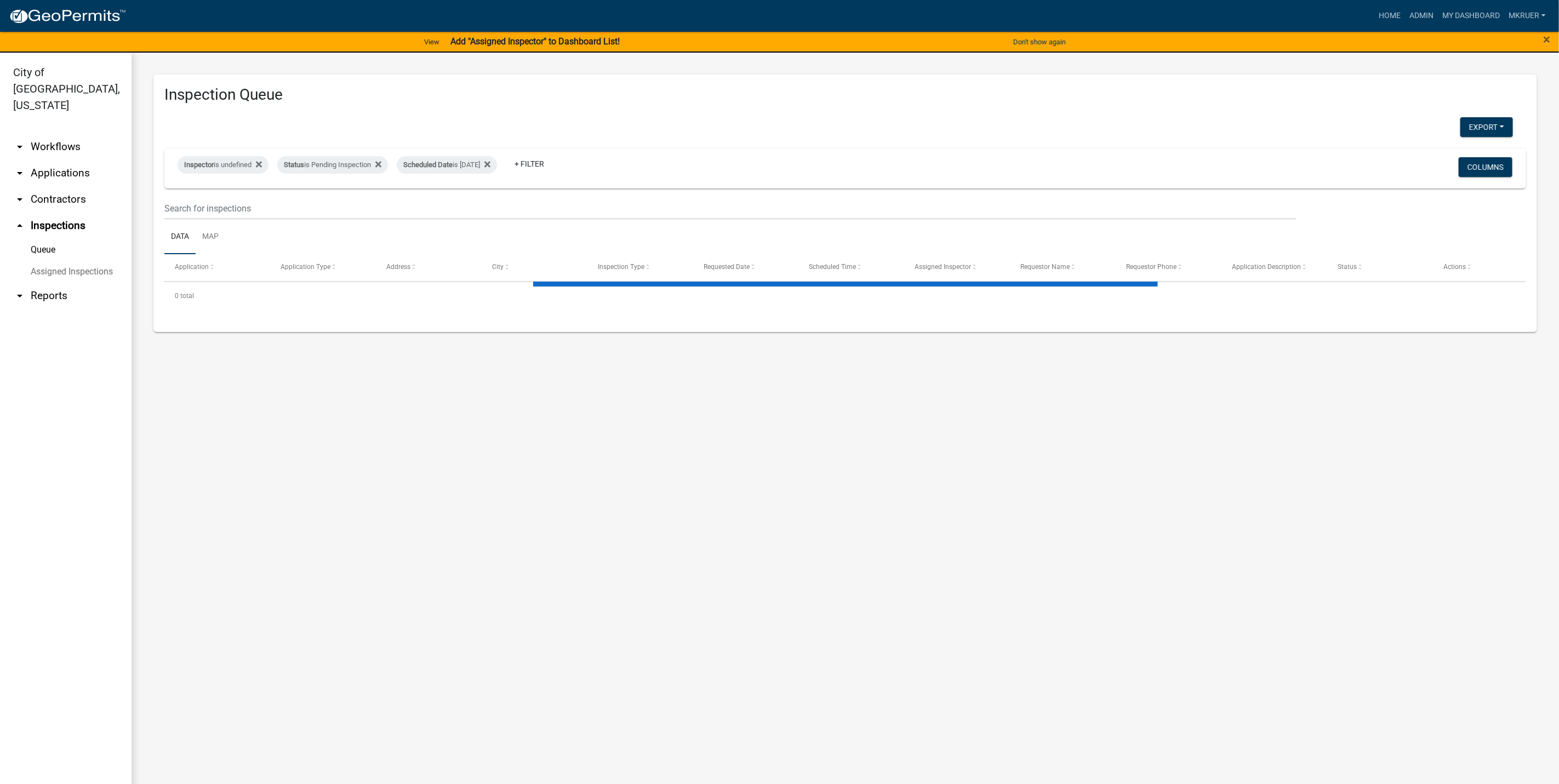
select select "3: 100"
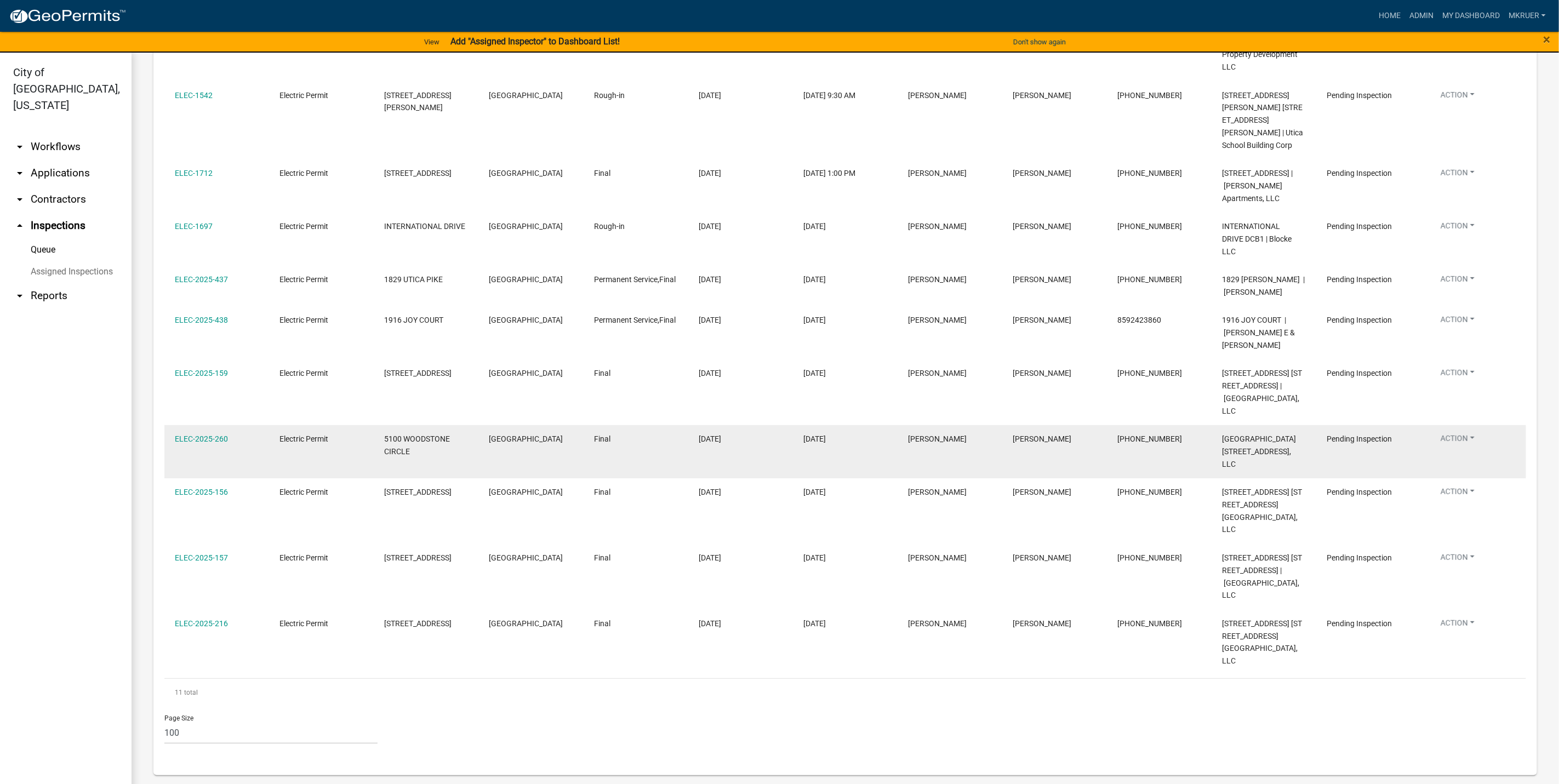
scroll to position [328, 0]
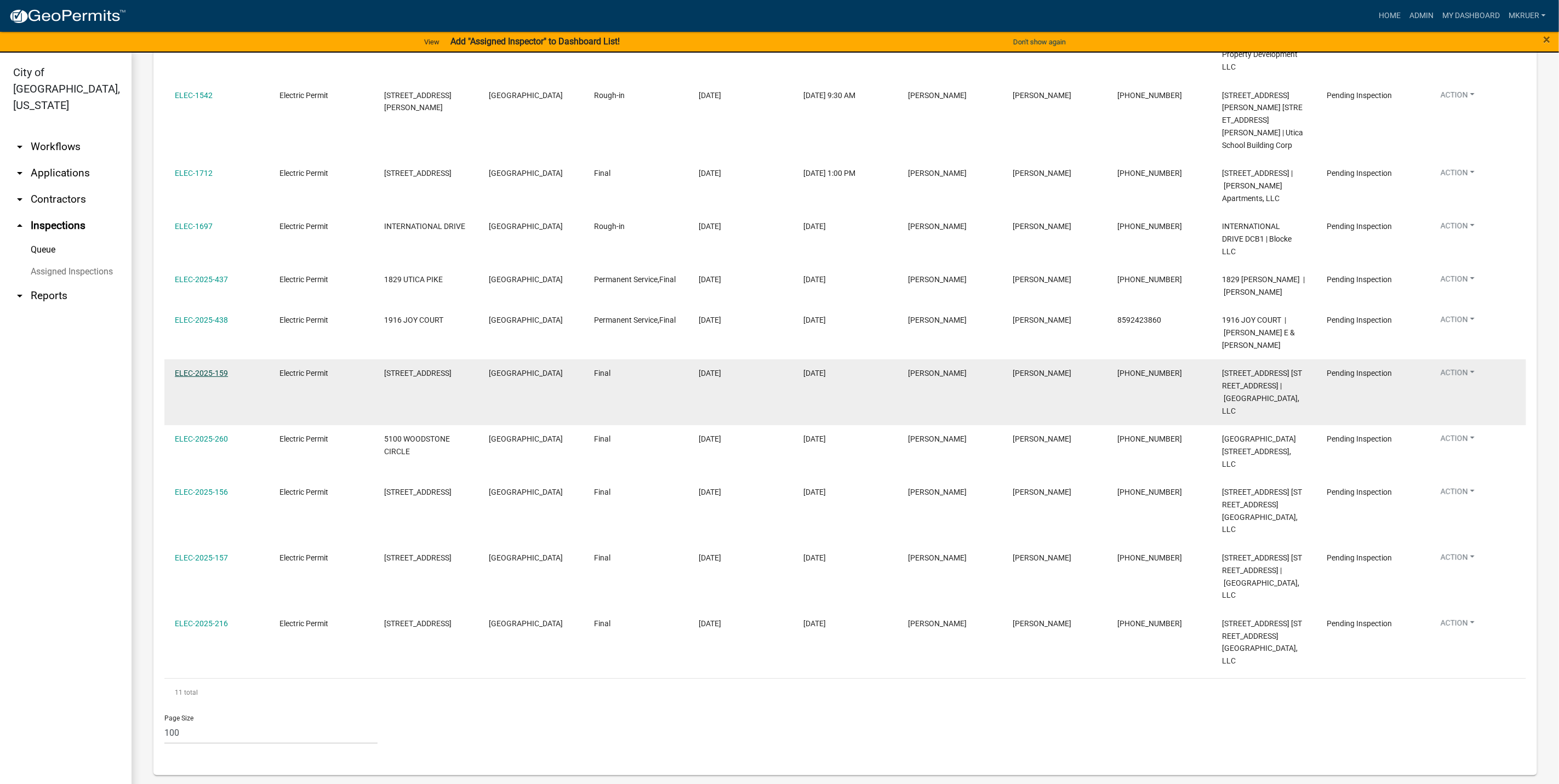
click at [199, 368] on link "ELEC-2025-159" at bounding box center [201, 372] width 53 height 8
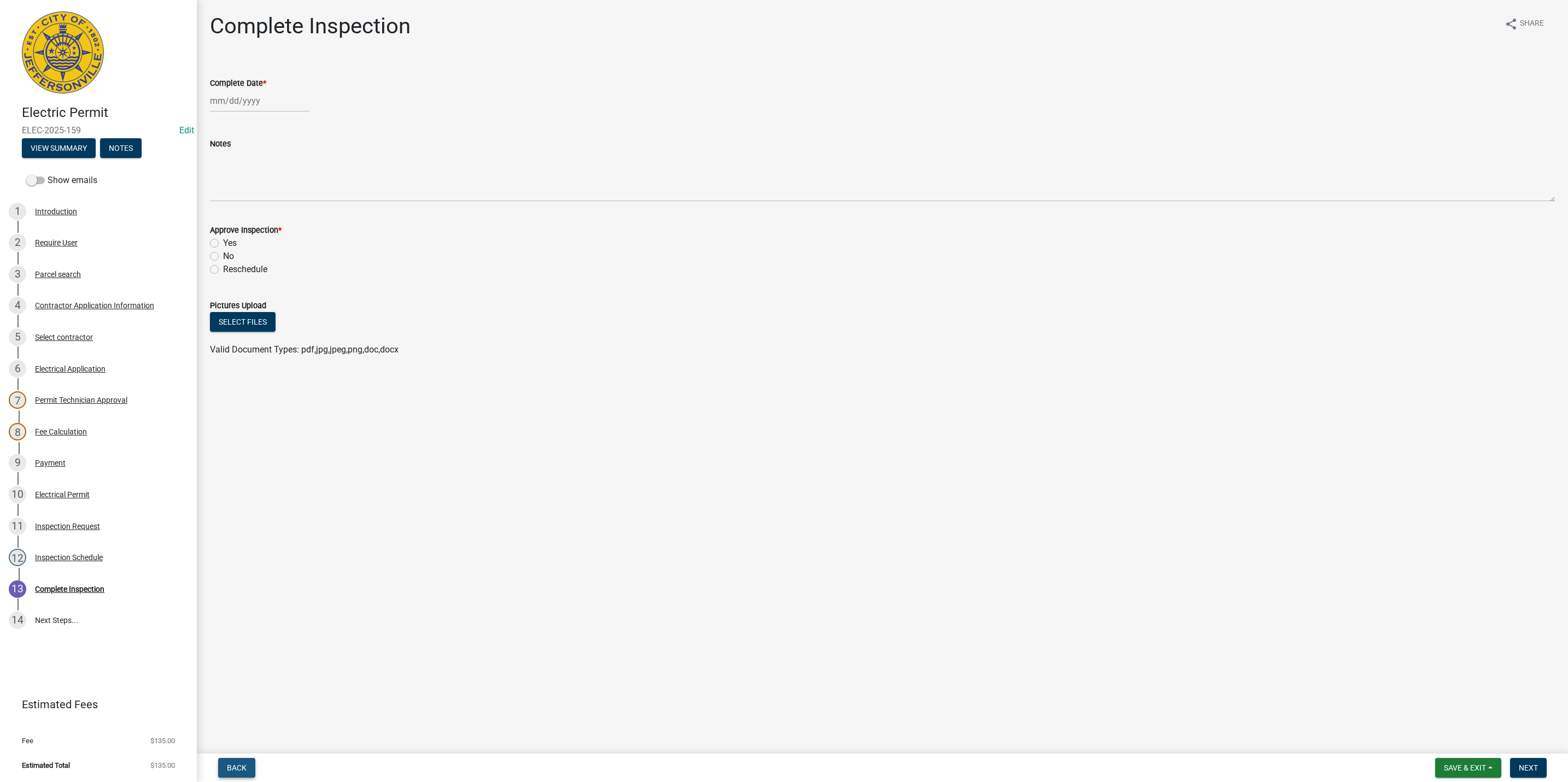
click at [238, 767] on span "Back" at bounding box center [237, 767] width 20 height 8
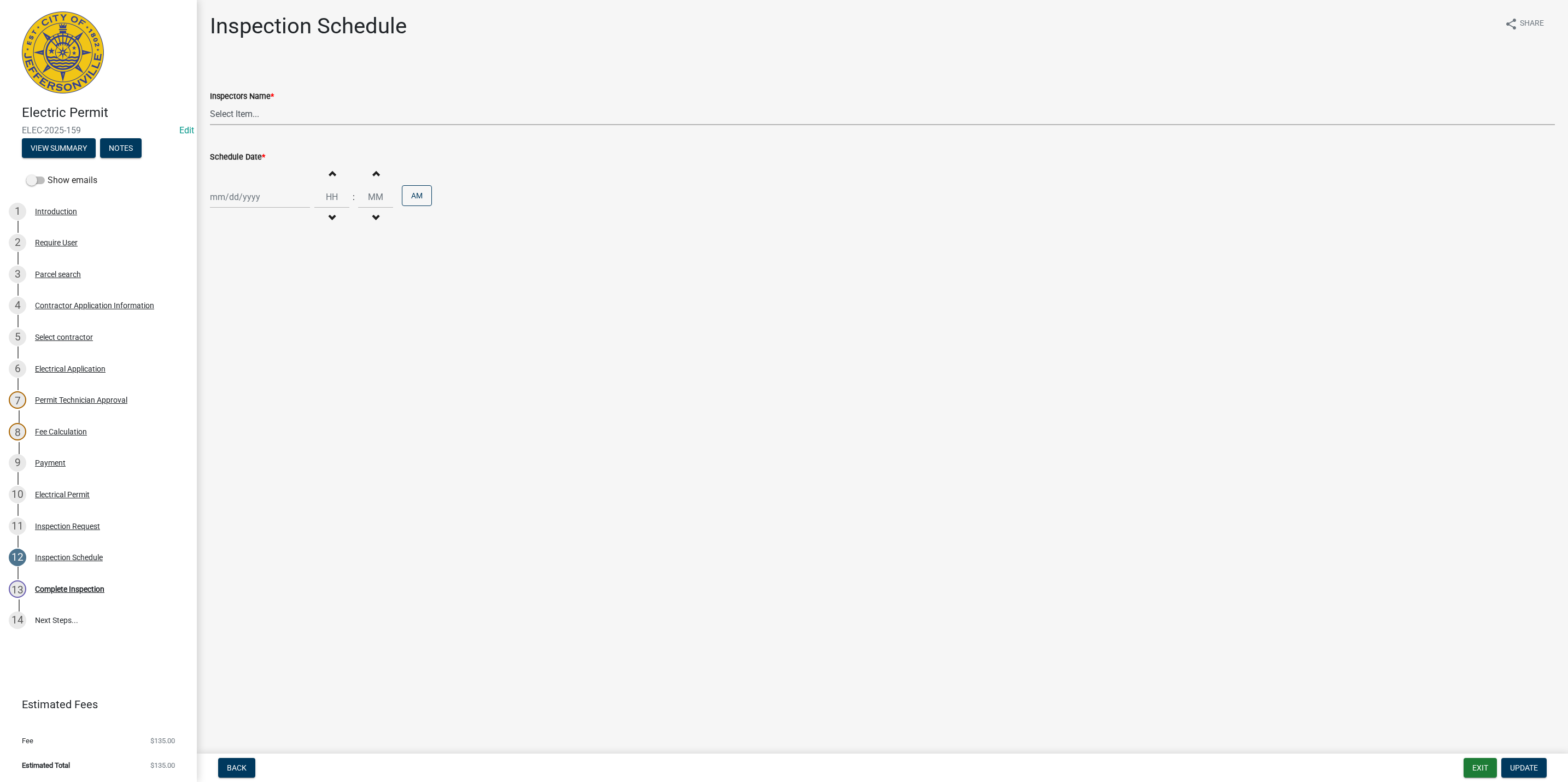
click at [245, 114] on select "Select Item... [PERSON_NAME] ([PERSON_NAME]) [PERSON_NAME] ([PERSON_NAME]) mkru…" at bounding box center [882, 113] width 1345 height 22
select select "13c97fbc-c819-4cee-844a-0db3d3c4db95"
click at [210, 102] on select "Select Item... [PERSON_NAME] ([PERSON_NAME]) [PERSON_NAME] ([PERSON_NAME]) mkru…" at bounding box center [882, 113] width 1345 height 22
click at [1524, 771] on span "Update" at bounding box center [1524, 767] width 28 height 8
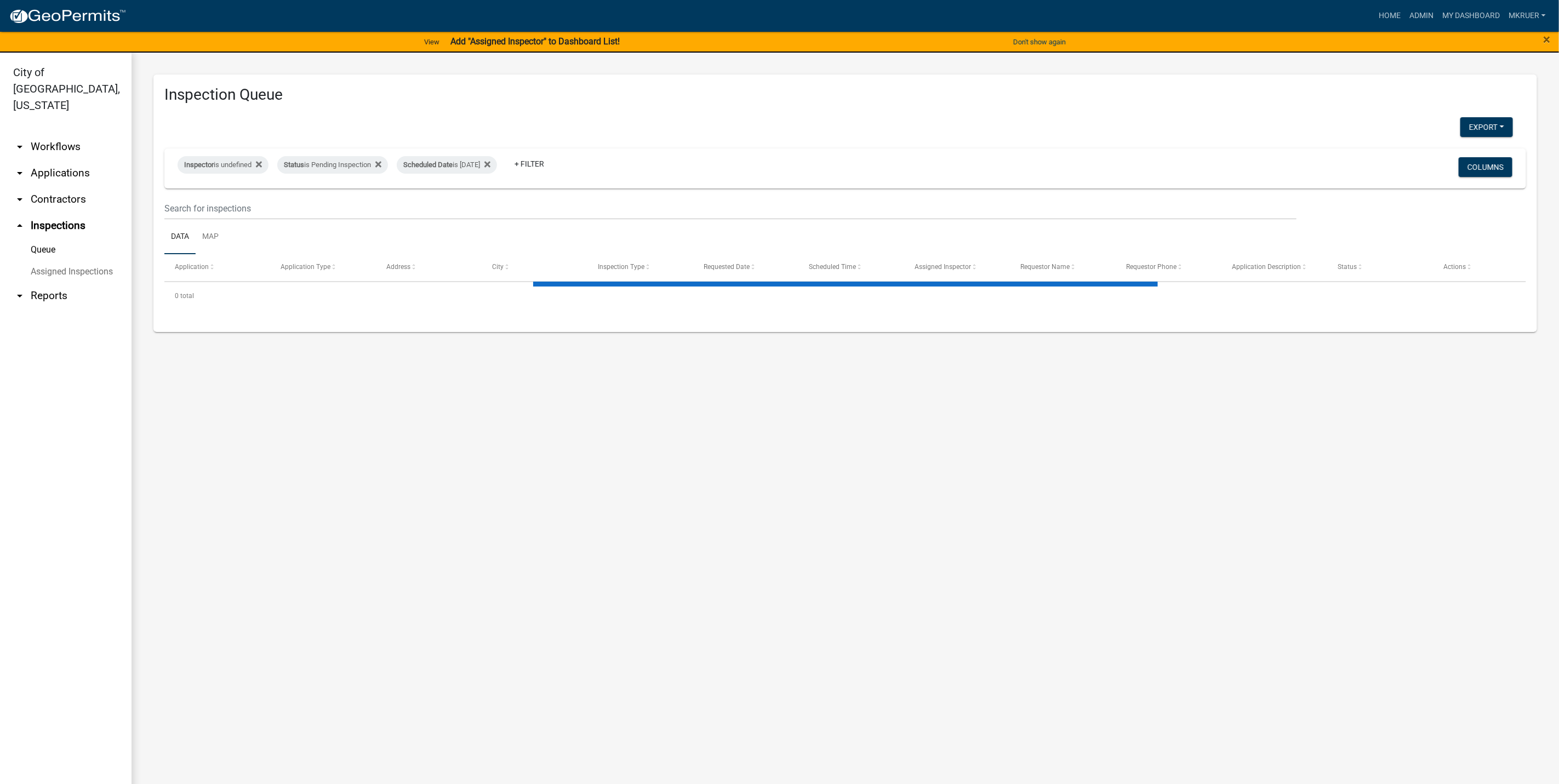
select select "3: 100"
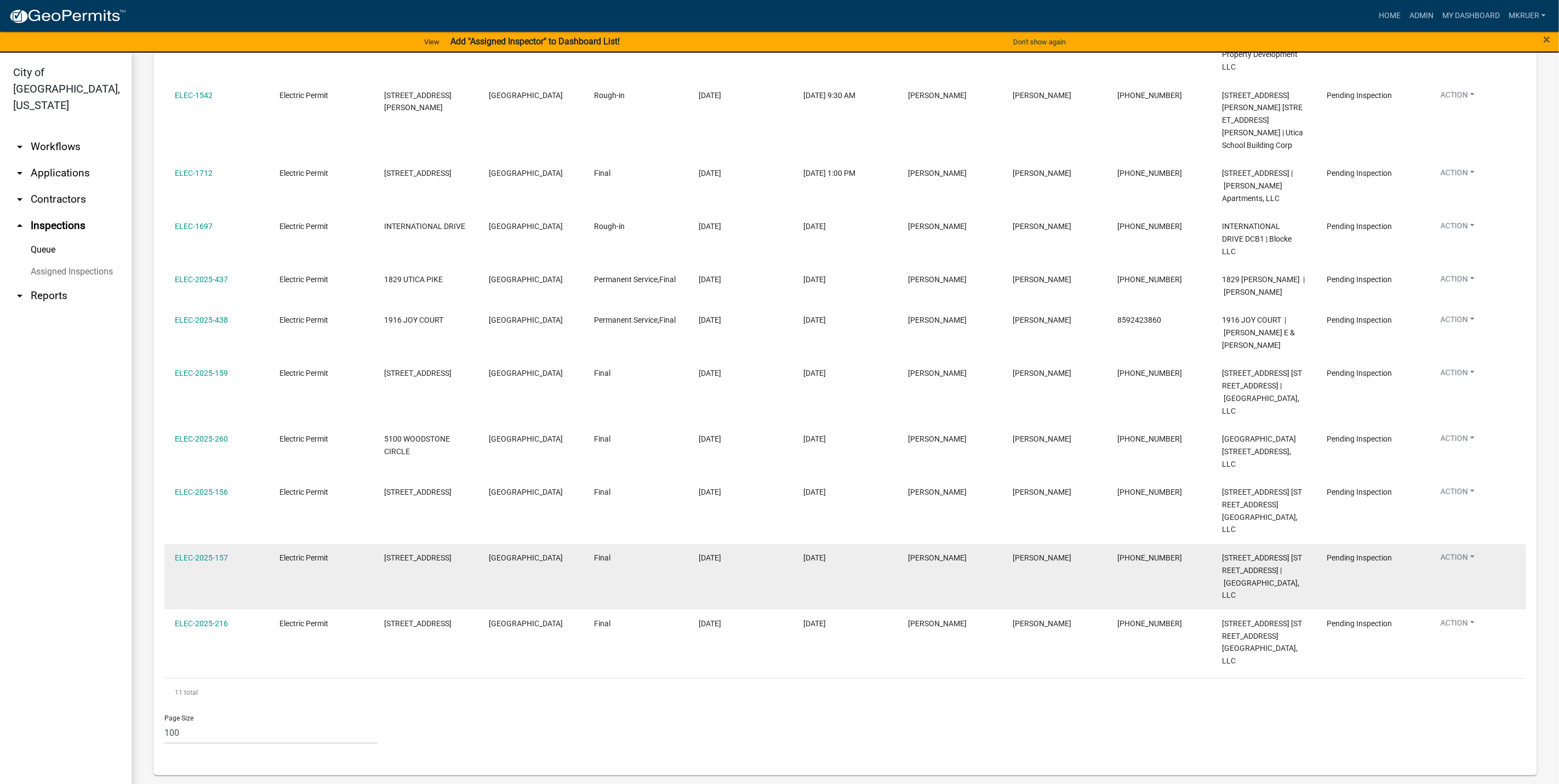
scroll to position [328, 0]
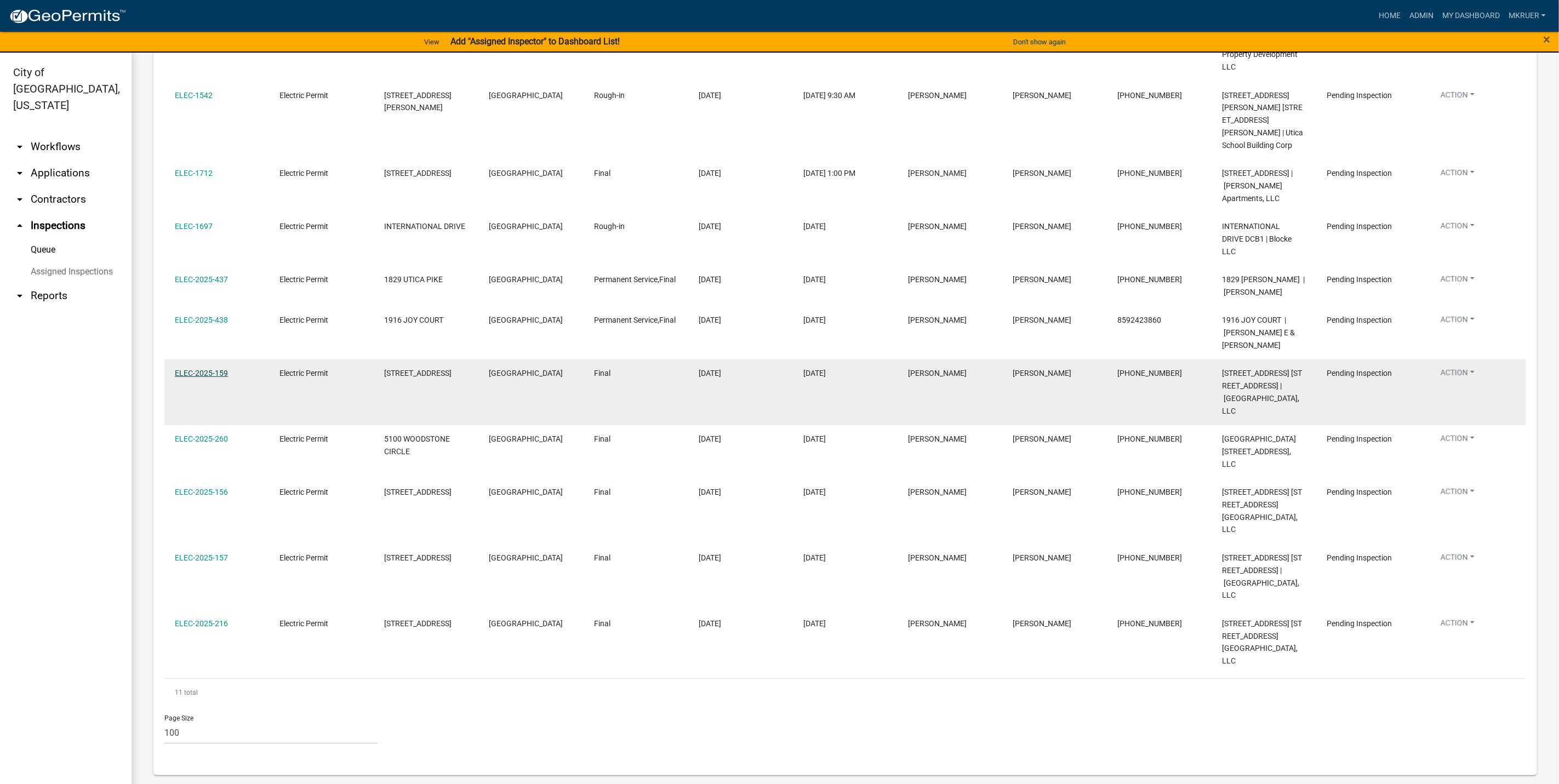
click at [197, 368] on link "ELEC-2025-159" at bounding box center [201, 372] width 53 height 8
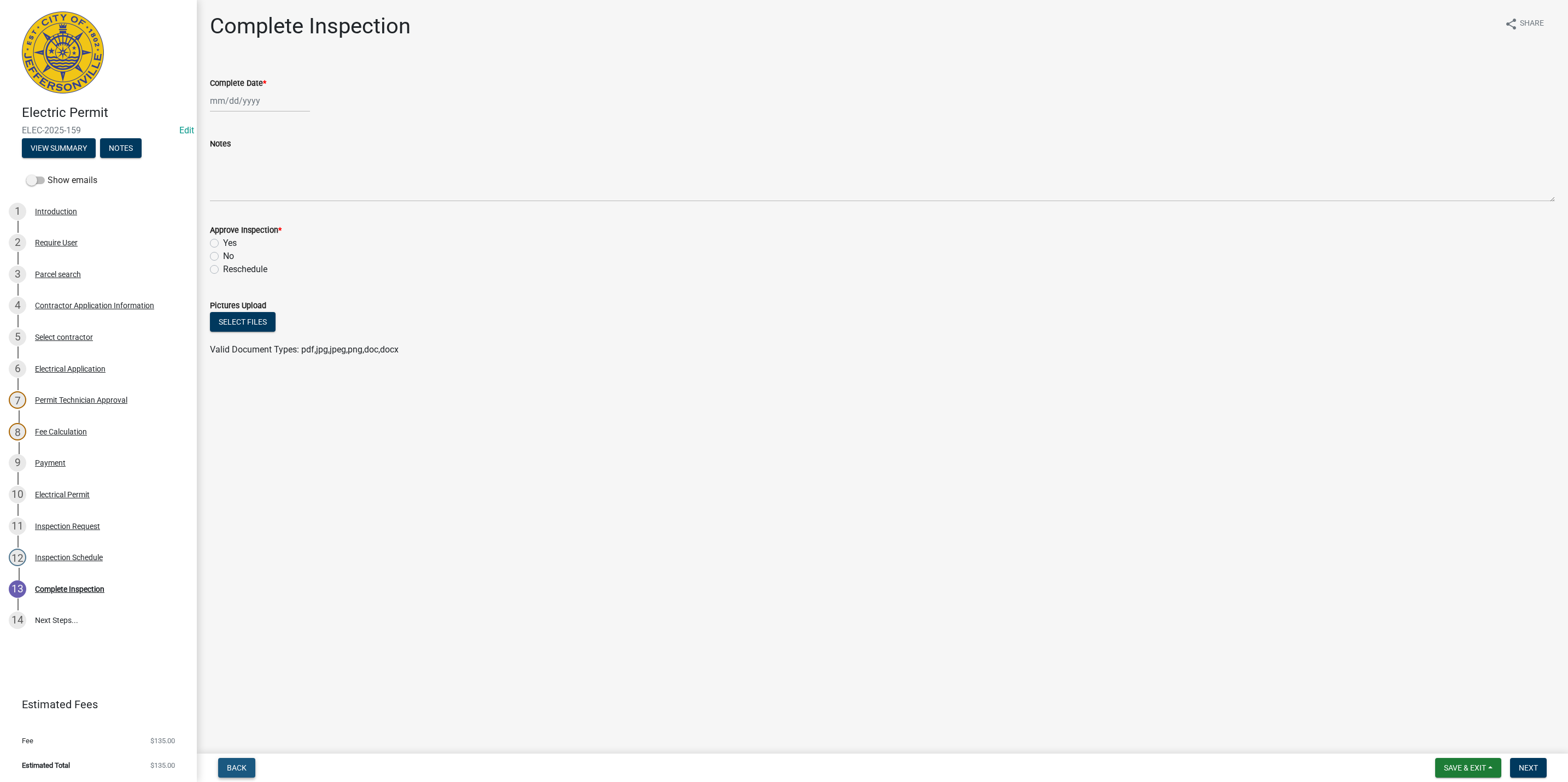
click at [232, 768] on span "Back" at bounding box center [237, 767] width 20 height 8
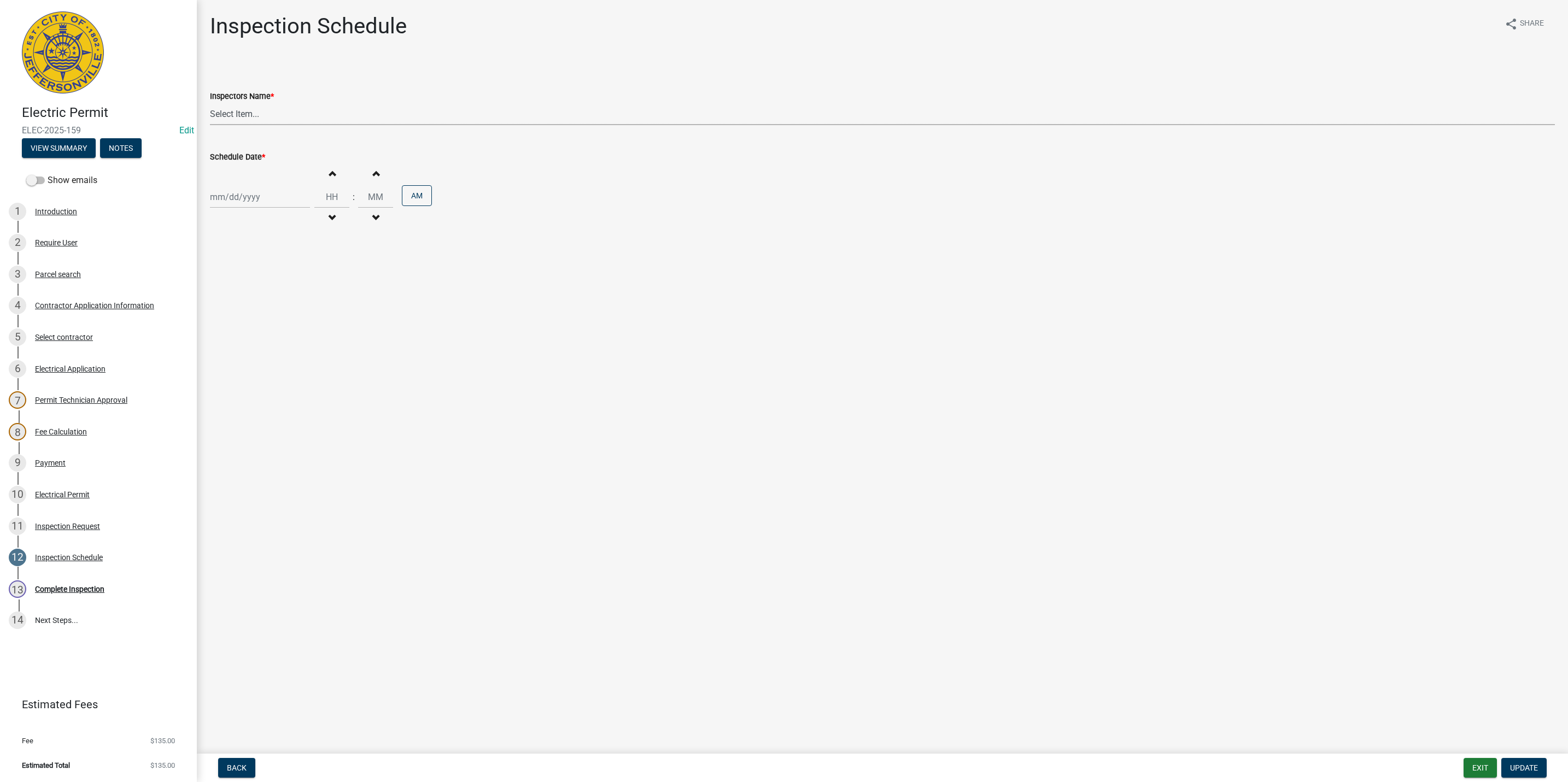
click at [249, 112] on select "Select Item... [PERSON_NAME] ([PERSON_NAME]) [PERSON_NAME] ([PERSON_NAME]) mkru…" at bounding box center [882, 113] width 1345 height 22
select select "13c97fbc-c819-4cee-844a-0db3d3c4db95"
click at [210, 102] on select "Select Item... [PERSON_NAME] ([PERSON_NAME]) [PERSON_NAME] ([PERSON_NAME]) mkru…" at bounding box center [882, 113] width 1345 height 22
select select "8"
select select "2025"
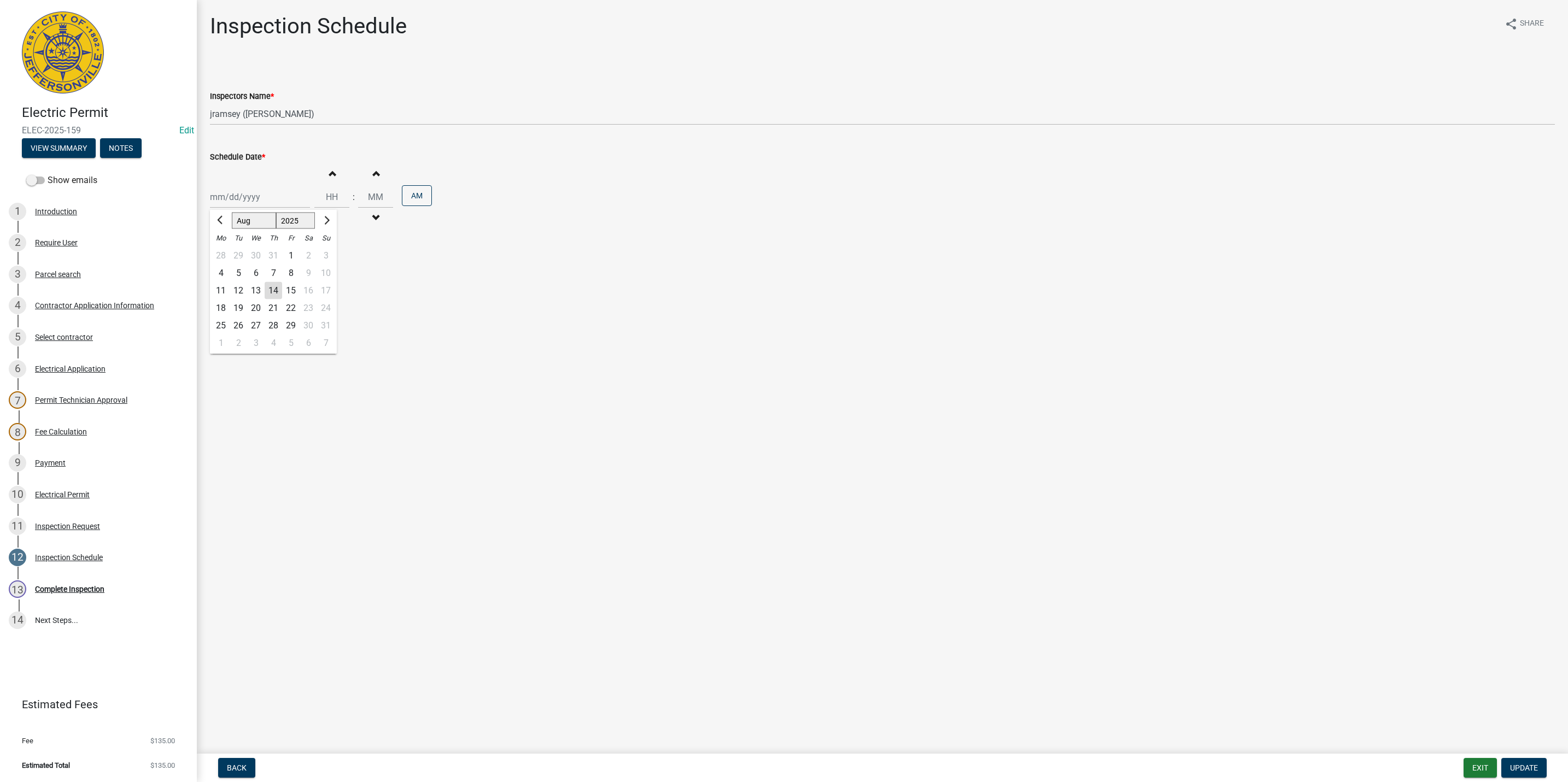
click at [251, 203] on div "Jan Feb Mar Apr May Jun Jul Aug Sep Oct Nov Dec 1525 1526 1527 1528 1529 1530 1…" at bounding box center [260, 196] width 100 height 22
click at [275, 287] on div "14" at bounding box center [273, 290] width 18 height 18
type input "[DATE]"
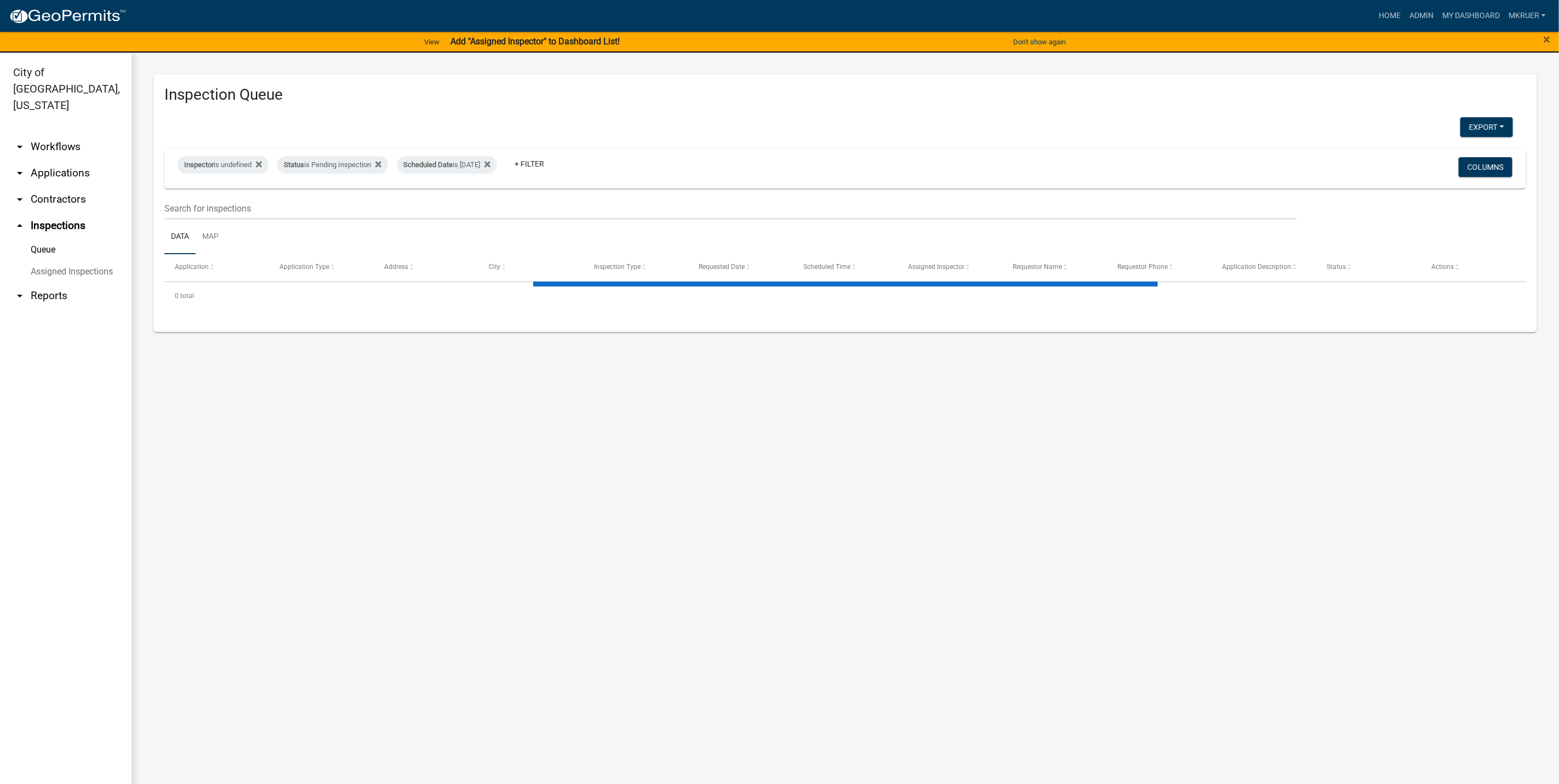
select select "3: 100"
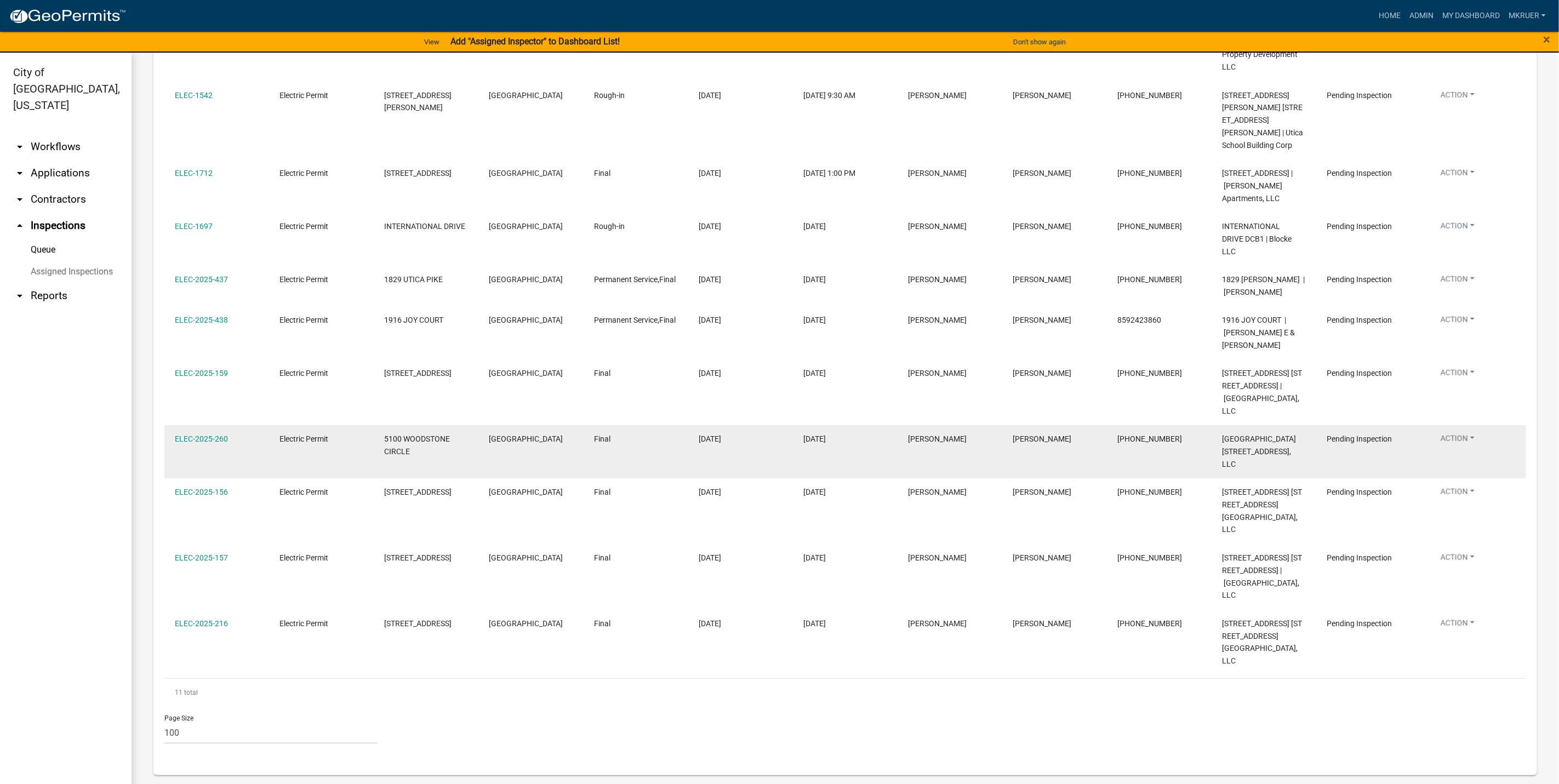
scroll to position [328, 0]
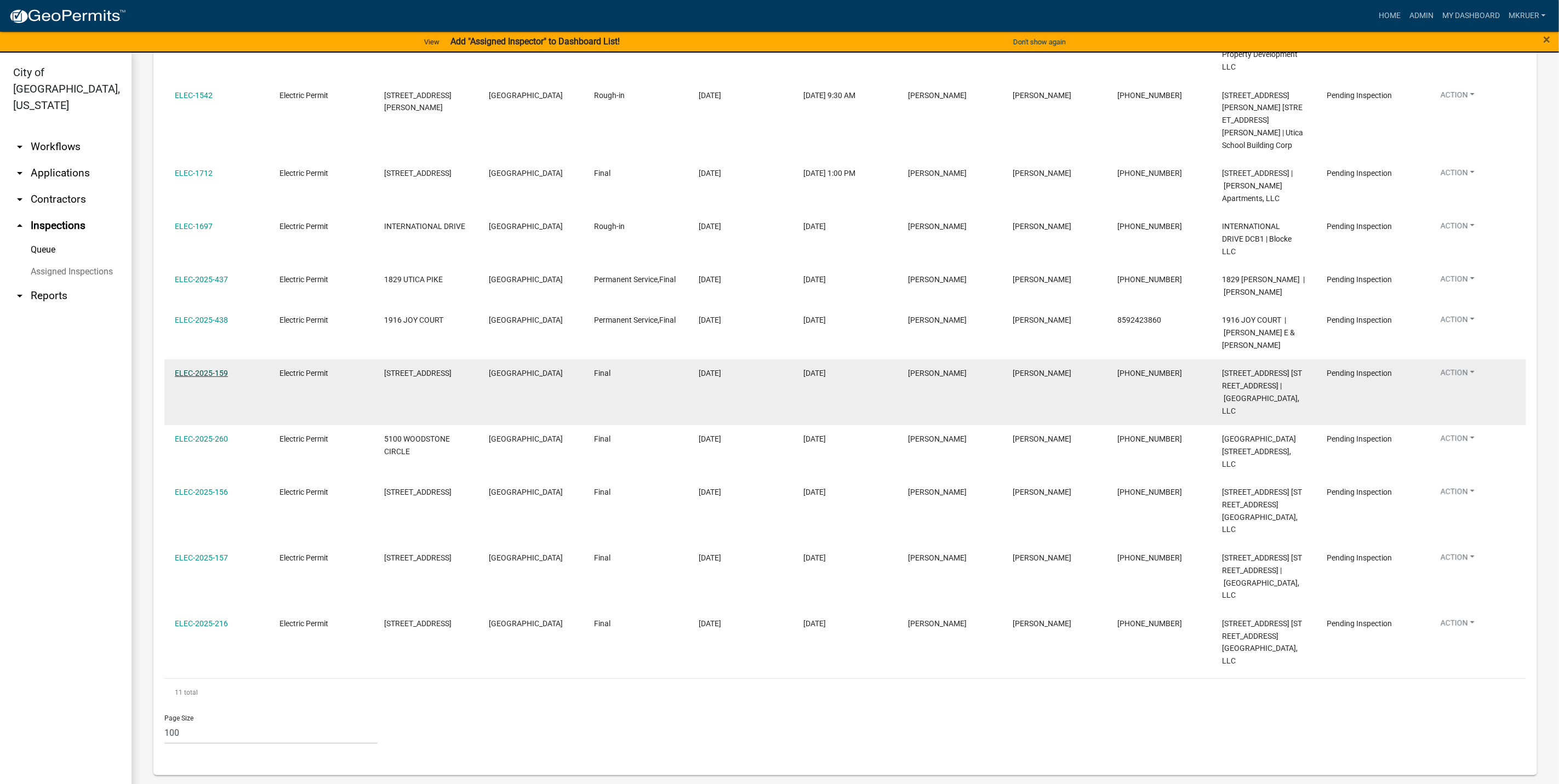
click at [198, 368] on link "ELEC-2025-159" at bounding box center [201, 372] width 53 height 8
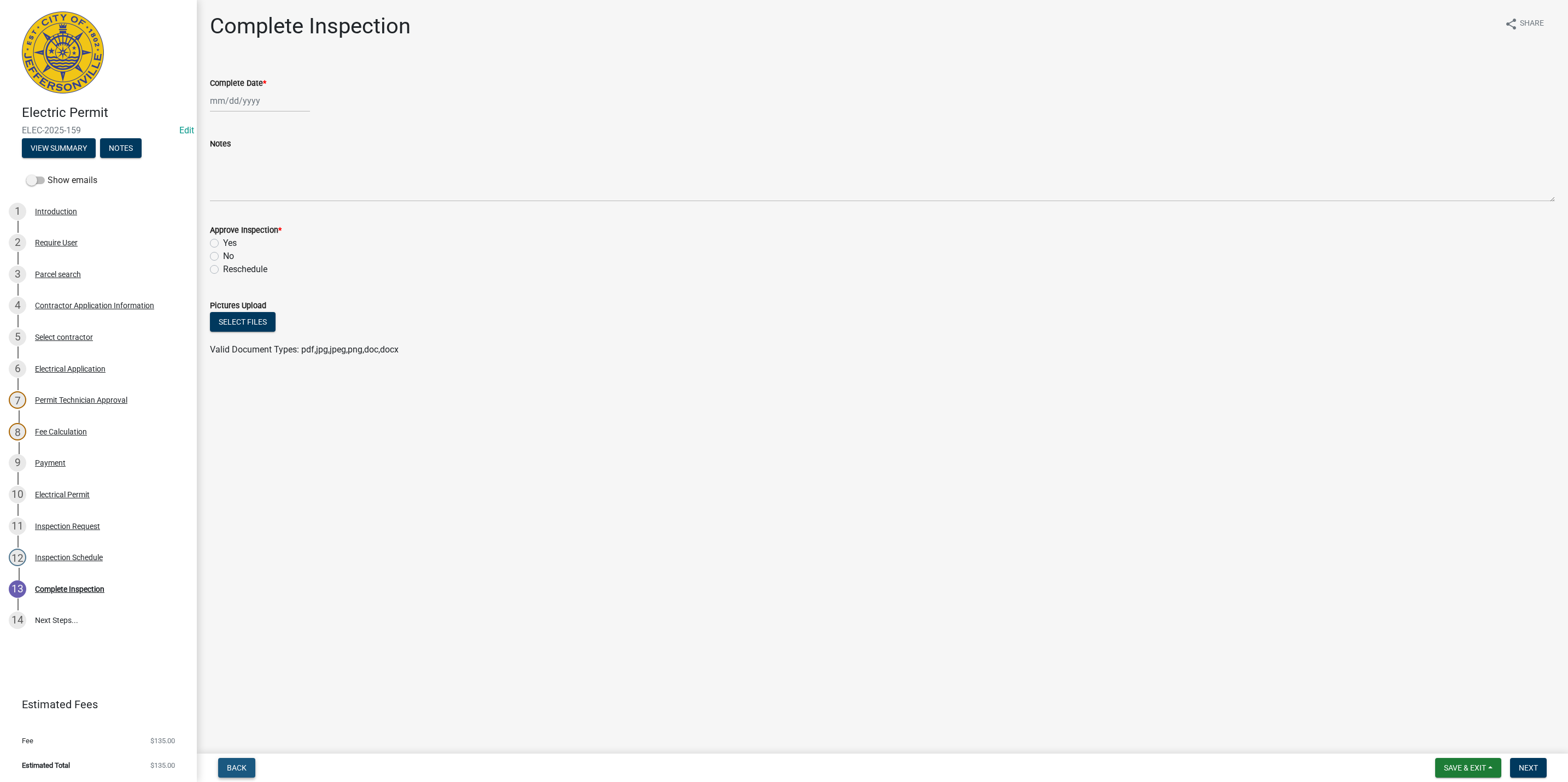
click at [240, 767] on span "Back" at bounding box center [237, 767] width 20 height 8
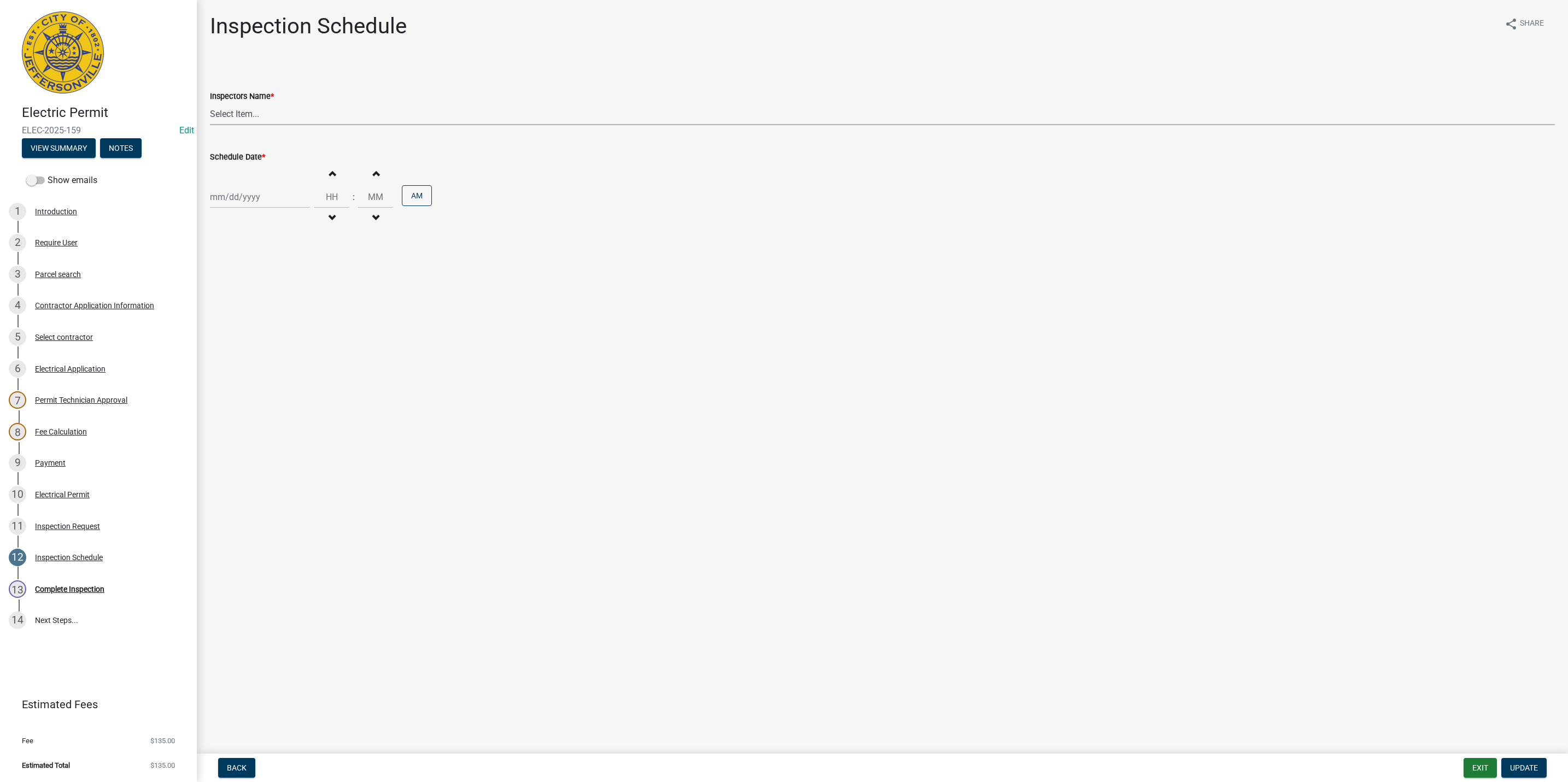
click at [251, 114] on select "Select Item... [PERSON_NAME] ([PERSON_NAME]) [PERSON_NAME] ([PERSON_NAME]) mkru…" at bounding box center [882, 113] width 1345 height 22
select select "13c97fbc-c819-4cee-844a-0db3d3c4db95"
click at [210, 102] on select "Select Item... [PERSON_NAME] ([PERSON_NAME]) [PERSON_NAME] ([PERSON_NAME]) mkru…" at bounding box center [882, 113] width 1345 height 22
click at [246, 196] on div at bounding box center [260, 196] width 100 height 22
select select "8"
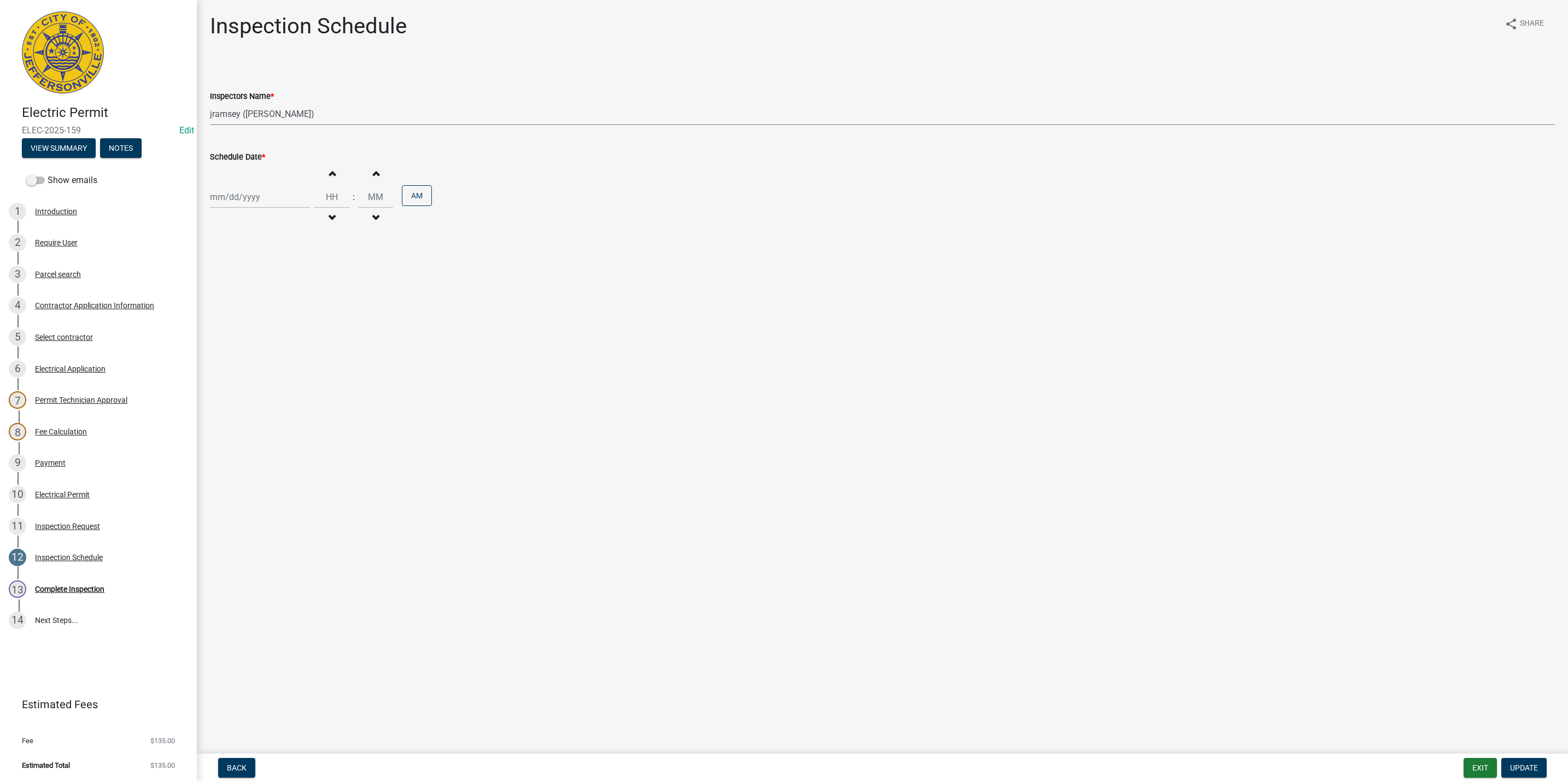
select select "2025"
click at [274, 289] on div "14" at bounding box center [273, 290] width 18 height 18
type input "[DATE]"
click at [1515, 768] on span "Update" at bounding box center [1524, 767] width 28 height 8
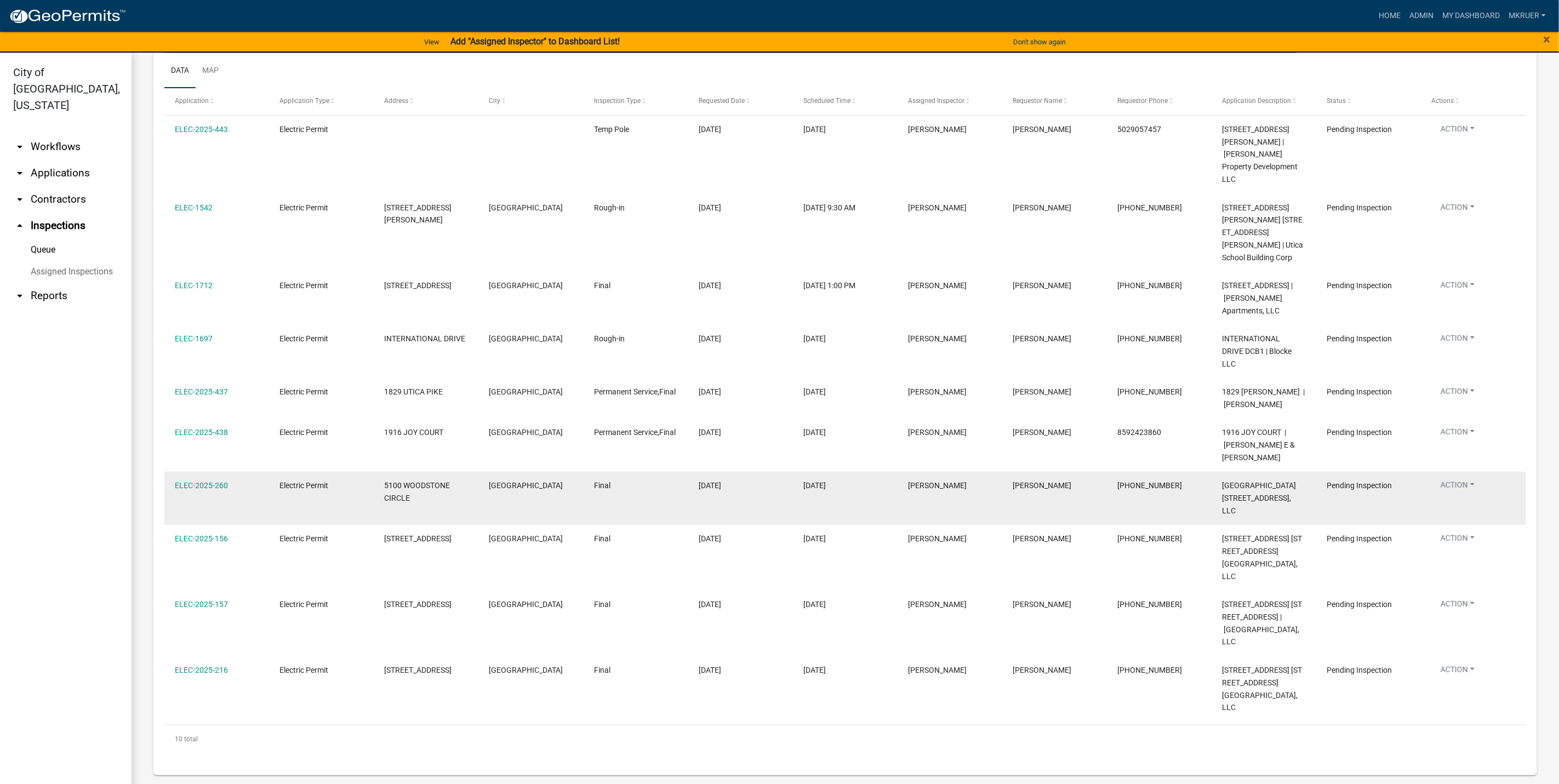
scroll to position [204, 0]
click at [210, 481] on link "ELEC-2025-260" at bounding box center [201, 485] width 53 height 8
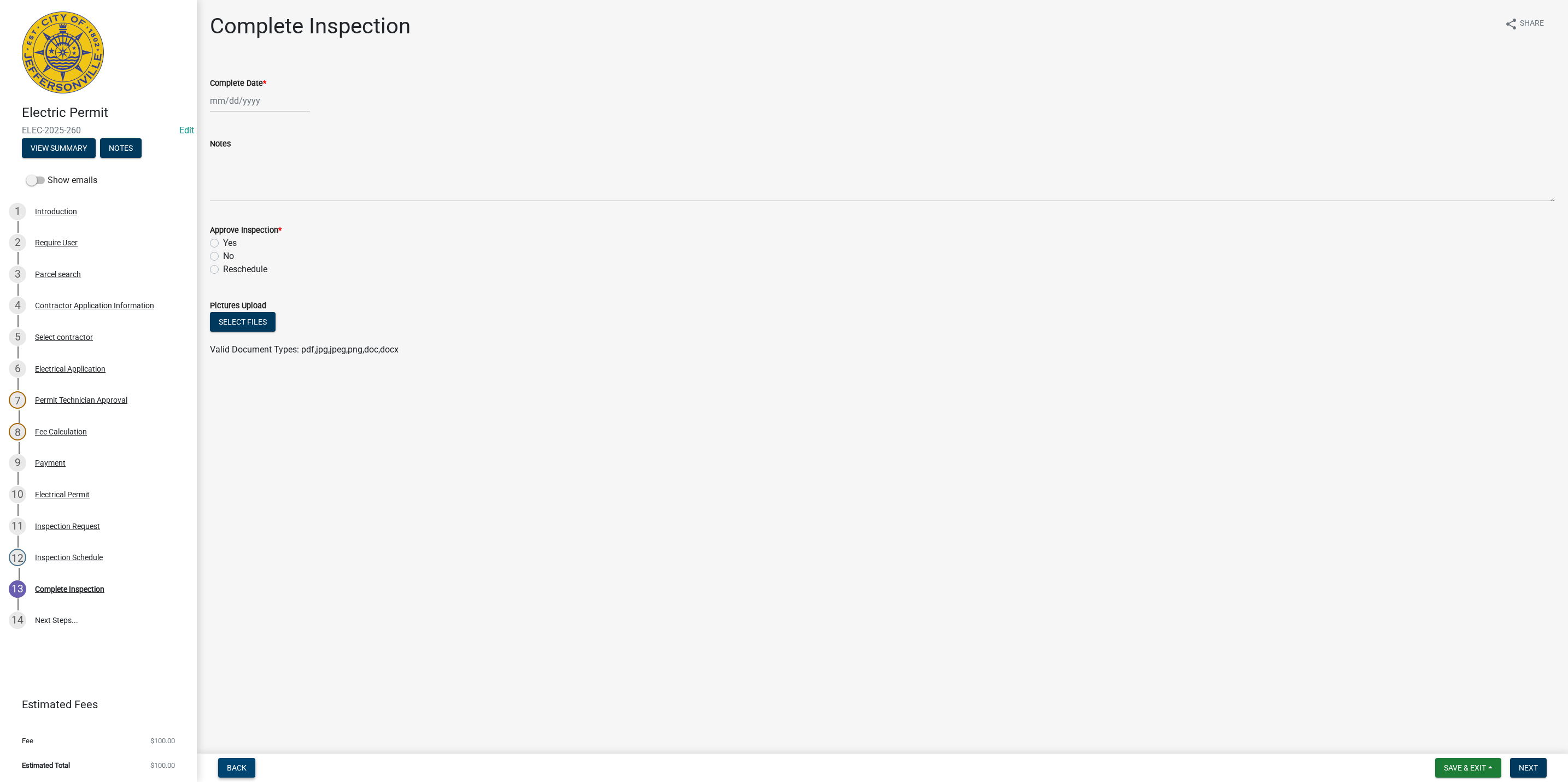
click at [228, 766] on span "Back" at bounding box center [237, 767] width 20 height 8
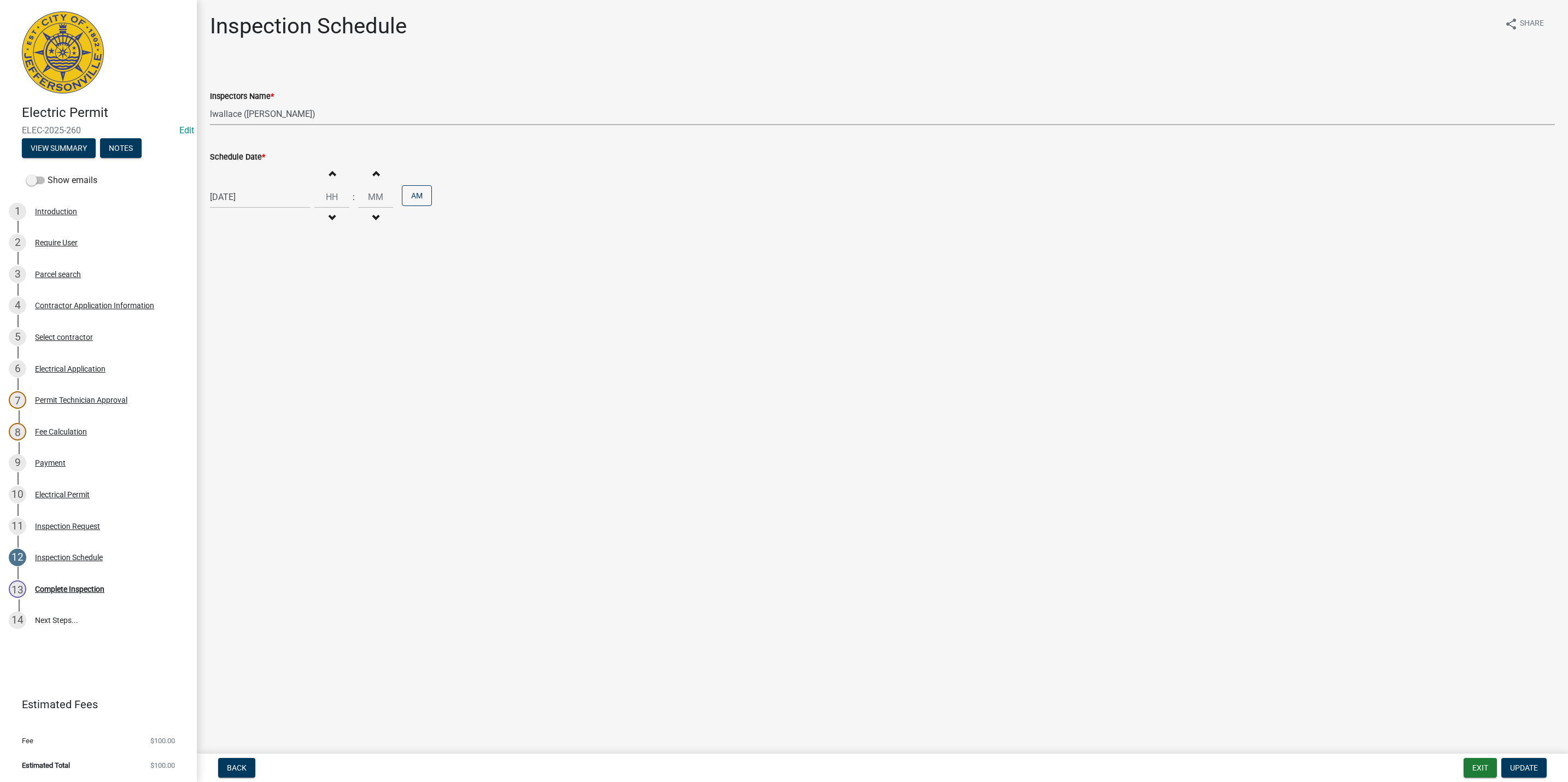
click at [276, 112] on select "Select Item... [PERSON_NAME] ([PERSON_NAME]) [PERSON_NAME] ([PERSON_NAME]) mkru…" at bounding box center [882, 113] width 1345 height 22
select select "13c97fbc-c819-4cee-844a-0db3d3c4db95"
click at [210, 102] on select "Select Item... [PERSON_NAME] ([PERSON_NAME]) [PERSON_NAME] ([PERSON_NAME]) mkru…" at bounding box center [882, 113] width 1345 height 22
click at [1529, 767] on span "Update" at bounding box center [1524, 767] width 28 height 8
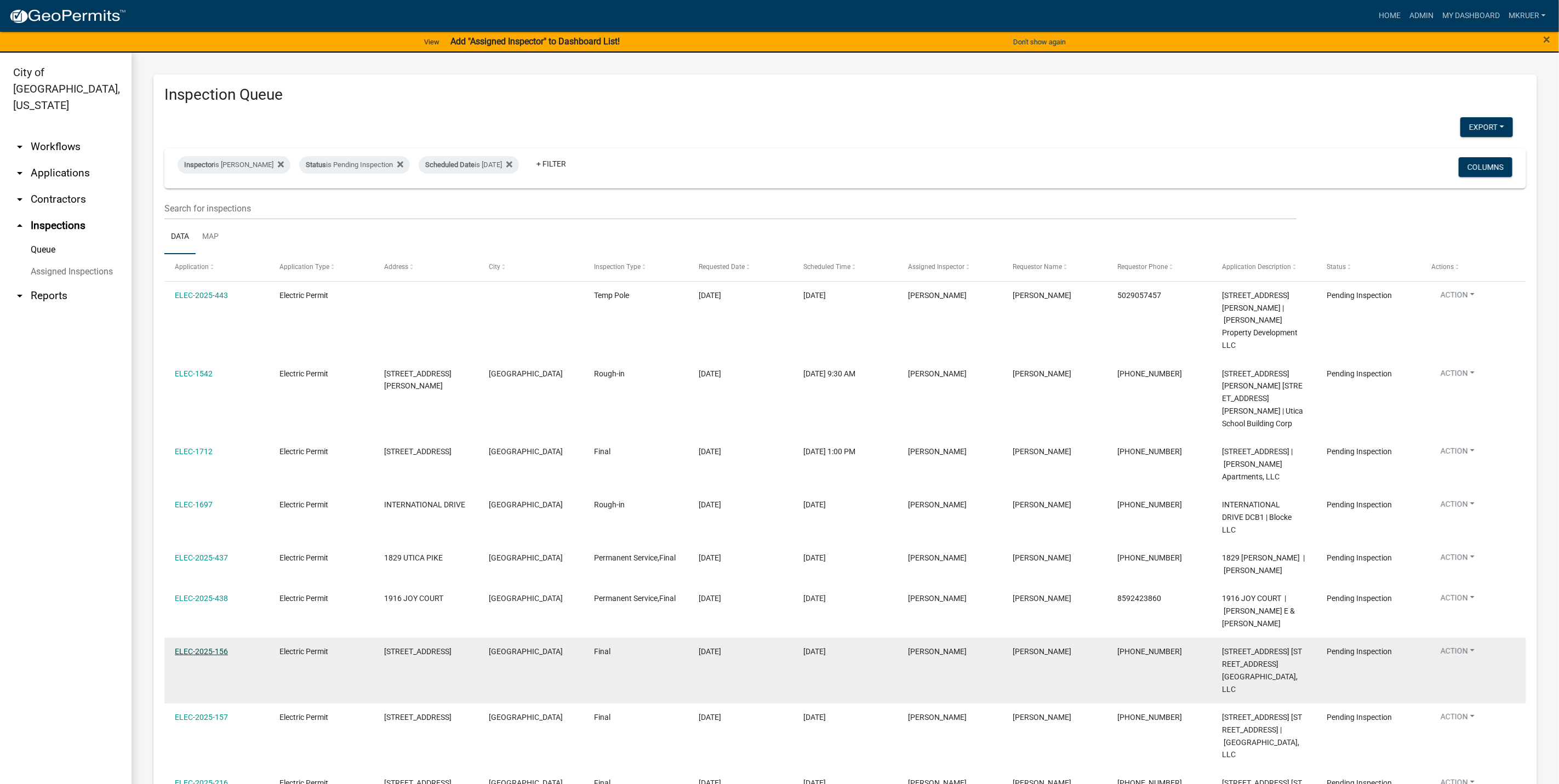
click at [202, 647] on link "ELEC-2025-156" at bounding box center [201, 651] width 53 height 8
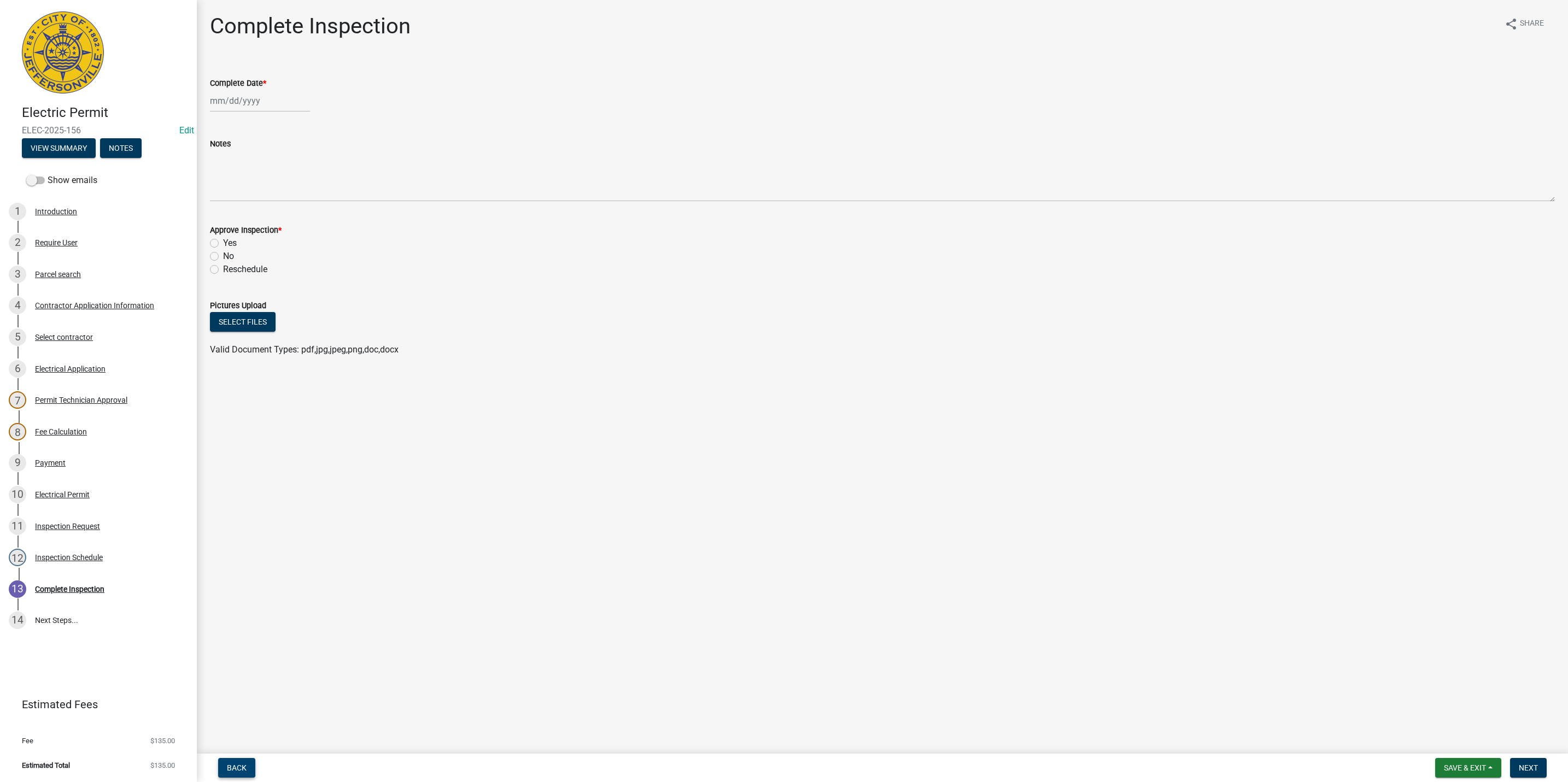
click at [234, 766] on span "Back" at bounding box center [237, 767] width 20 height 8
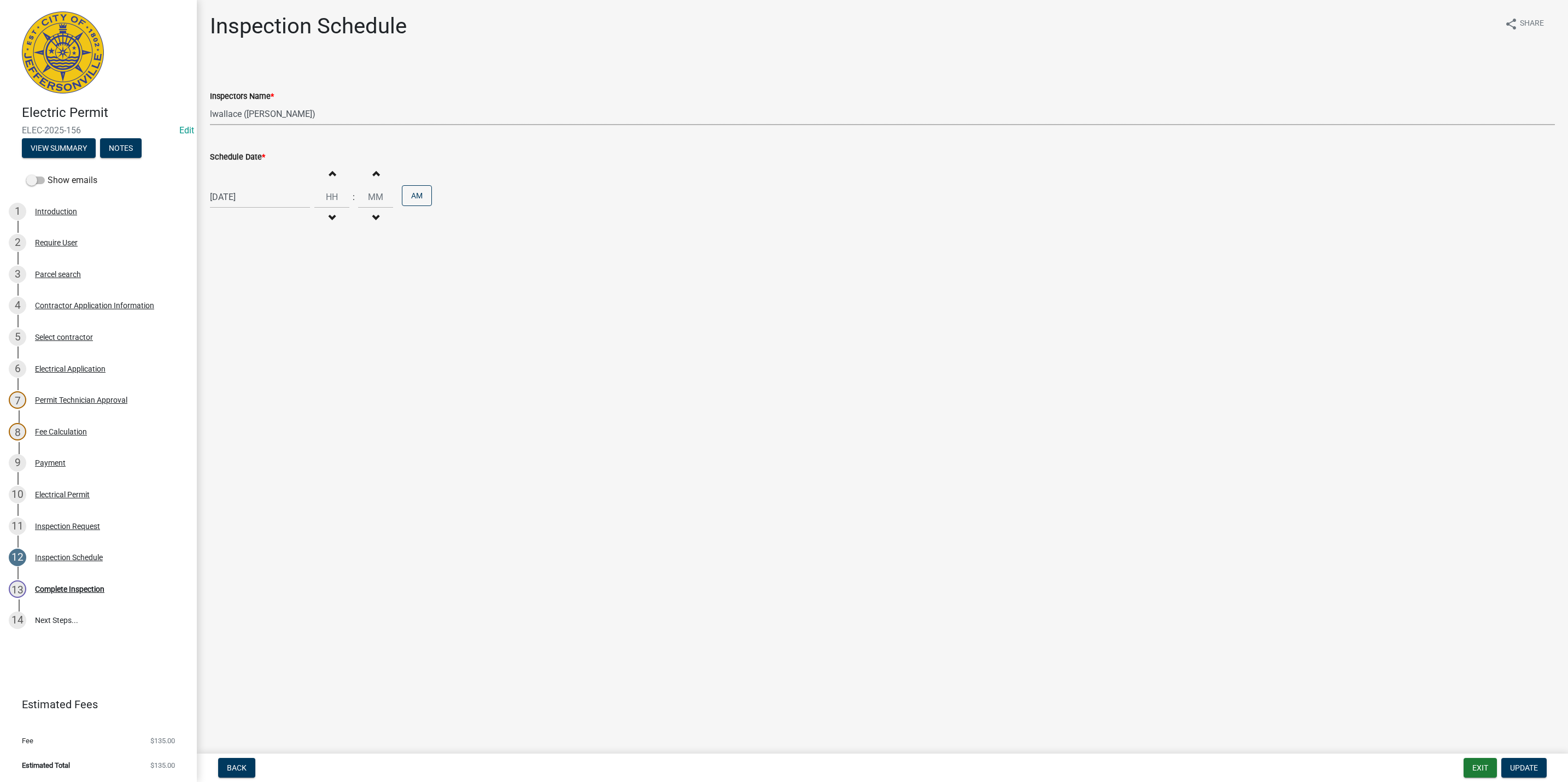
click at [294, 106] on select "Select Item... [PERSON_NAME] ([PERSON_NAME]) [PERSON_NAME] ([PERSON_NAME]) mkru…" at bounding box center [882, 113] width 1345 height 22
select select "13c97fbc-c819-4cee-844a-0db3d3c4db95"
click at [210, 102] on select "Select Item... [PERSON_NAME] ([PERSON_NAME]) [PERSON_NAME] ([PERSON_NAME]) mkru…" at bounding box center [882, 113] width 1345 height 22
click at [1510, 767] on span "Update" at bounding box center [1524, 767] width 28 height 8
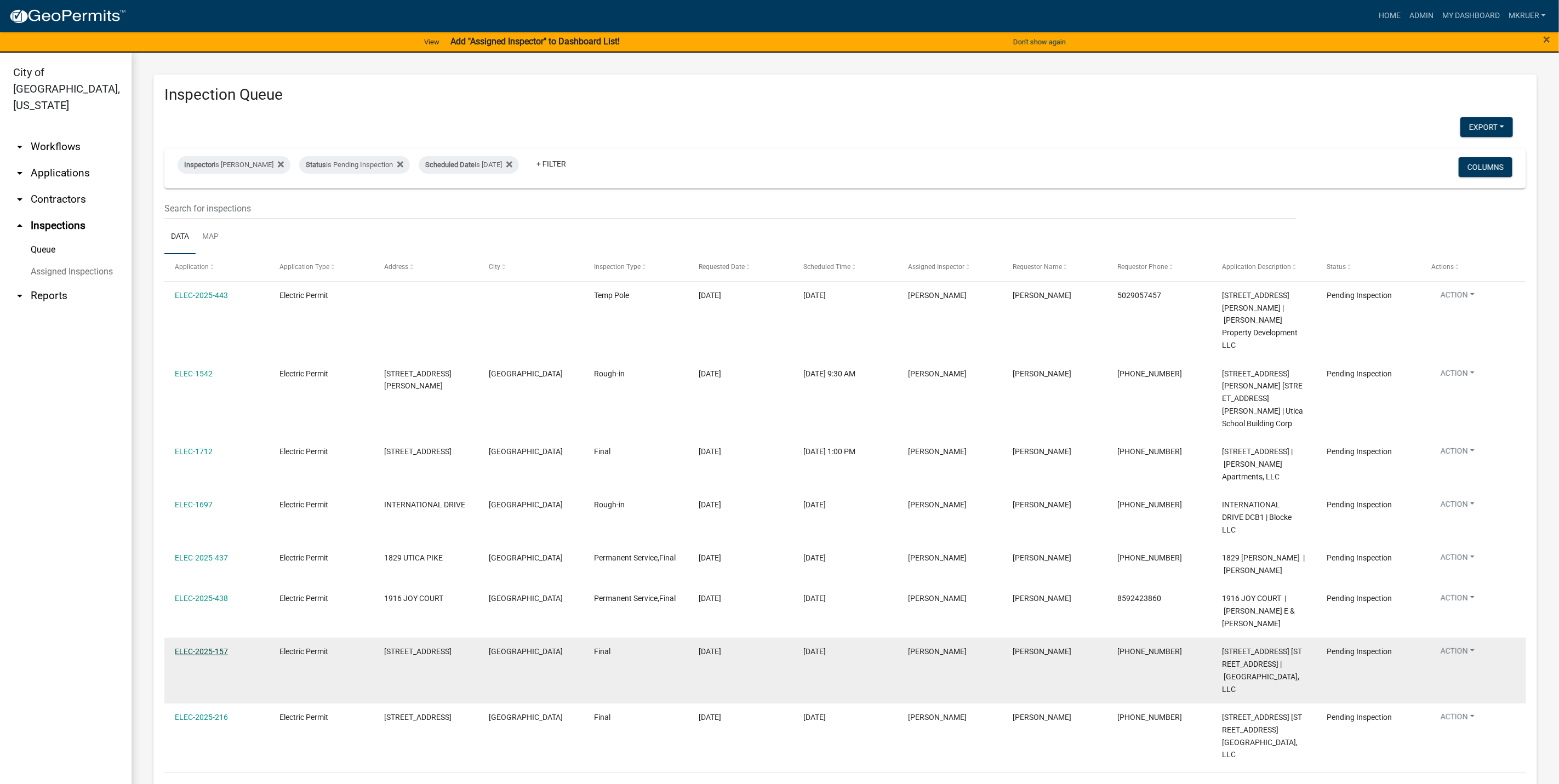
click at [198, 647] on link "ELEC-2025-157" at bounding box center [201, 651] width 53 height 8
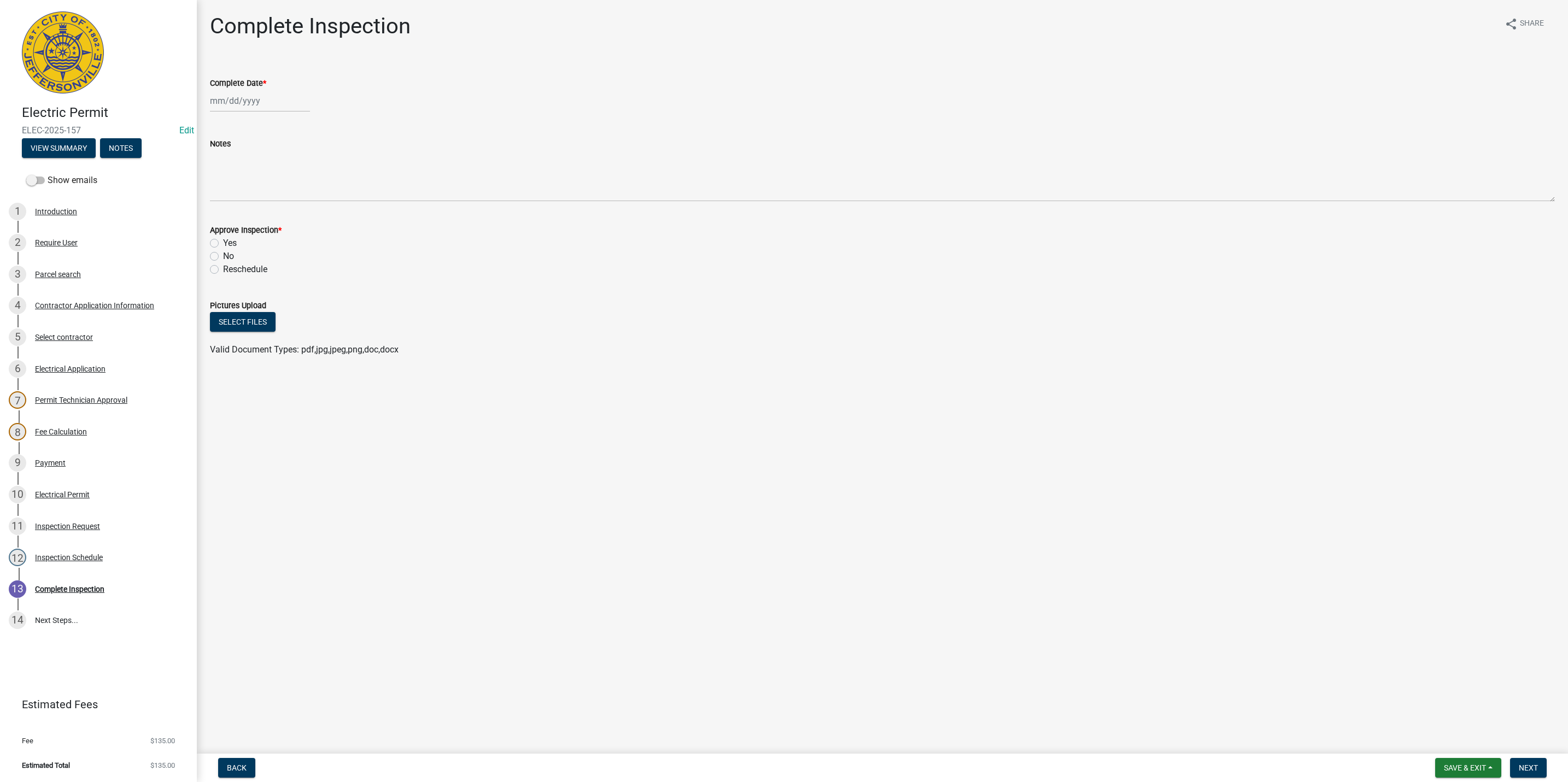
click at [257, 106] on div at bounding box center [260, 100] width 100 height 22
select select "8"
select select "2025"
click at [516, 638] on main "Complete Inspection share Share Complete Date * Jan Feb Mar Apr May Jun Jul Aug…" at bounding box center [882, 374] width 1371 height 749
click at [240, 768] on span "Back" at bounding box center [237, 767] width 20 height 8
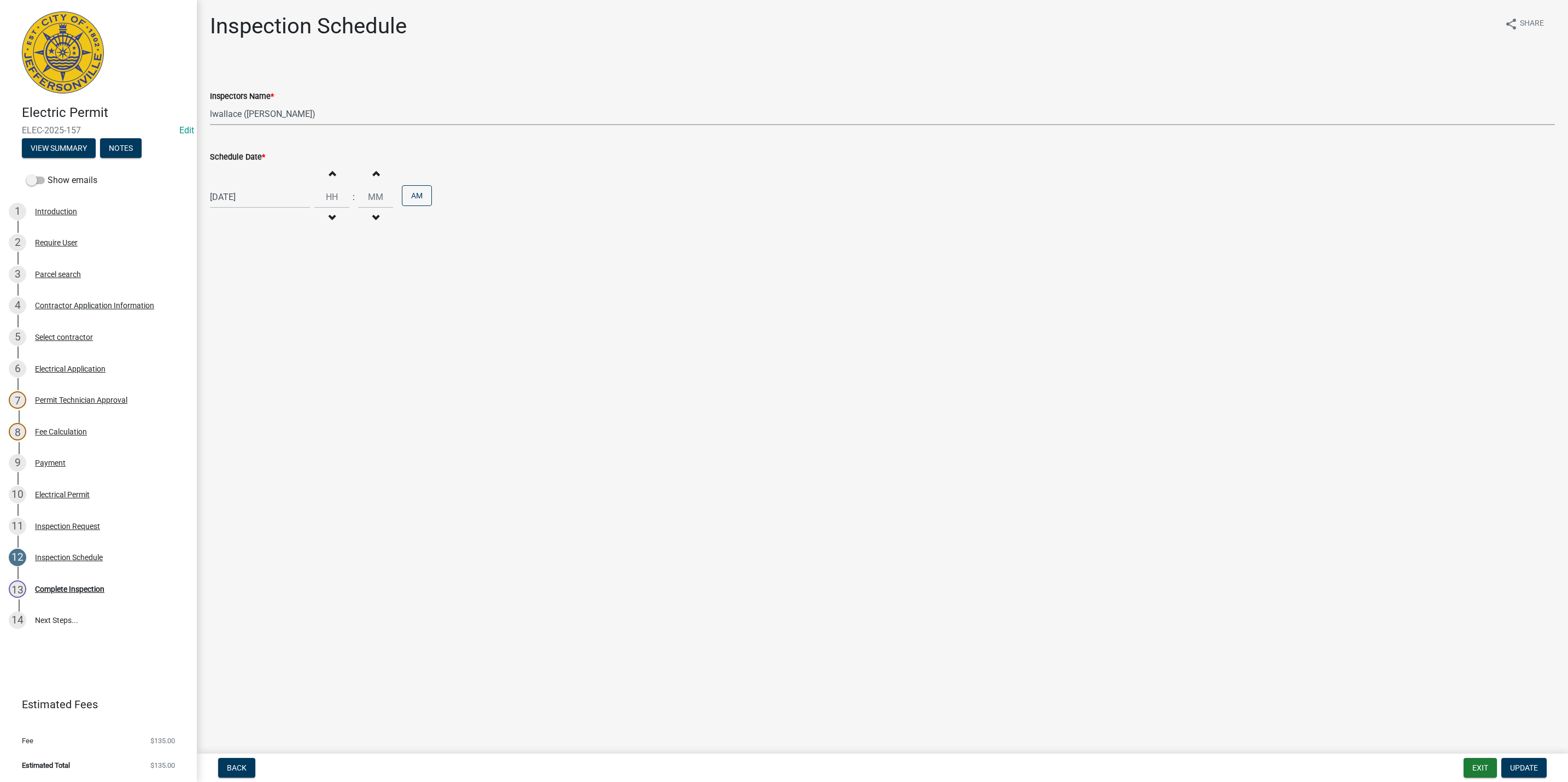
click at [278, 114] on select "Select Item... [PERSON_NAME] ([PERSON_NAME]) [PERSON_NAME] ([PERSON_NAME]) mkru…" at bounding box center [882, 113] width 1345 height 22
select select "13c97fbc-c819-4cee-844a-0db3d3c4db95"
click at [210, 102] on select "Select Item... [PERSON_NAME] ([PERSON_NAME]) [PERSON_NAME] ([PERSON_NAME]) mkru…" at bounding box center [882, 113] width 1345 height 22
click at [1511, 768] on span "Update" at bounding box center [1524, 767] width 28 height 8
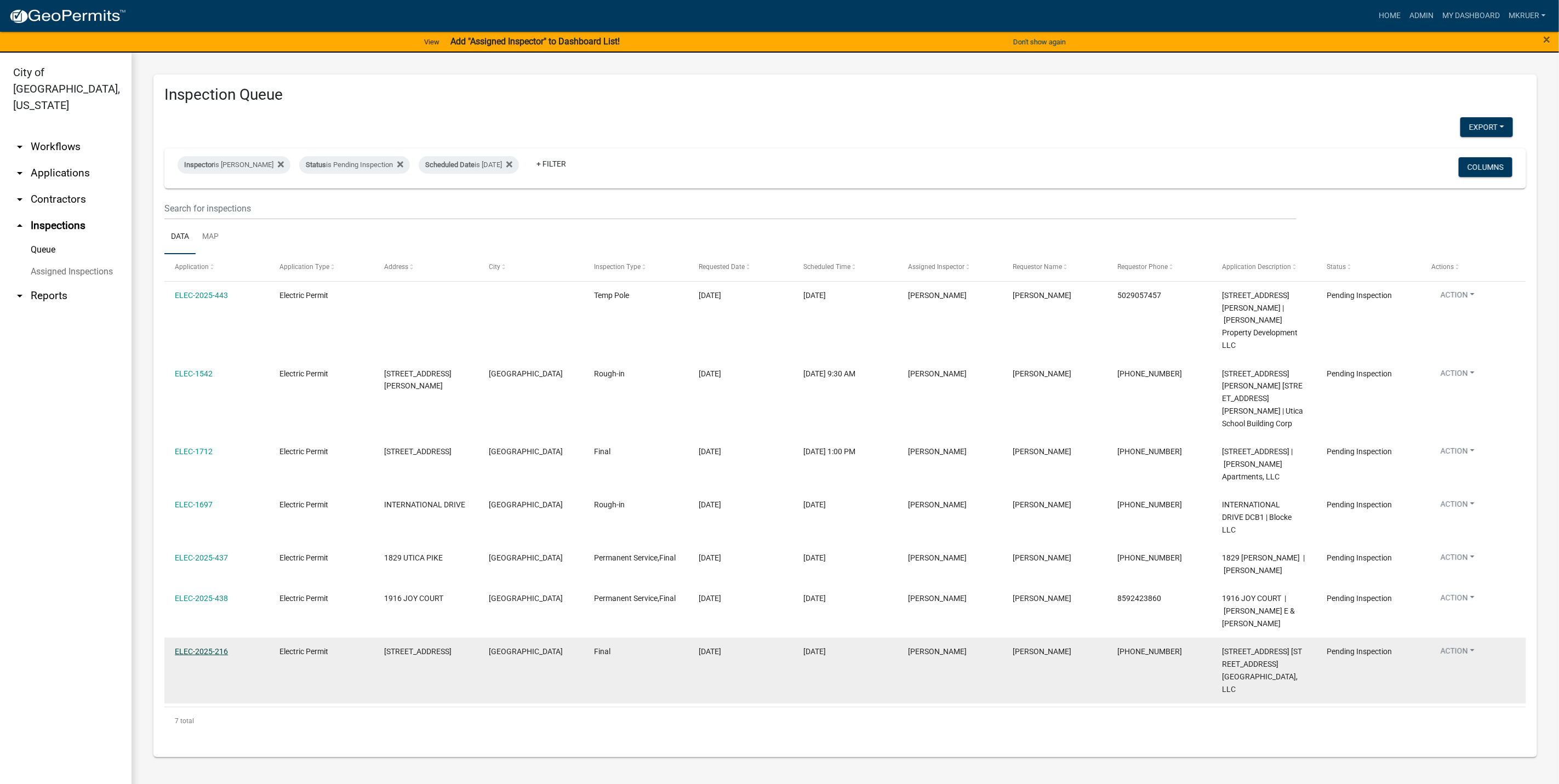
click at [199, 647] on link "ELEC-2025-216" at bounding box center [201, 651] width 53 height 8
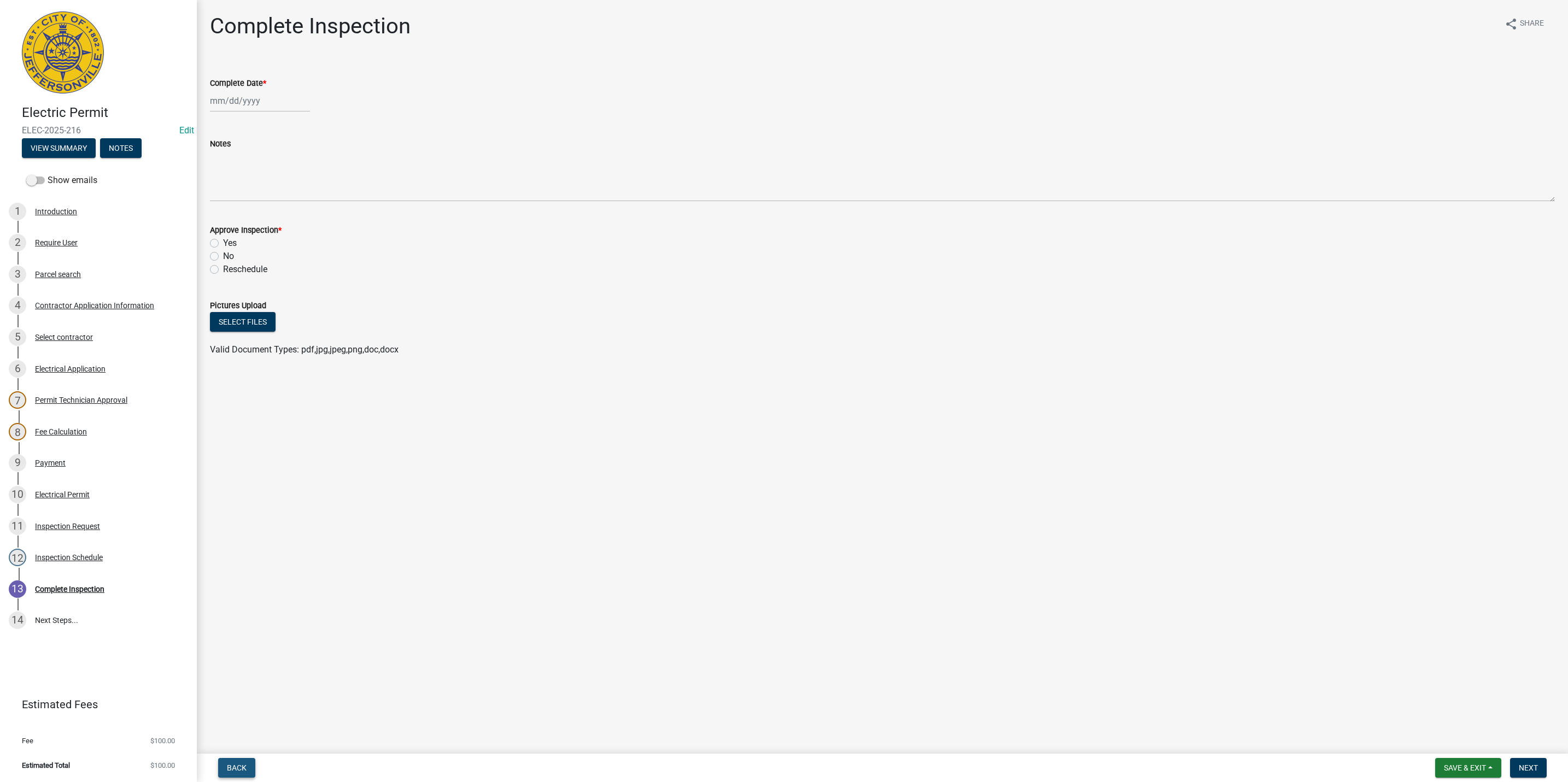
click at [244, 767] on span "Back" at bounding box center [237, 767] width 20 height 8
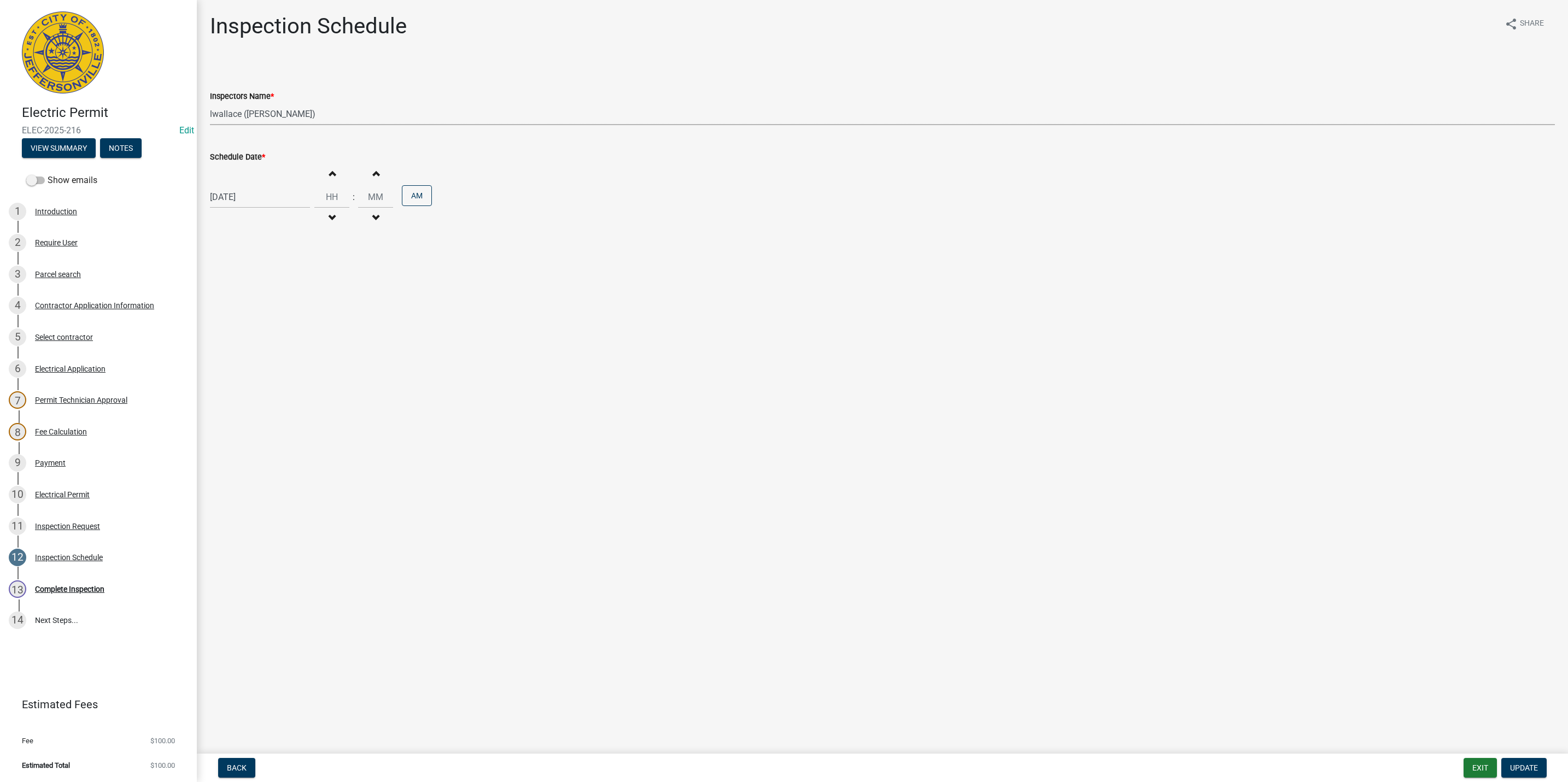
click at [261, 112] on select "Select Item... [PERSON_NAME] ([PERSON_NAME]) [PERSON_NAME] ([PERSON_NAME]) mkru…" at bounding box center [882, 113] width 1345 height 22
select select "13c97fbc-c819-4cee-844a-0db3d3c4db95"
click at [210, 102] on select "Select Item... [PERSON_NAME] ([PERSON_NAME]) [PERSON_NAME] ([PERSON_NAME]) mkru…" at bounding box center [882, 113] width 1345 height 22
click at [1519, 770] on span "Update" at bounding box center [1524, 767] width 28 height 8
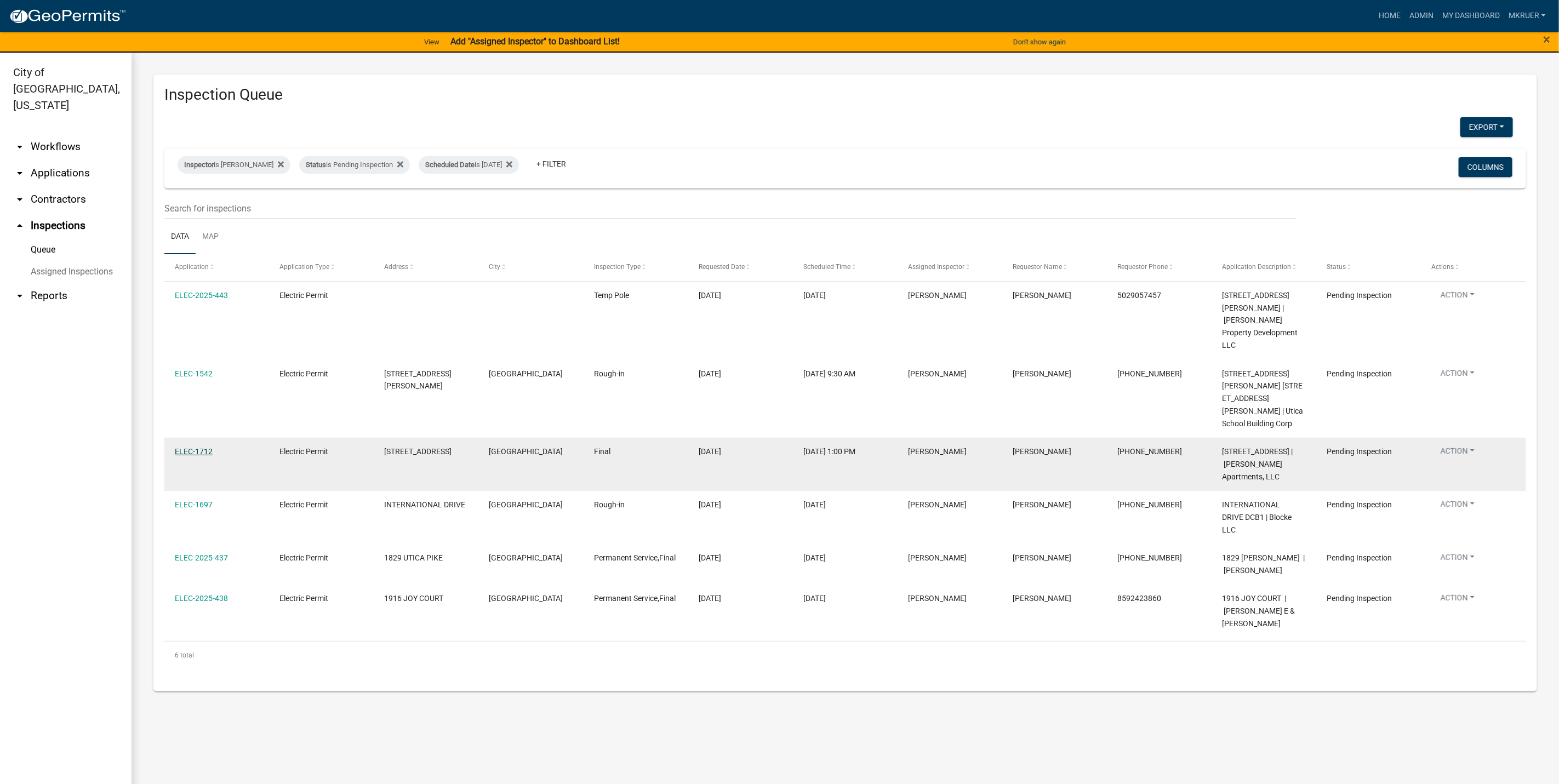
click at [185, 447] on link "ELEC-1712" at bounding box center [193, 451] width 38 height 8
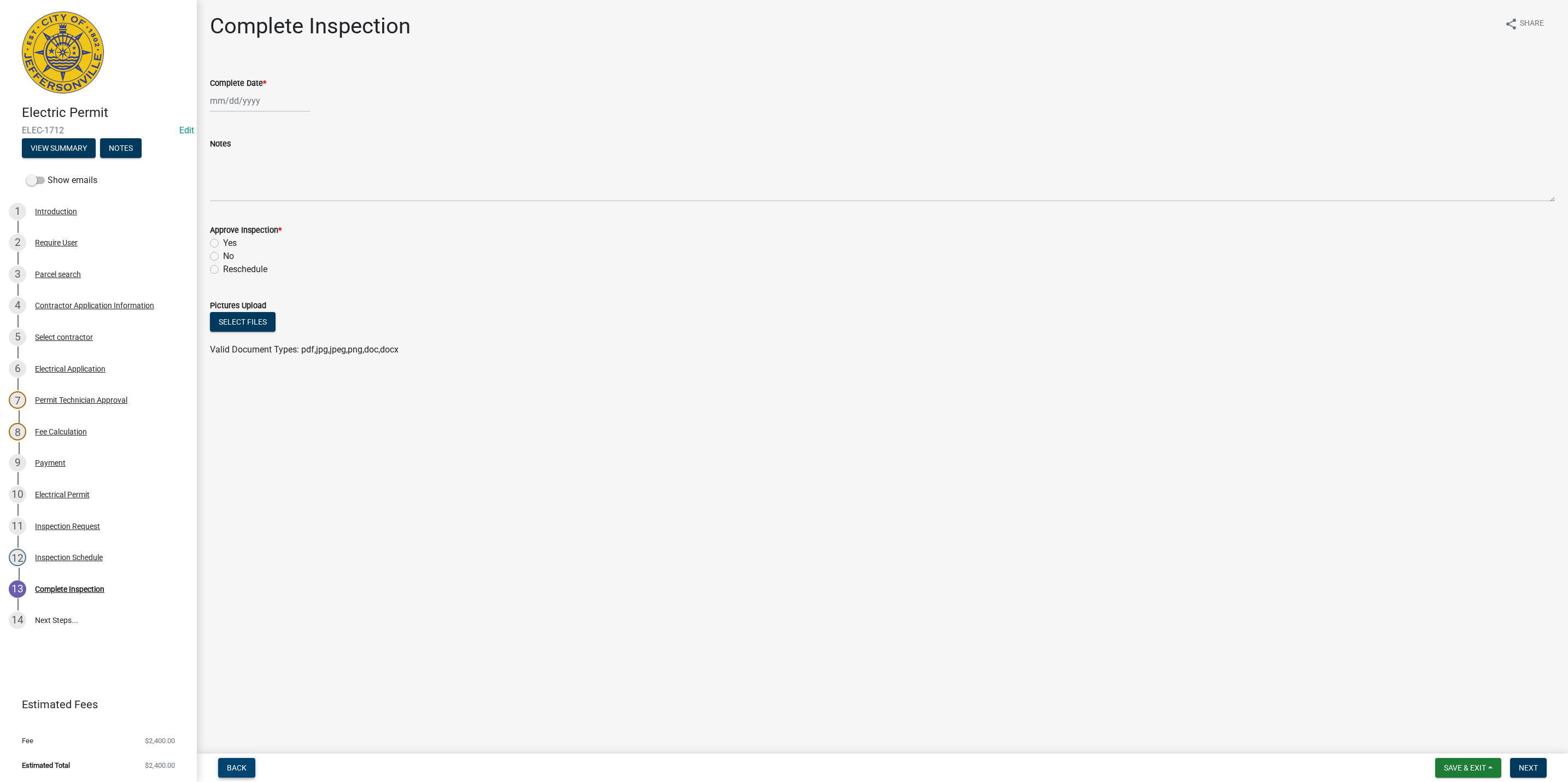
click at [238, 762] on button "Back" at bounding box center [237, 768] width 37 height 20
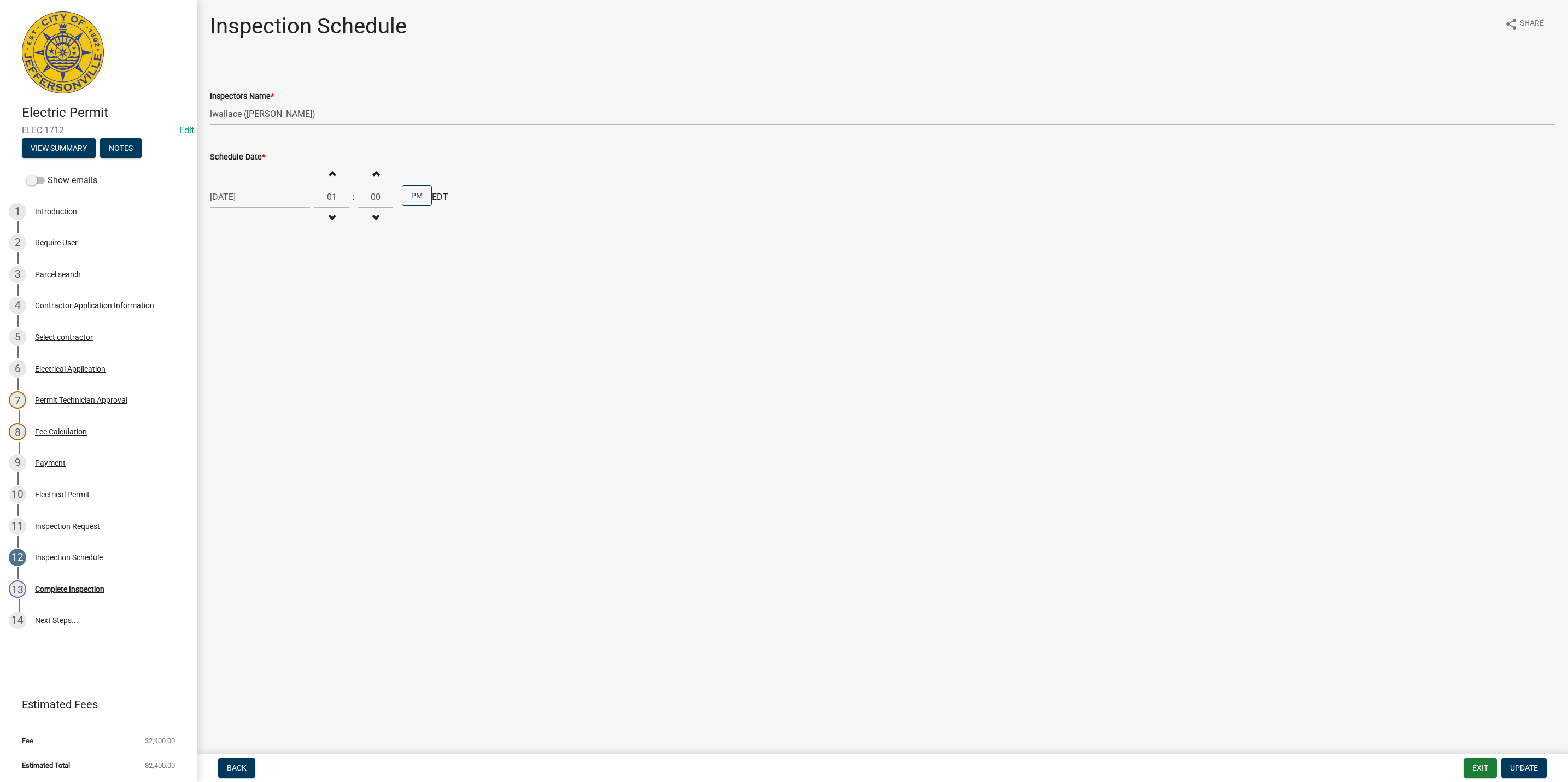
click at [271, 110] on select "Select Item... [PERSON_NAME] ([PERSON_NAME]) [PERSON_NAME] ([PERSON_NAME]) mkru…" at bounding box center [882, 113] width 1345 height 22
select select "fdb3bcc6-ce93-4663-8a18-5c08884dd177"
click at [210, 102] on select "Select Item... [PERSON_NAME] ([PERSON_NAME]) [PERSON_NAME] ([PERSON_NAME]) mkru…" at bounding box center [882, 113] width 1345 height 22
click at [1527, 768] on span "Update" at bounding box center [1524, 767] width 28 height 8
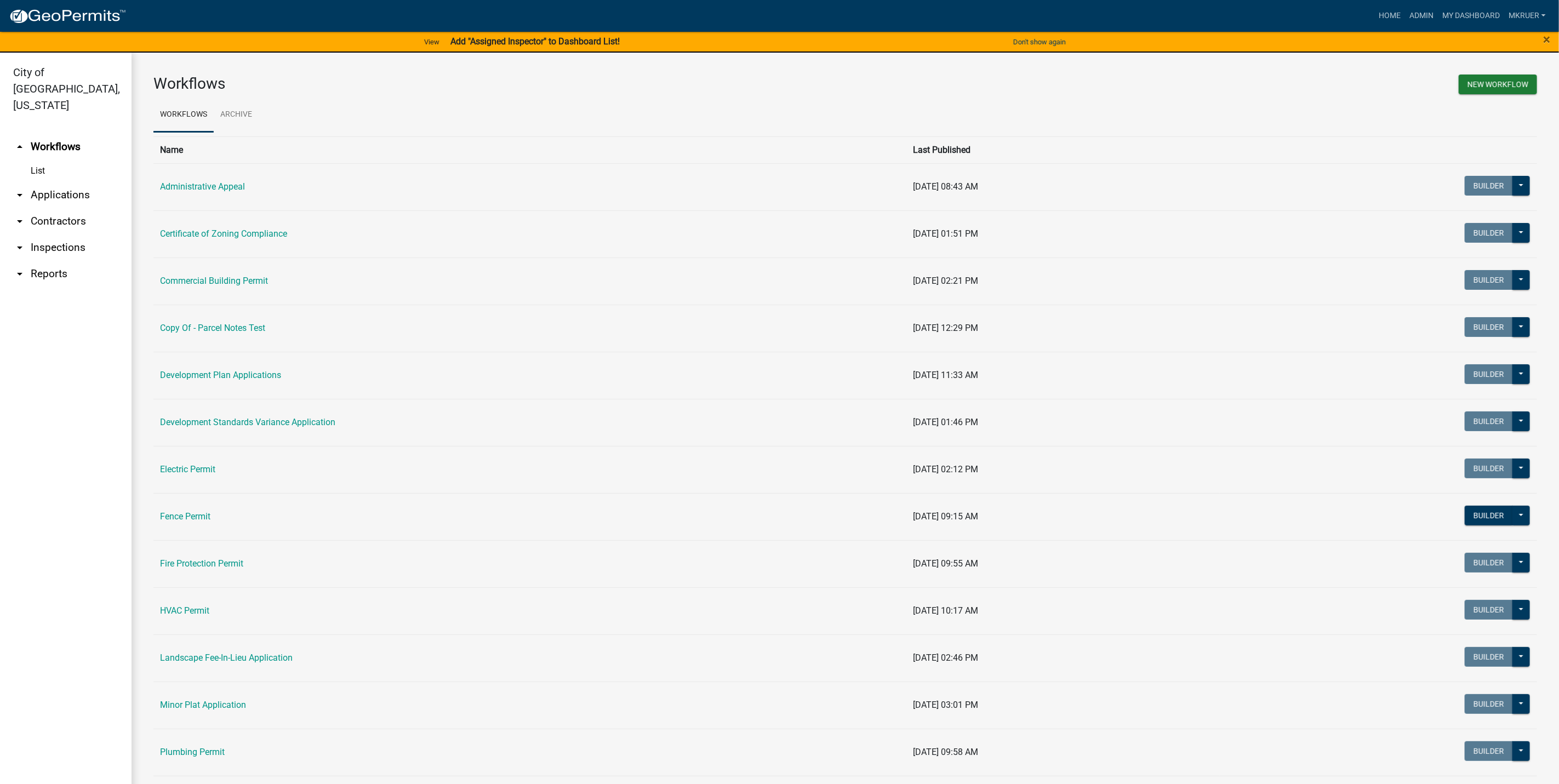
click at [50, 235] on link "arrow_drop_down Inspections" at bounding box center [66, 248] width 131 height 26
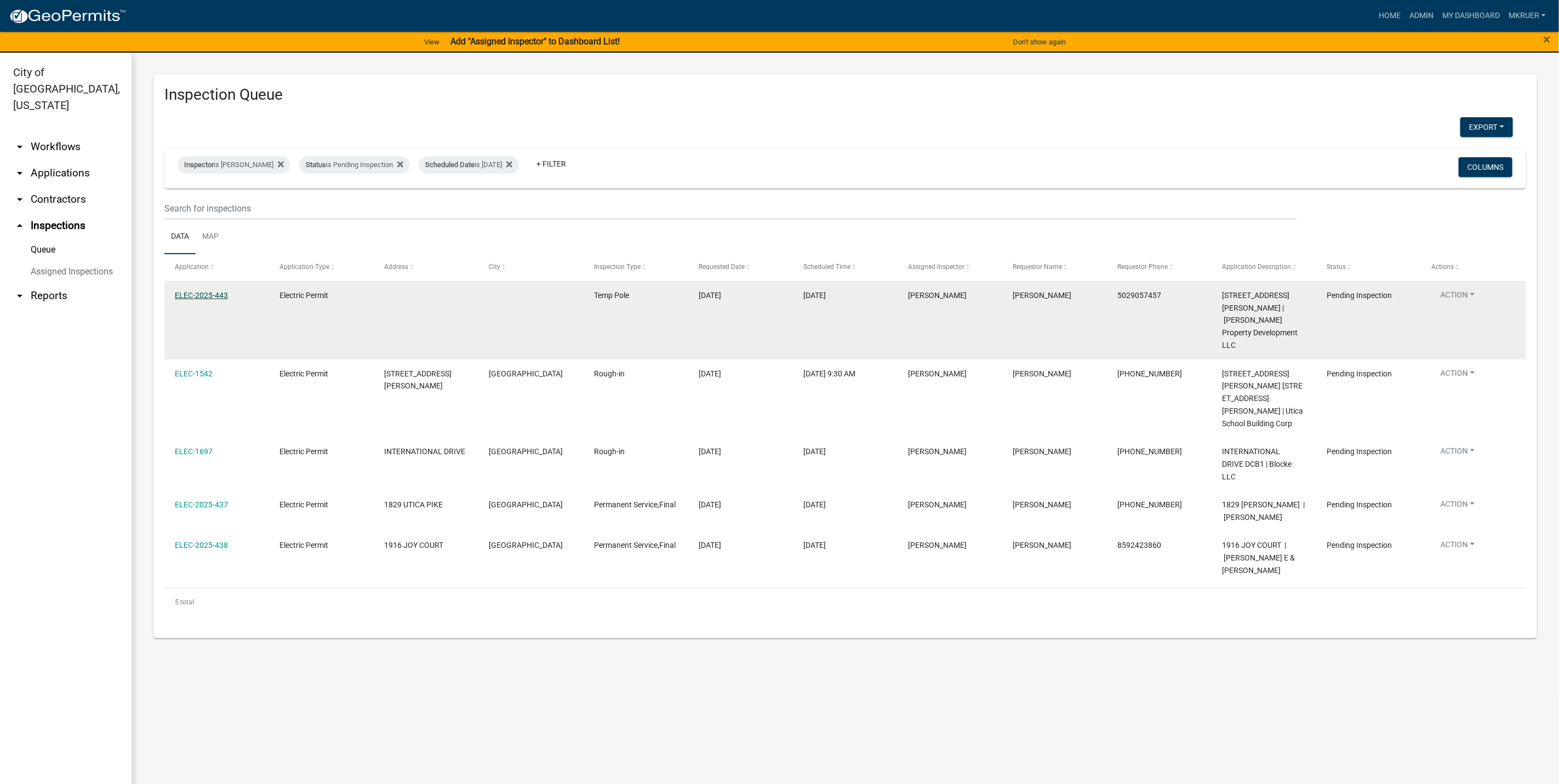
click at [205, 297] on link "ELEC-2025-443" at bounding box center [201, 295] width 53 height 8
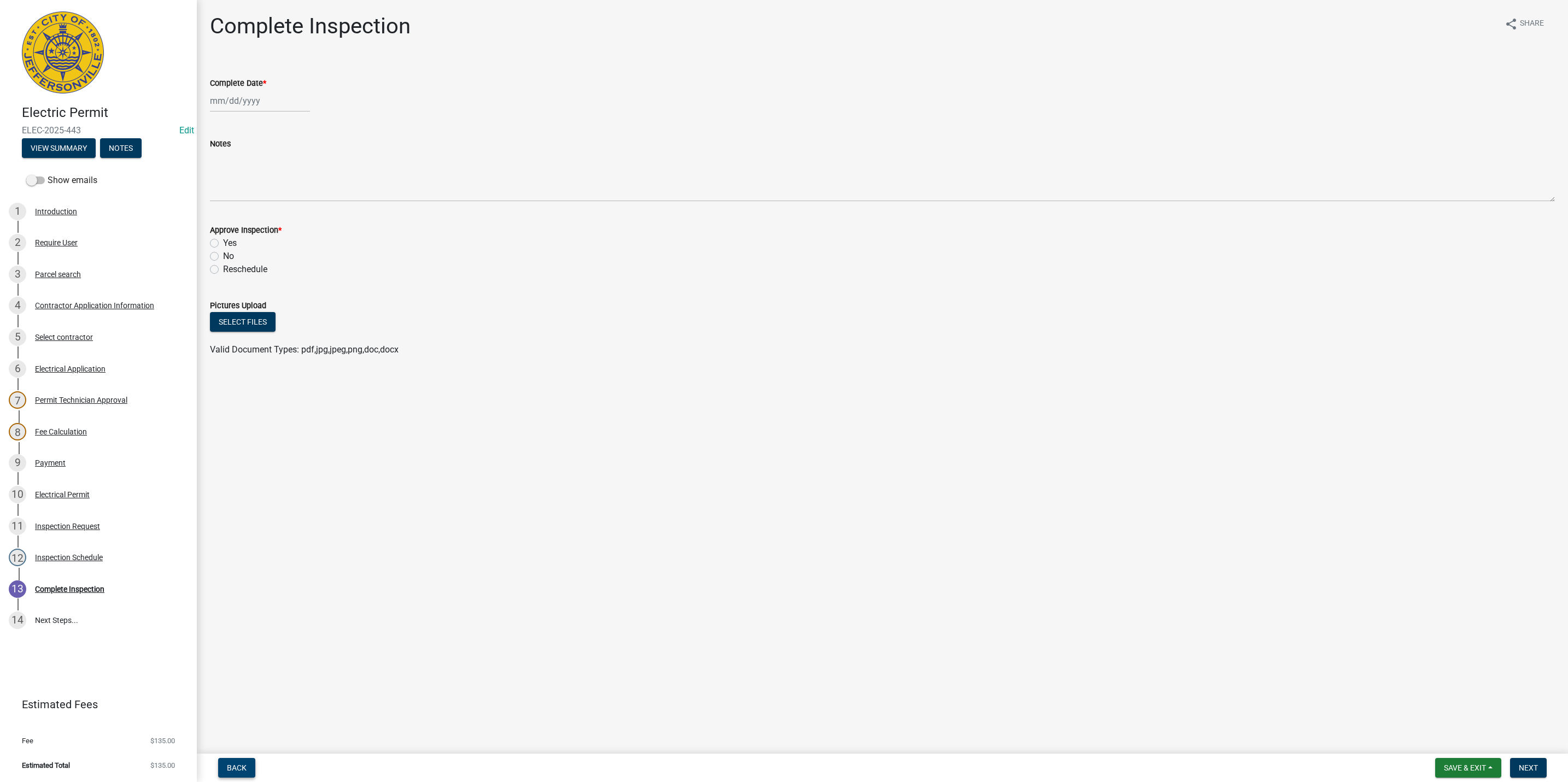
click at [237, 767] on span "Back" at bounding box center [237, 767] width 20 height 8
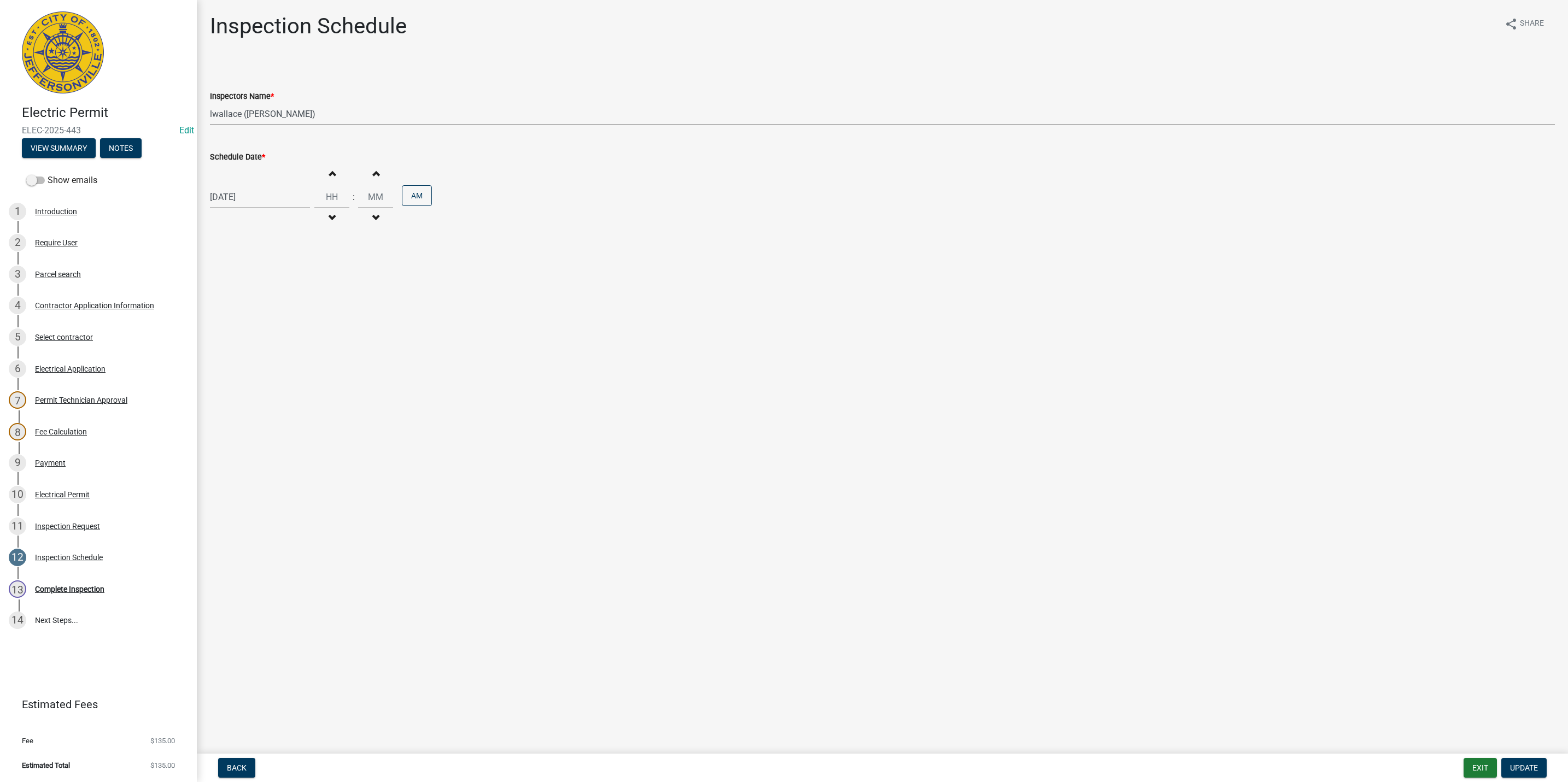
click at [248, 114] on select "Select Item... [PERSON_NAME] ([PERSON_NAME]) [PERSON_NAME] ([PERSON_NAME]) mkru…" at bounding box center [882, 113] width 1345 height 22
select select "fdb3bcc6-ce93-4663-8a18-5c08884dd177"
click at [210, 102] on select "Select Item... [PERSON_NAME] ([PERSON_NAME]) [PERSON_NAME] ([PERSON_NAME]) mkru…" at bounding box center [882, 113] width 1345 height 22
click at [1524, 768] on span "Update" at bounding box center [1524, 767] width 28 height 8
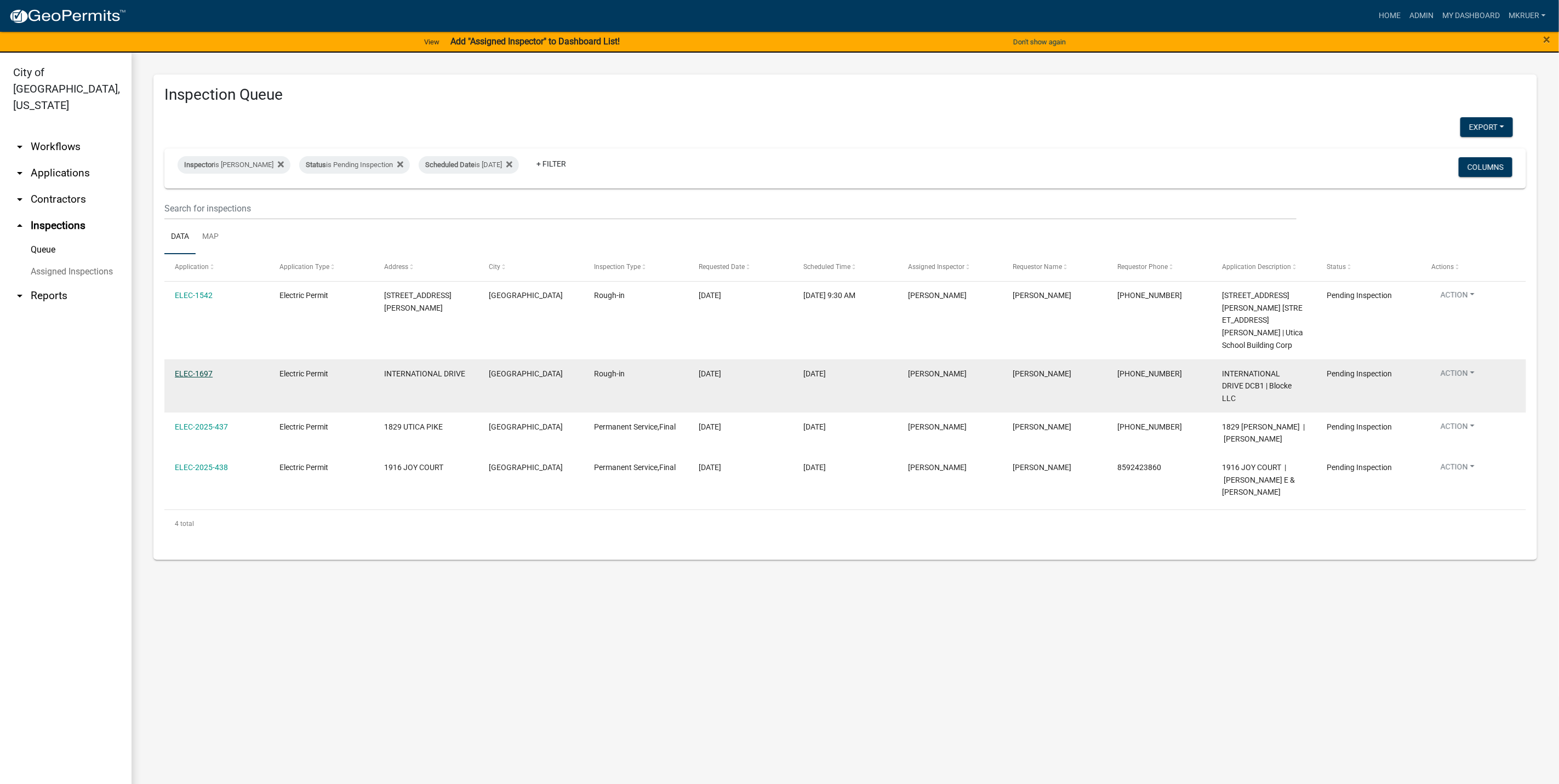
click at [193, 369] on link "ELEC-1697" at bounding box center [193, 373] width 38 height 8
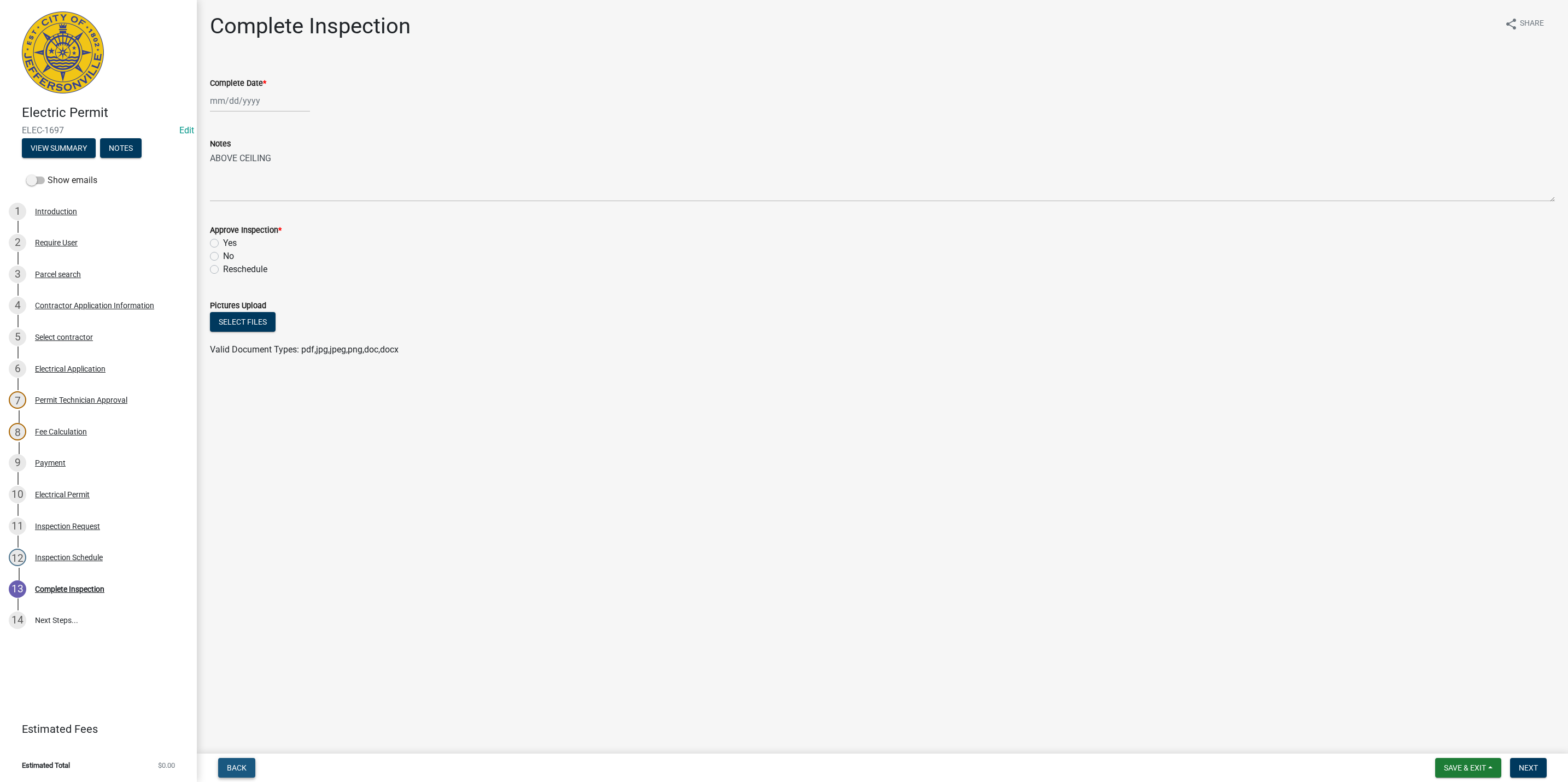
click at [235, 764] on span "Back" at bounding box center [237, 767] width 20 height 8
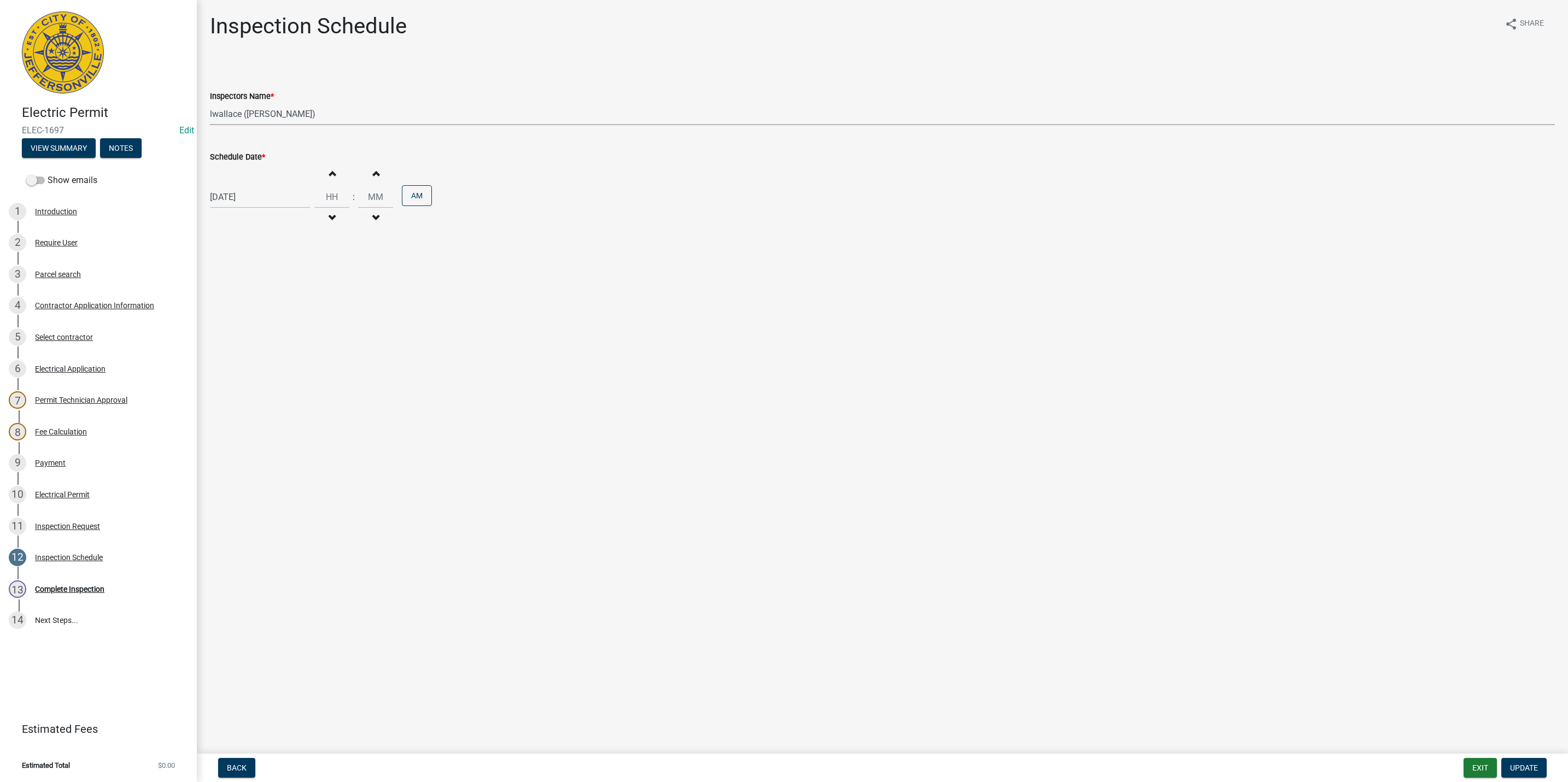
click at [249, 112] on select "Select Item... [PERSON_NAME] ([PERSON_NAME]) [PERSON_NAME] ([PERSON_NAME]) mkru…" at bounding box center [882, 113] width 1345 height 22
select select "36a8b8f0-2ef8-43e9-ae06-718f51af8d36"
click at [210, 102] on select "Select Item... [PERSON_NAME] ([PERSON_NAME]) [PERSON_NAME] ([PERSON_NAME]) mkru…" at bounding box center [882, 113] width 1345 height 22
click at [261, 196] on div "[DATE]" at bounding box center [260, 196] width 100 height 22
select select "8"
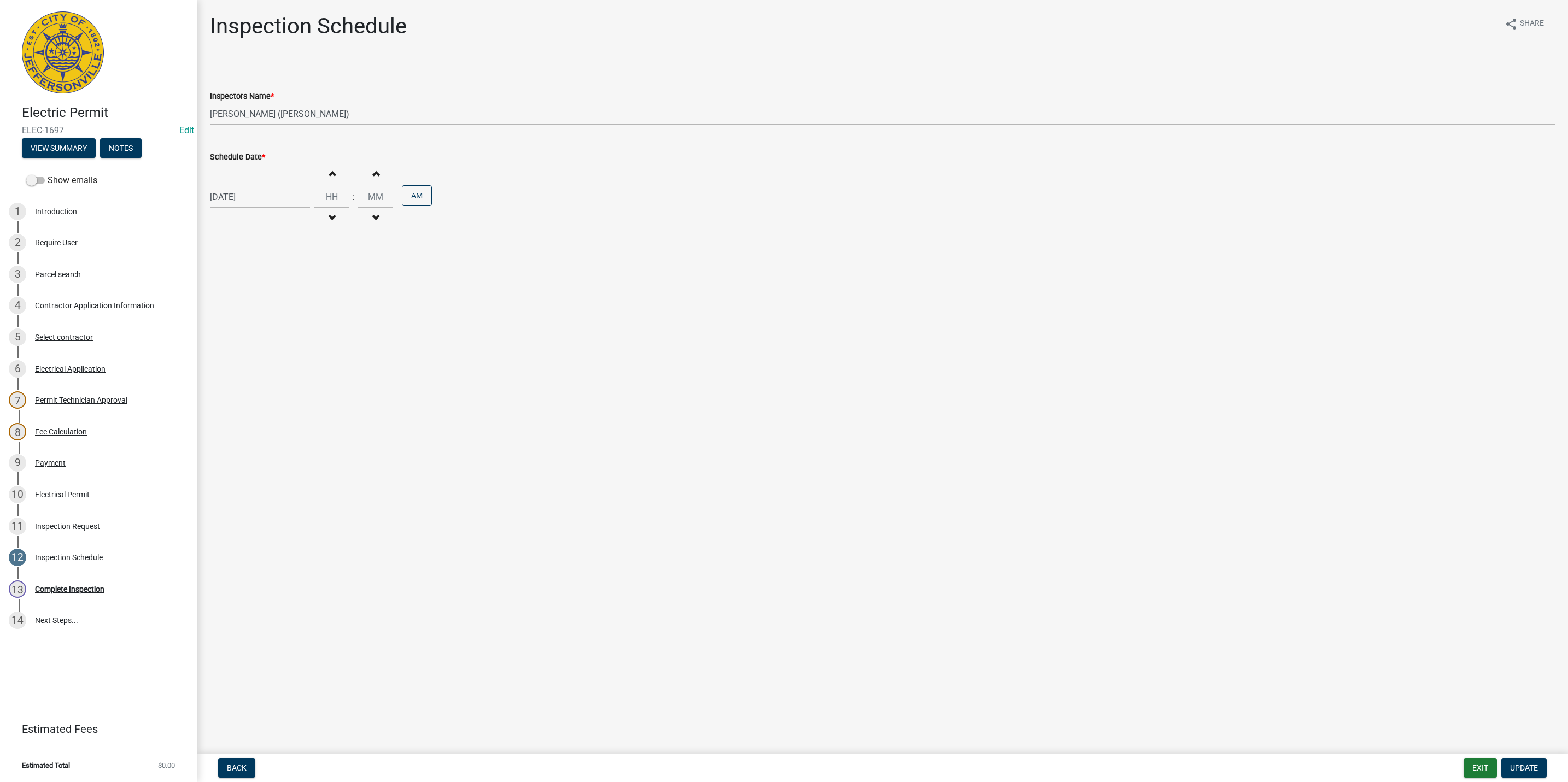
select select "2025"
click at [220, 304] on div "18" at bounding box center [220, 308] width 18 height 18
type input "[DATE]"
click at [1513, 762] on button "Update" at bounding box center [1524, 768] width 45 height 20
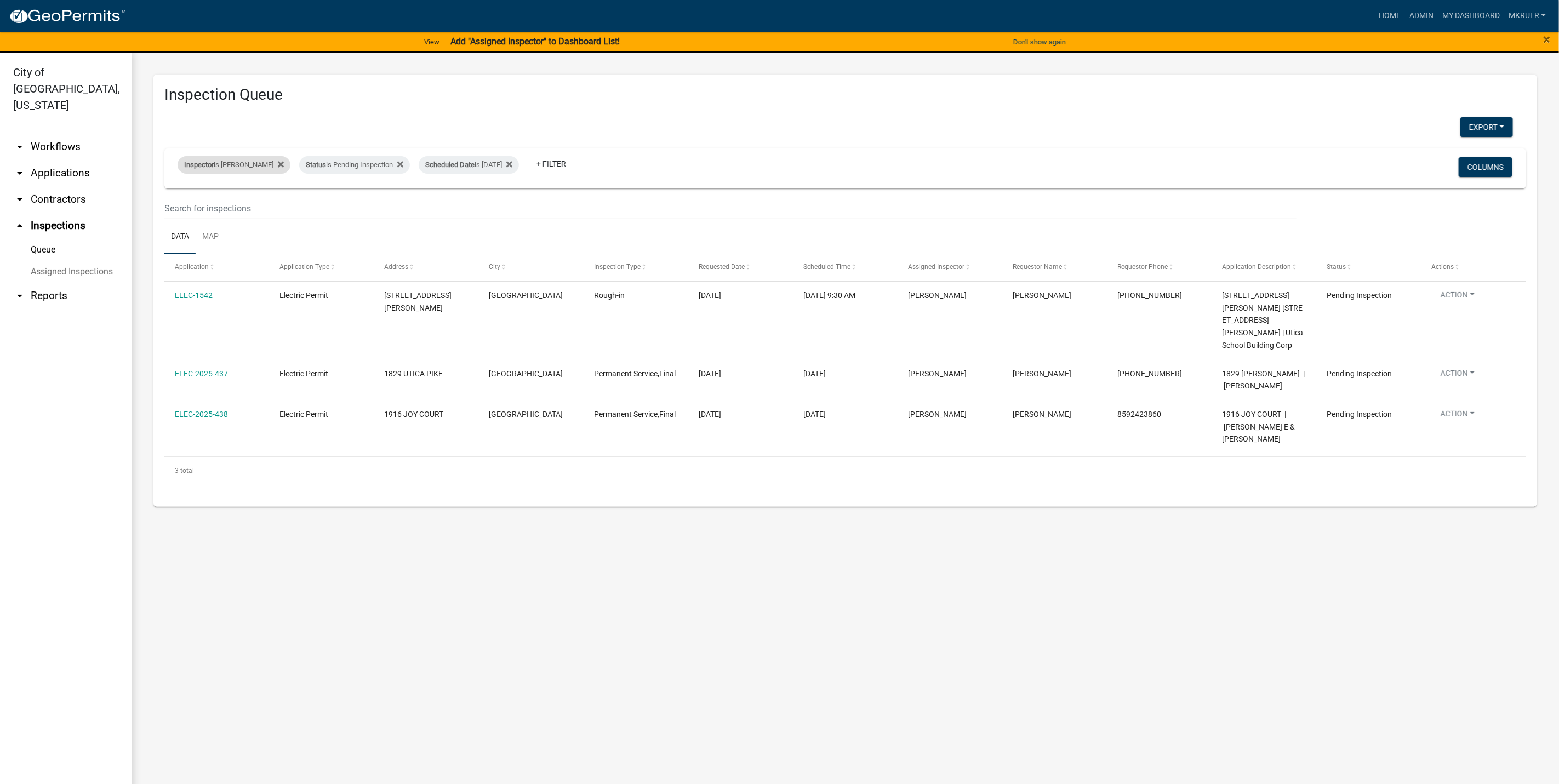
click at [247, 165] on div "Inspector is [PERSON_NAME]" at bounding box center [234, 165] width 113 height 18
click at [214, 216] on select "Select an option None [PERSON_NAME] [PERSON_NAME] [PERSON_NAME] [PERSON_NAME] […" at bounding box center [228, 217] width 110 height 22
click at [173, 206] on select "Select an option None [PERSON_NAME] [PERSON_NAME] [PERSON_NAME] [PERSON_NAME] […" at bounding box center [228, 217] width 110 height 22
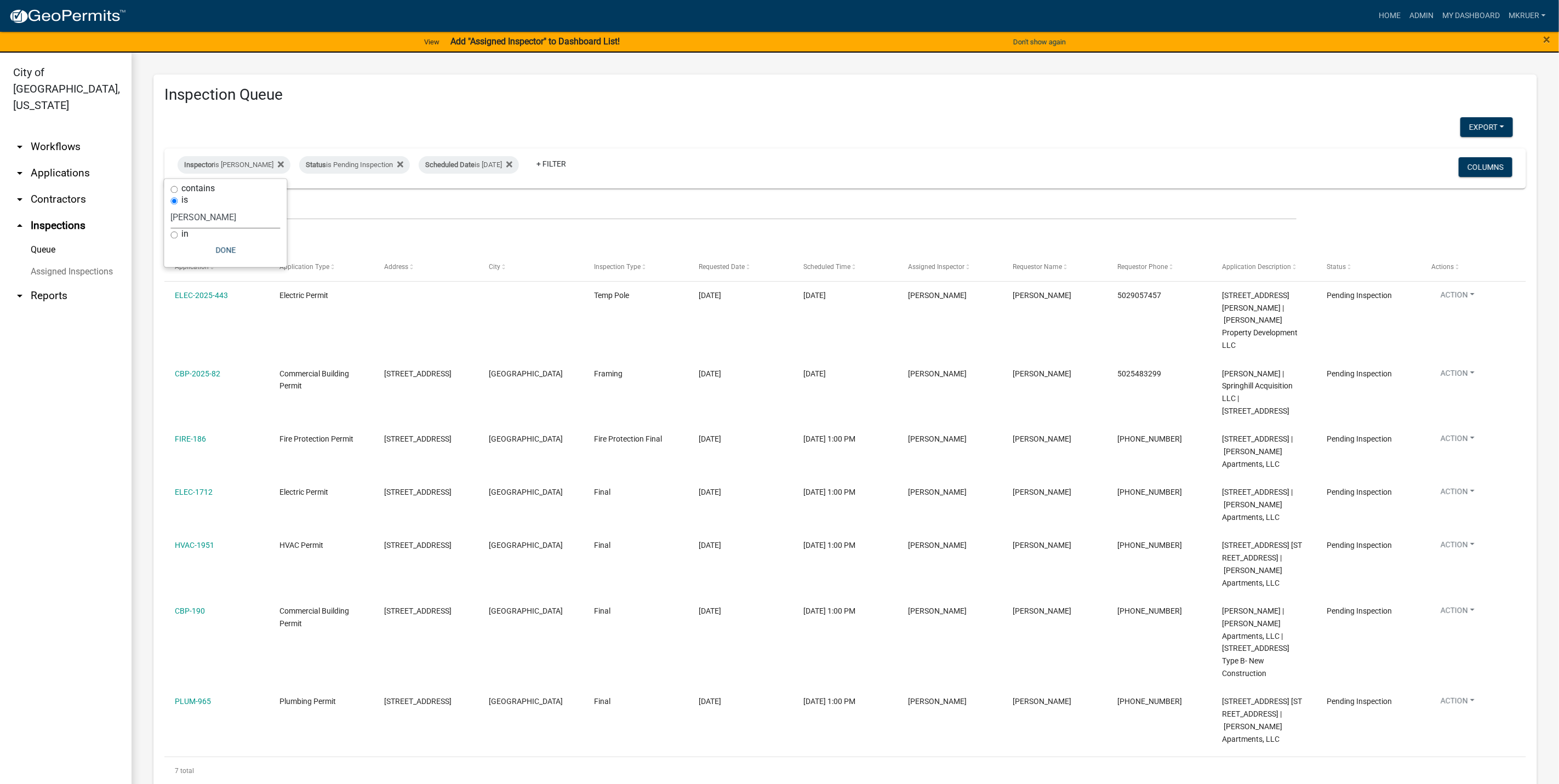
click at [222, 221] on select "Select an option None [PERSON_NAME] [PERSON_NAME] [PERSON_NAME] [PERSON_NAME] […" at bounding box center [226, 217] width 110 height 22
select select "7b0b9f25-f402-4148-9522-9b9b34b3e885"
click at [173, 206] on select "Select an option None [PERSON_NAME] [PERSON_NAME] [PERSON_NAME] [PERSON_NAME] […" at bounding box center [226, 217] width 110 height 22
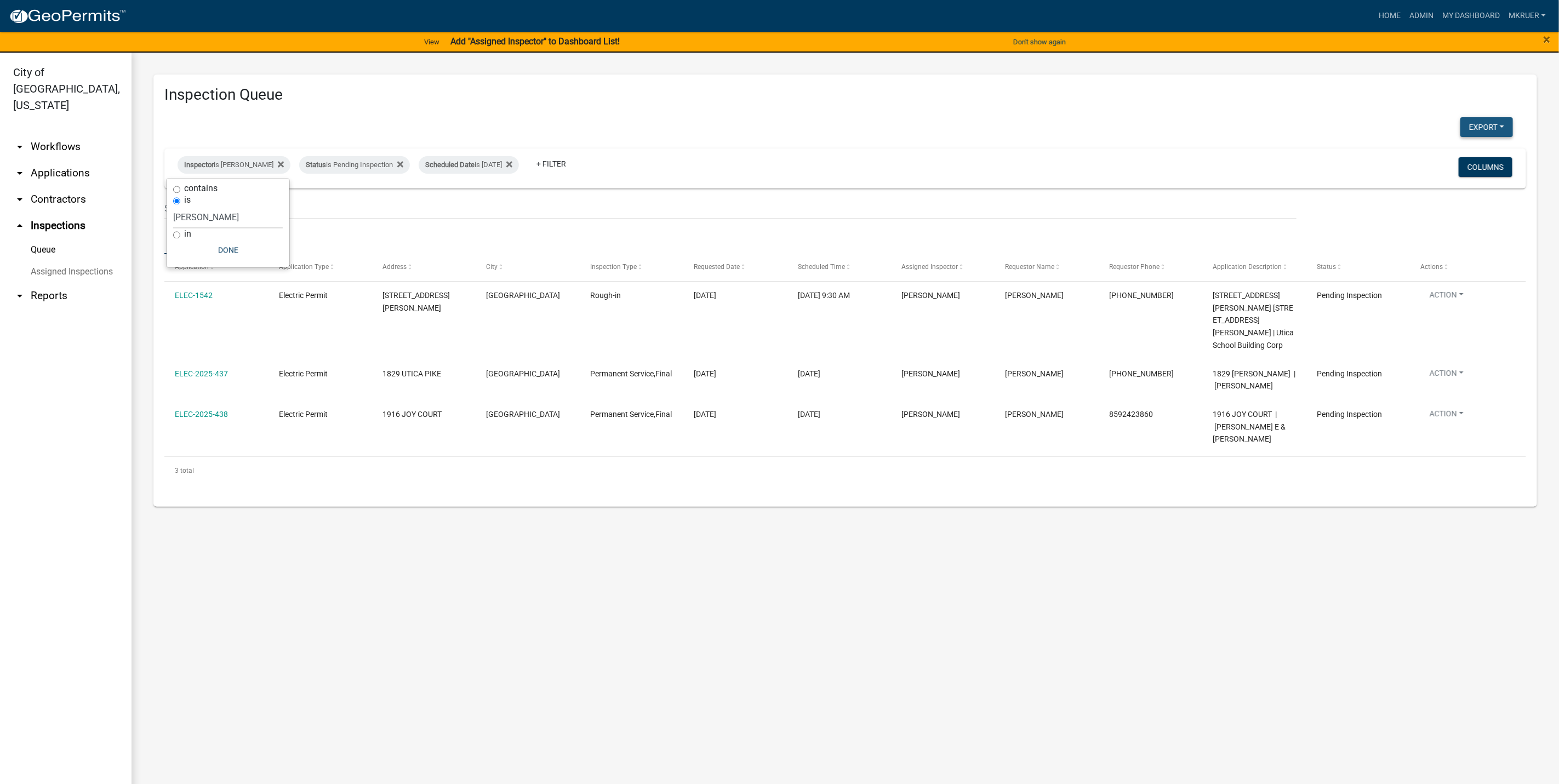
click at [1483, 128] on button "Export" at bounding box center [1486, 127] width 53 height 20
click at [1450, 156] on button "Excel Format (.xlsx)" at bounding box center [1462, 155] width 103 height 26
